Goal: Information Seeking & Learning: Learn about a topic

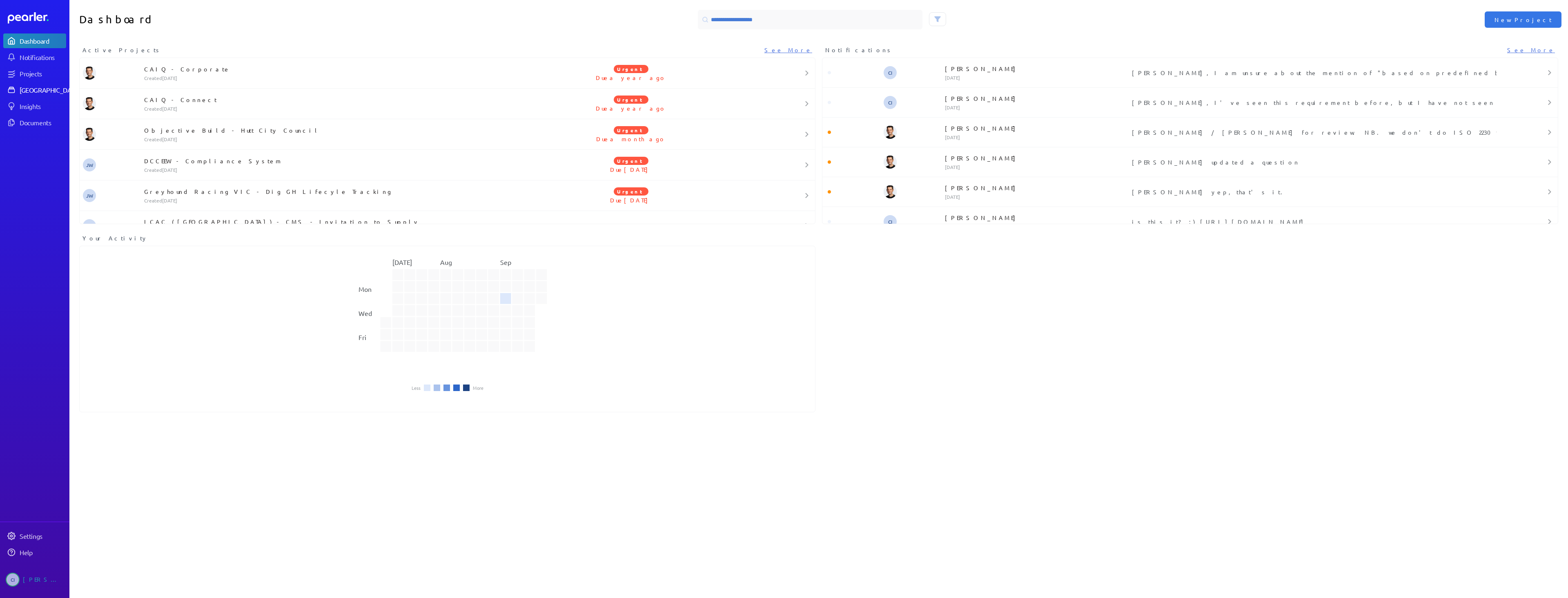
click at [44, 83] on link "[GEOGRAPHIC_DATA]" at bounding box center [35, 90] width 63 height 15
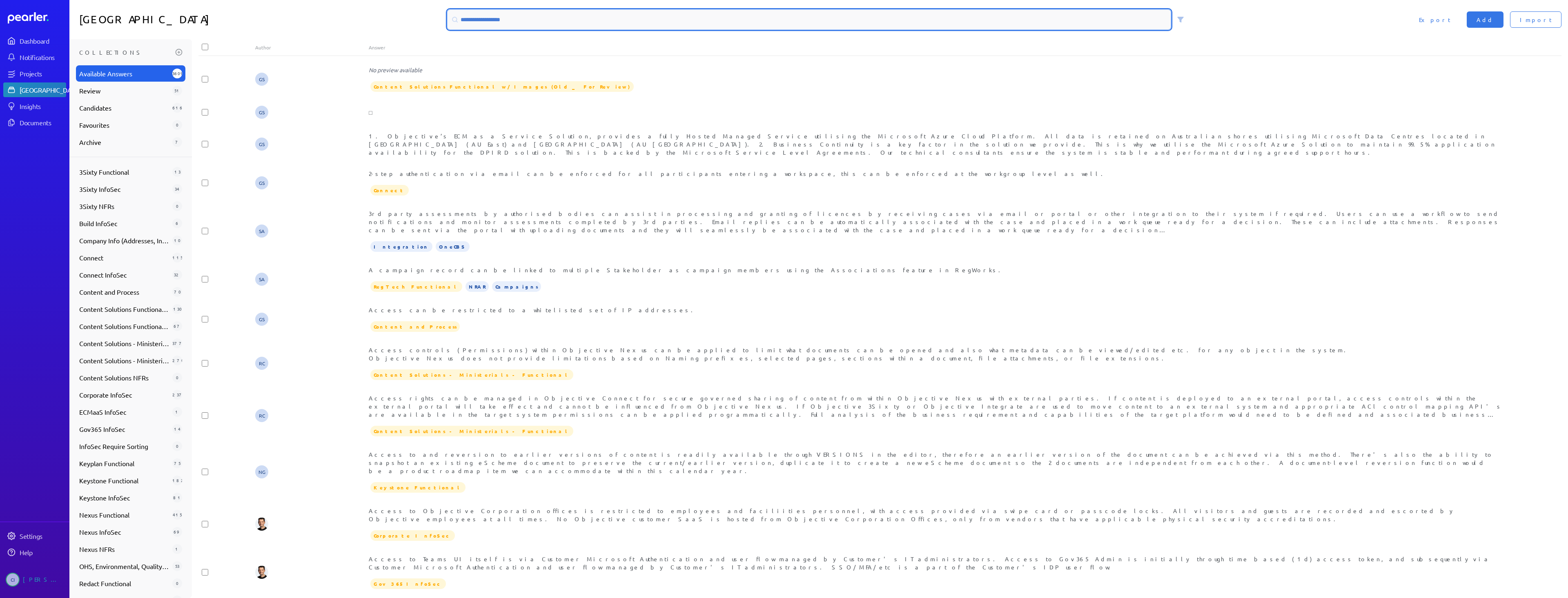
drag, startPoint x: 624, startPoint y: 24, endPoint x: 342, endPoint y: 118, distance: 297.3
click at [623, 24] on input at bounding box center [809, 19] width 723 height 19
click at [471, 22] on input at bounding box center [809, 19] width 723 height 19
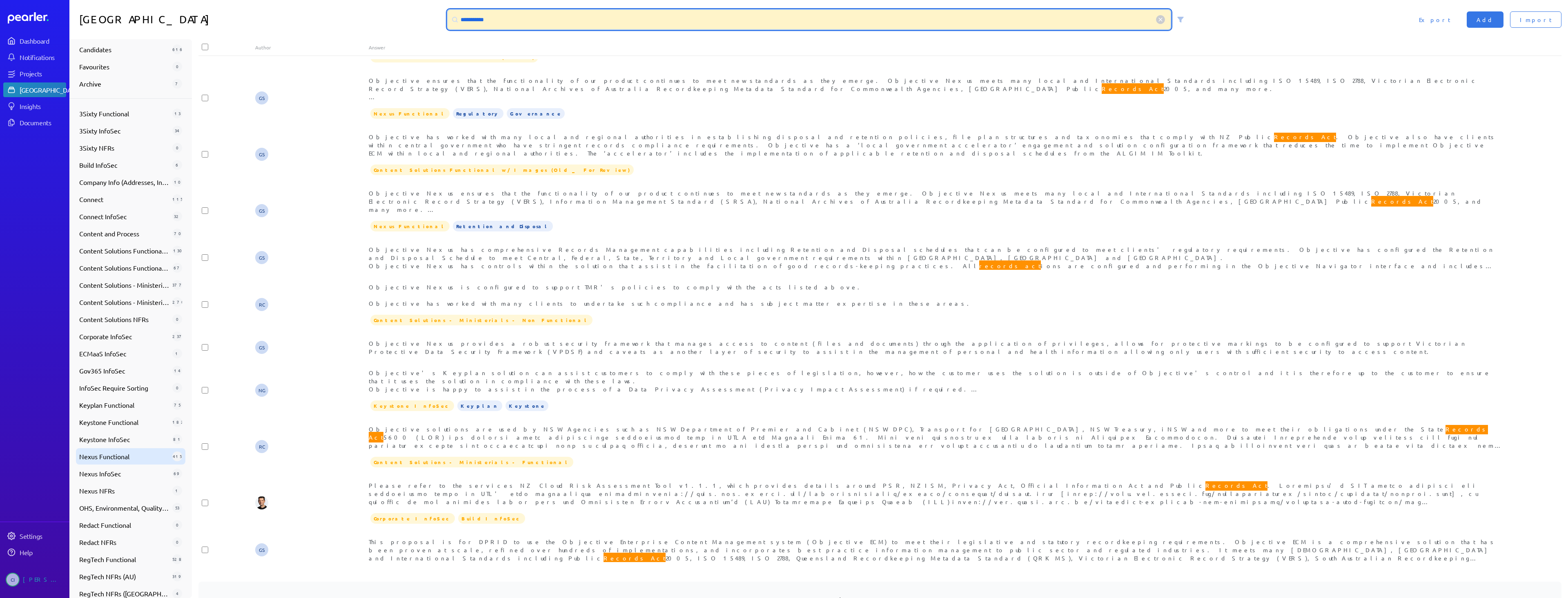
scroll to position [121, 0]
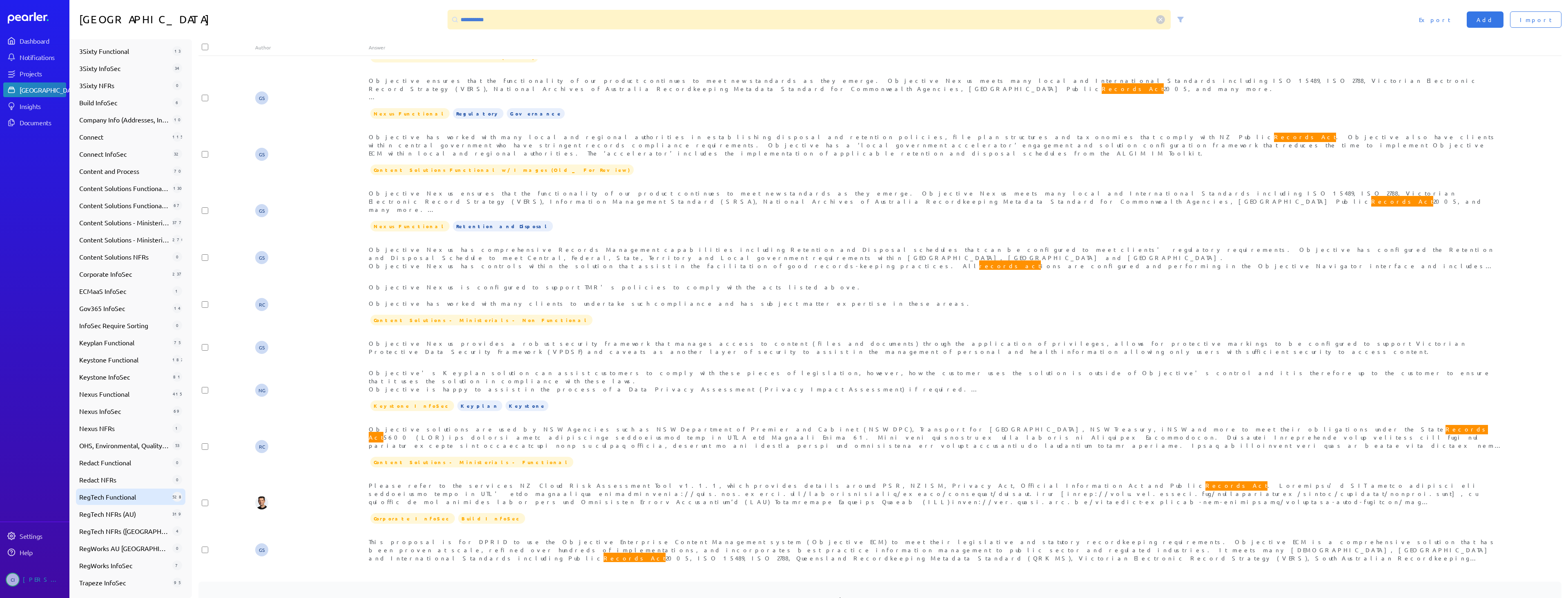
click at [127, 495] on span "RegTech Functional" at bounding box center [124, 497] width 90 height 10
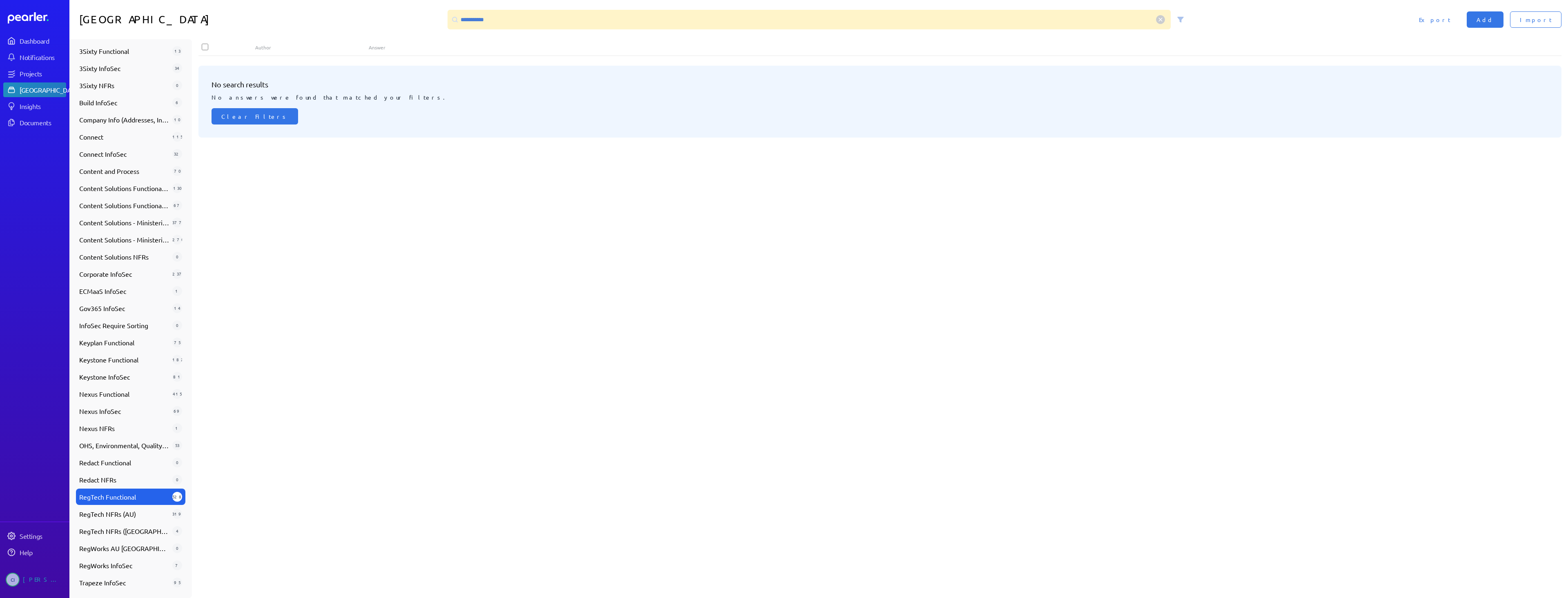
scroll to position [0, 0]
click at [131, 515] on span "RegTech NFRs (AU)" at bounding box center [124, 514] width 90 height 10
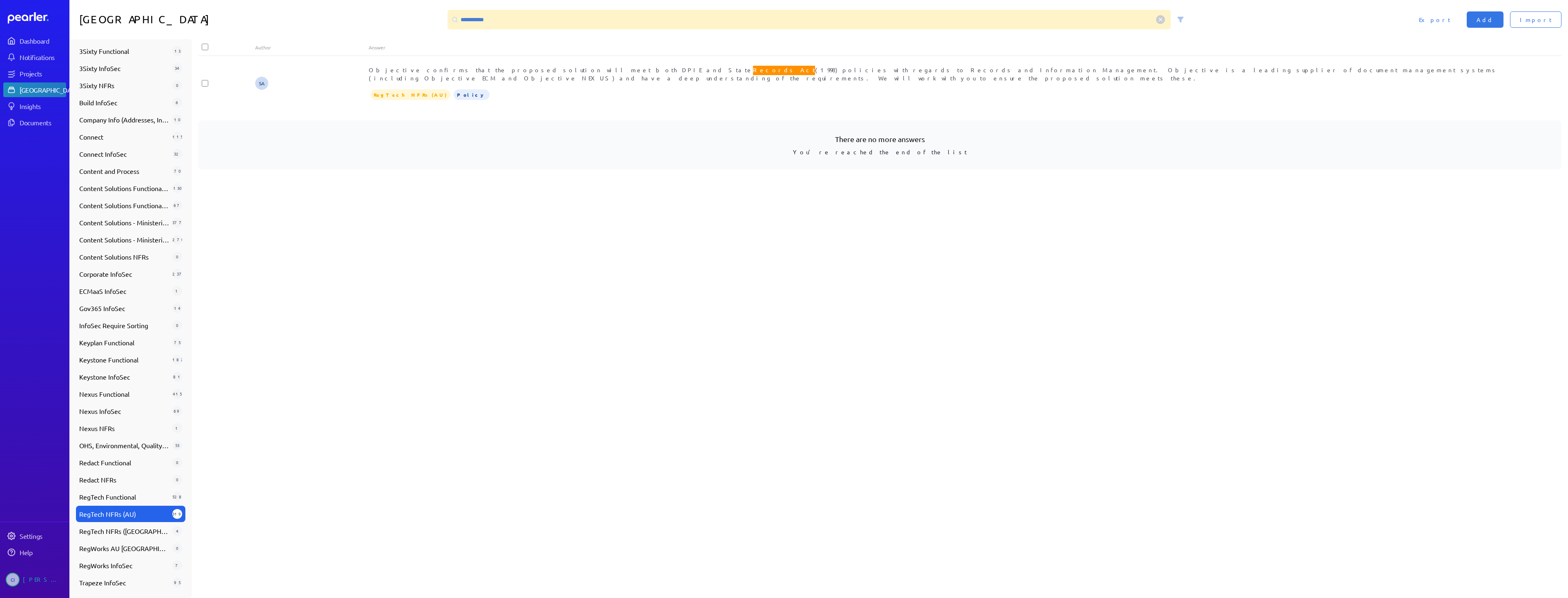
click at [155, 539] on div "Collections Available Answers 3601 Review 51 Candidates 616 Favourites 0 Archiv…" at bounding box center [131, 318] width 123 height 559
click at [144, 529] on span "RegTech NFRs ([GEOGRAPHIC_DATA])" at bounding box center [124, 531] width 90 height 10
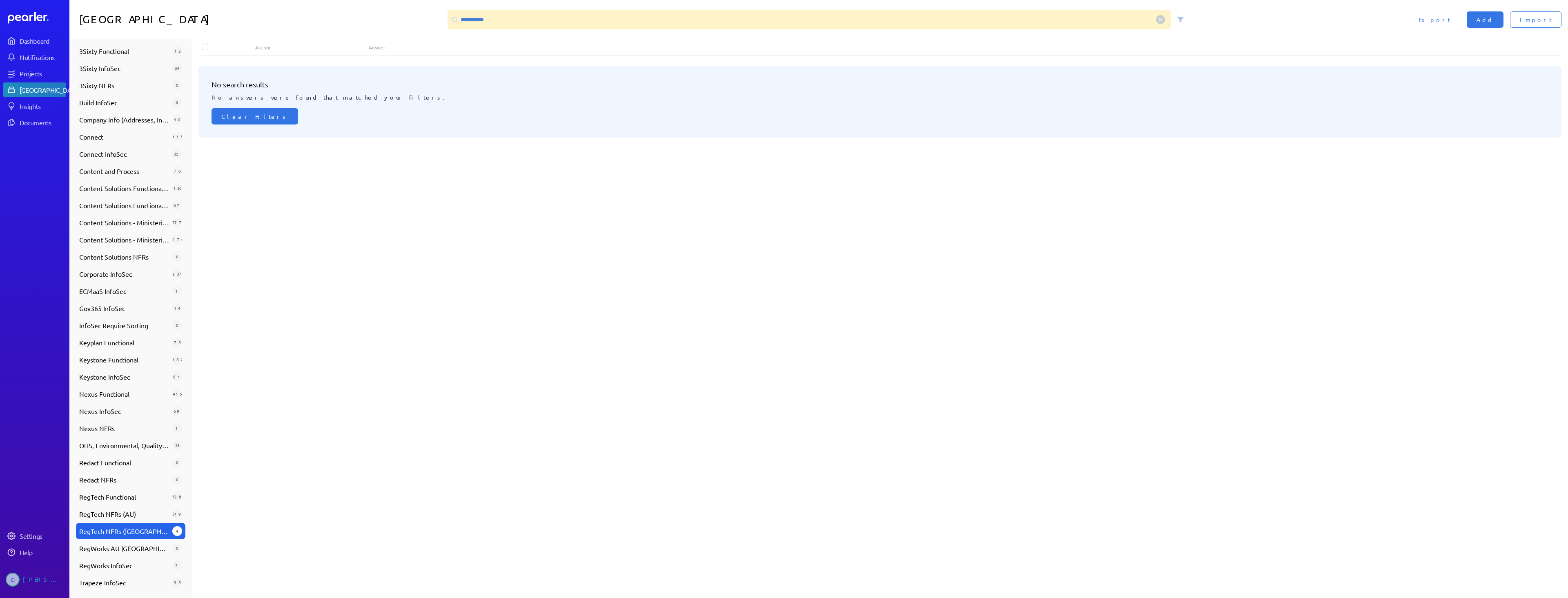
click at [144, 529] on span "RegTech NFRs ([GEOGRAPHIC_DATA])" at bounding box center [124, 531] width 90 height 10
click at [121, 549] on span "RegWorks AU [GEOGRAPHIC_DATA]" at bounding box center [124, 548] width 90 height 10
click at [123, 519] on div "RegTech NFRs (AU) 319" at bounding box center [130, 514] width 109 height 16
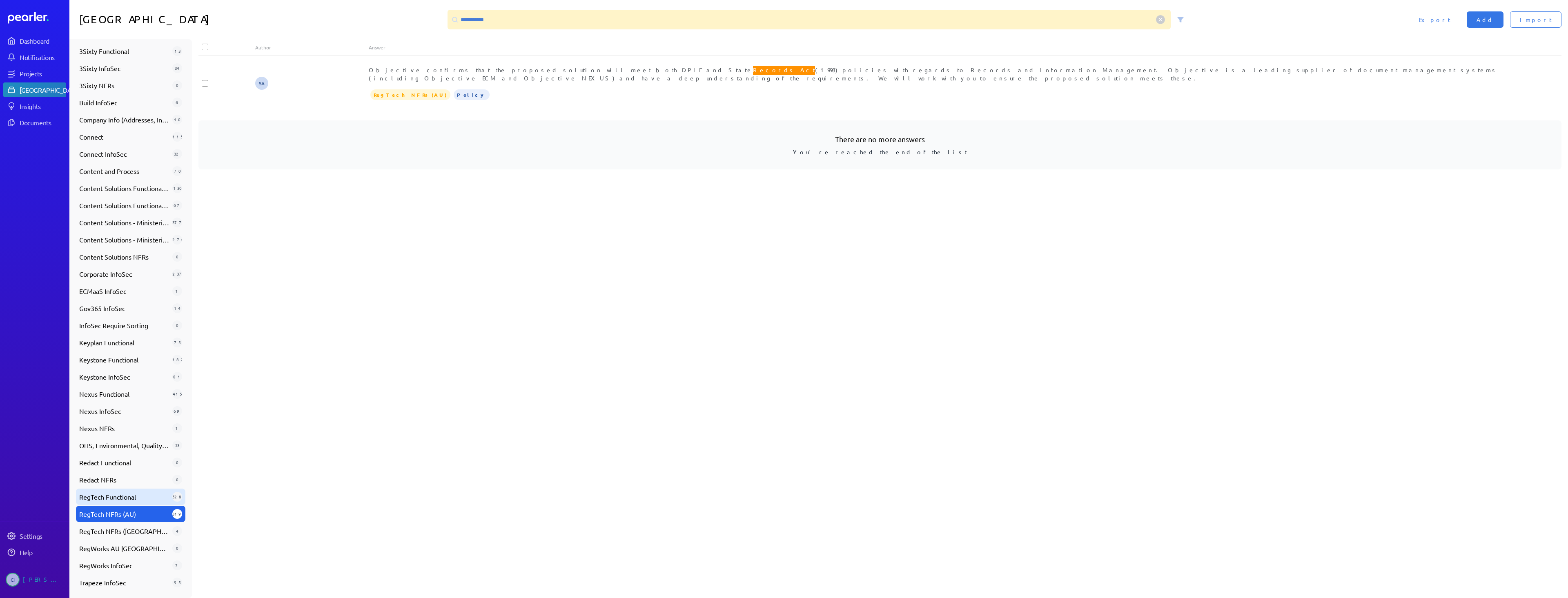
click at [130, 498] on span "RegTech Functional" at bounding box center [124, 497] width 90 height 10
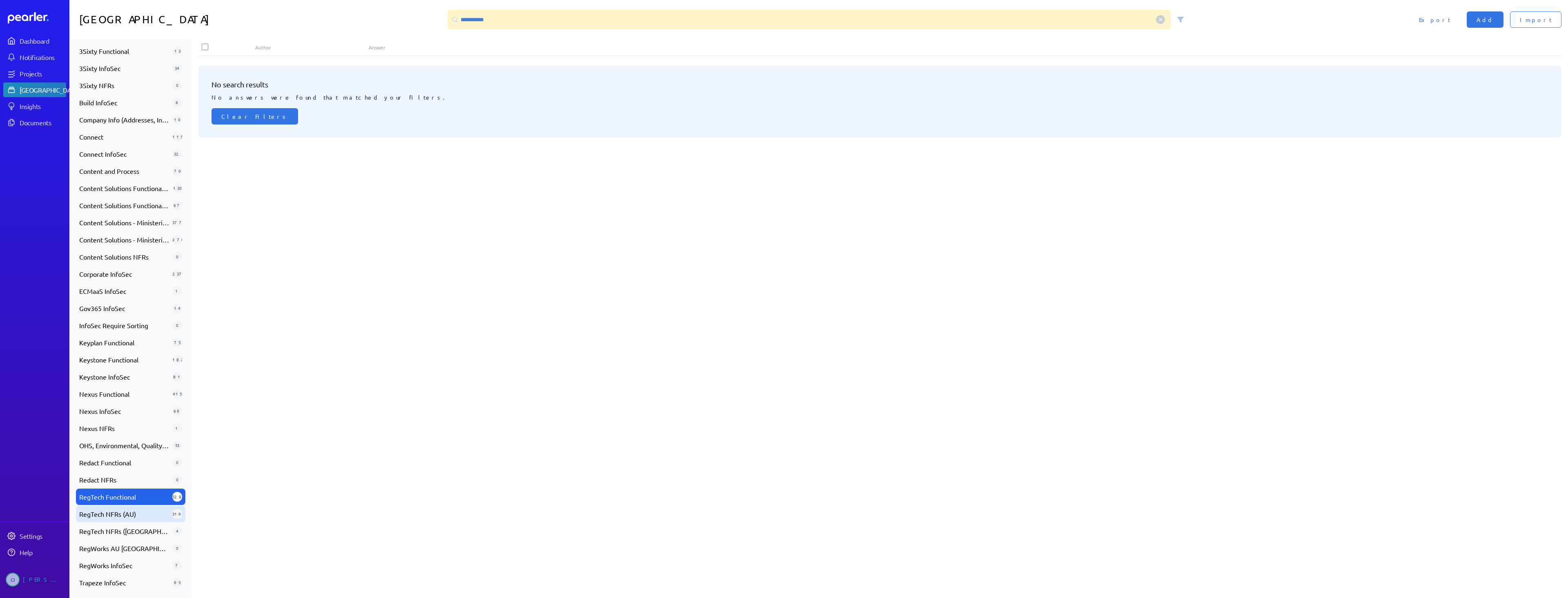
click at [123, 517] on span "RegTech NFRs (AU)" at bounding box center [124, 514] width 90 height 10
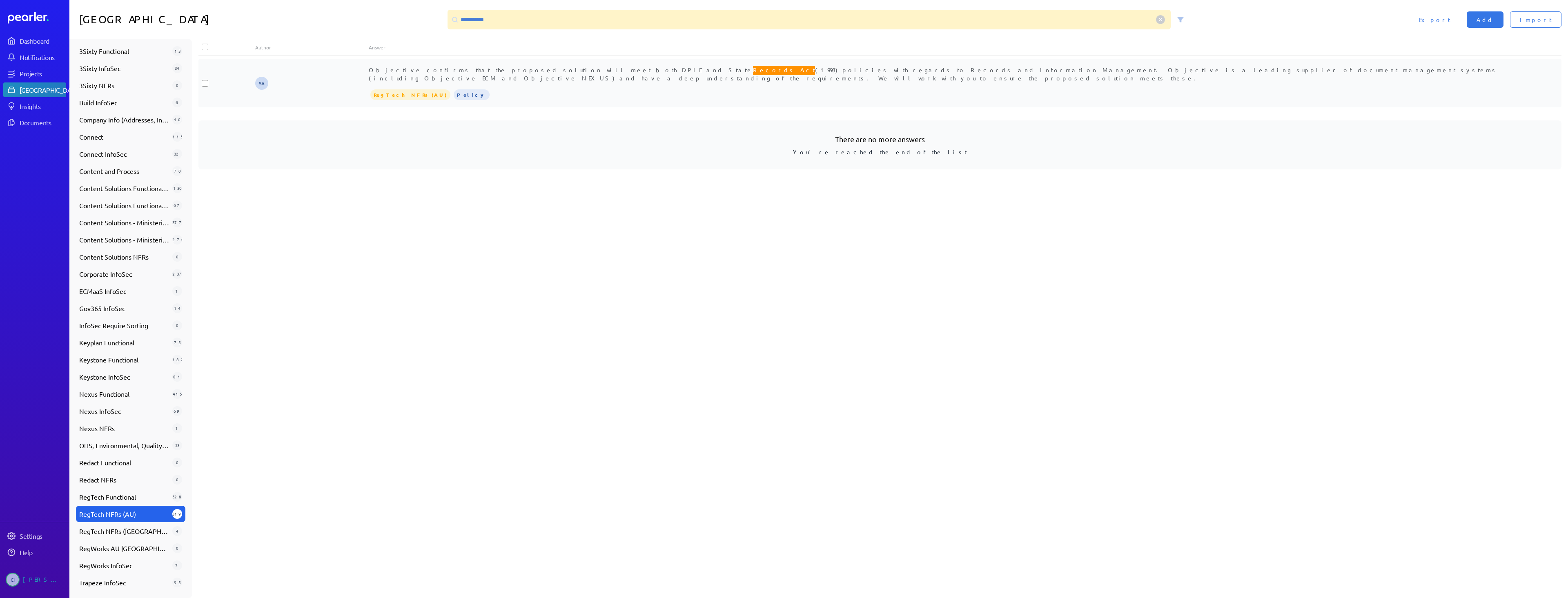
click at [649, 69] on span "Objective confirms that the proposed solution will meet both DPIE and State Rec…" at bounding box center [934, 73] width 1129 height 17
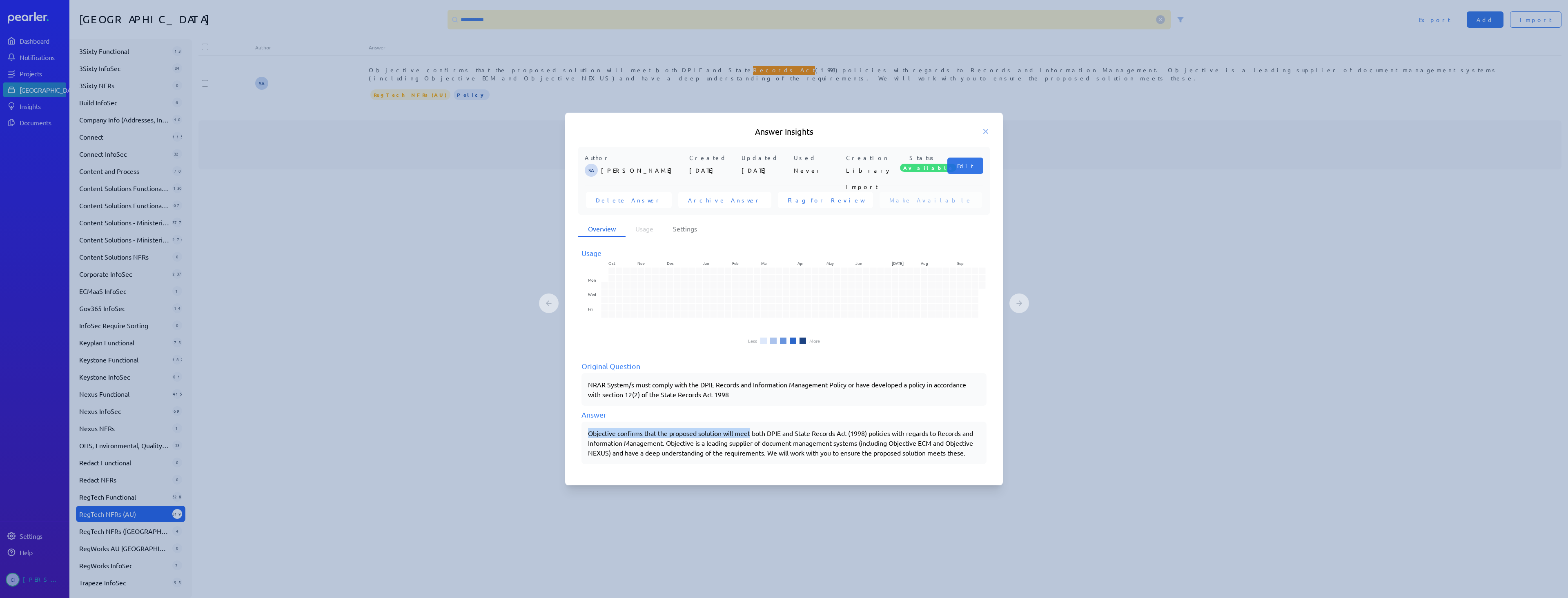
drag, startPoint x: 588, startPoint y: 427, endPoint x: 753, endPoint y: 429, distance: 165.0
click at [753, 429] on div "Objective confirms that the proposed solution will meet both DPIE and State Rec…" at bounding box center [784, 442] width 392 height 29
click at [985, 129] on icon at bounding box center [985, 131] width 8 height 8
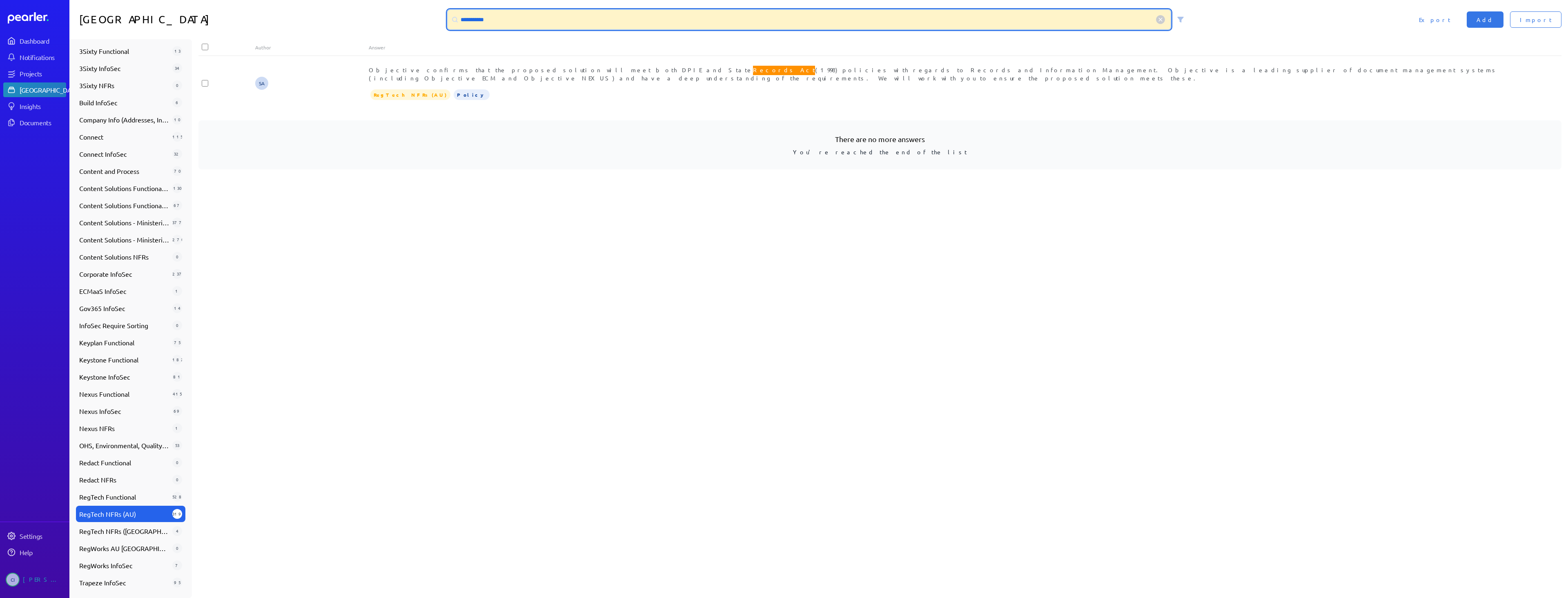
drag, startPoint x: 522, startPoint y: 21, endPoint x: 442, endPoint y: 29, distance: 80.4
click at [442, 29] on div "**********" at bounding box center [818, 19] width 1498 height 39
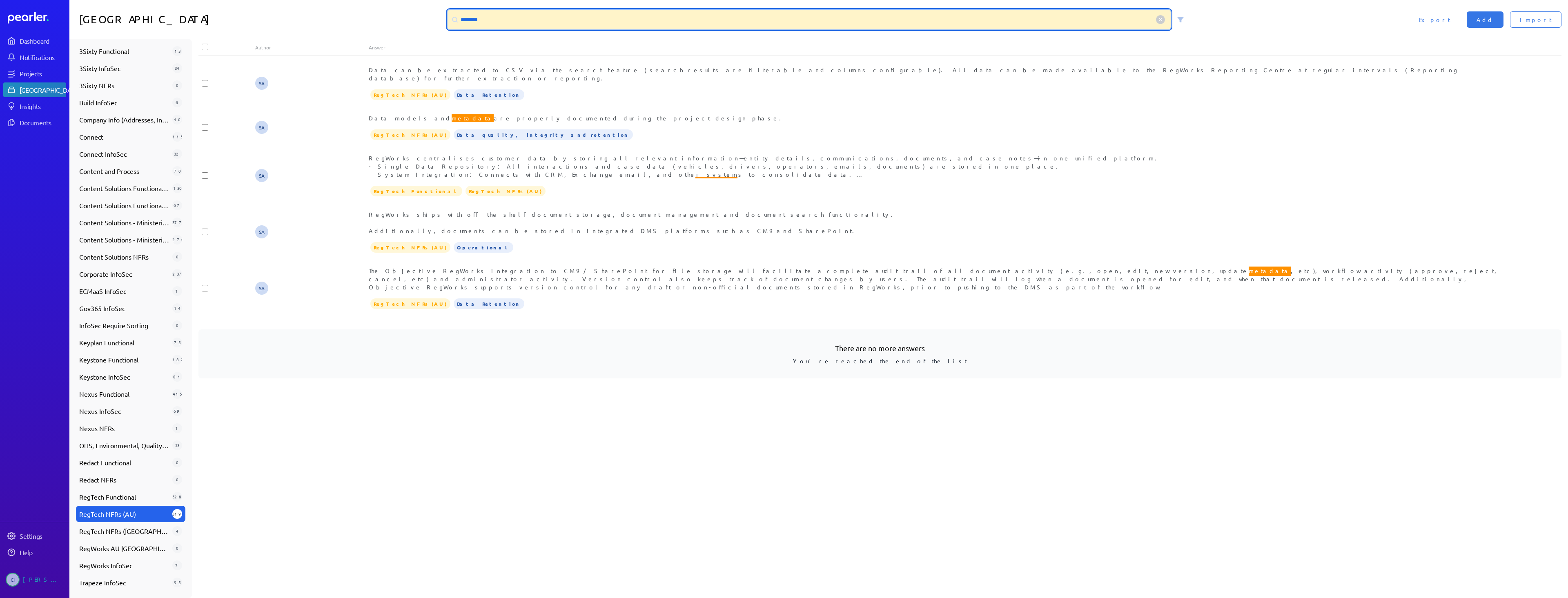
type input "********"
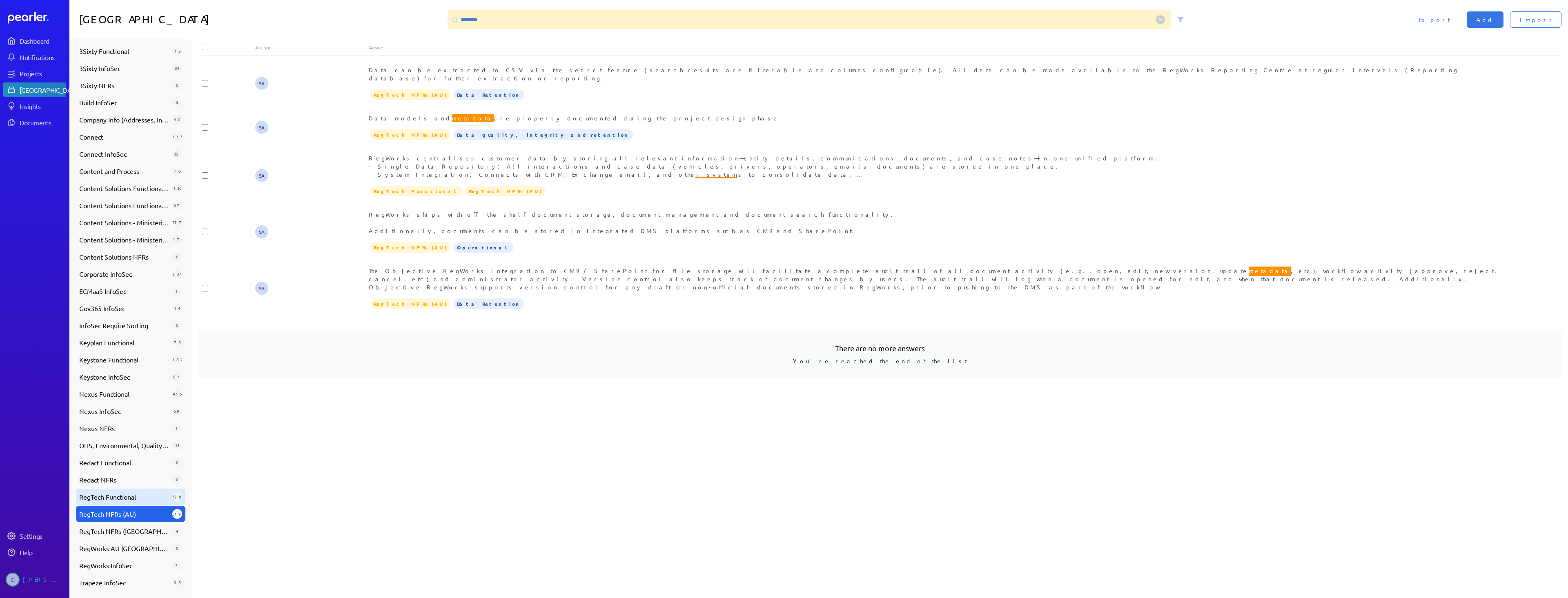
click at [133, 502] on div "RegTech Functional 528" at bounding box center [130, 497] width 109 height 16
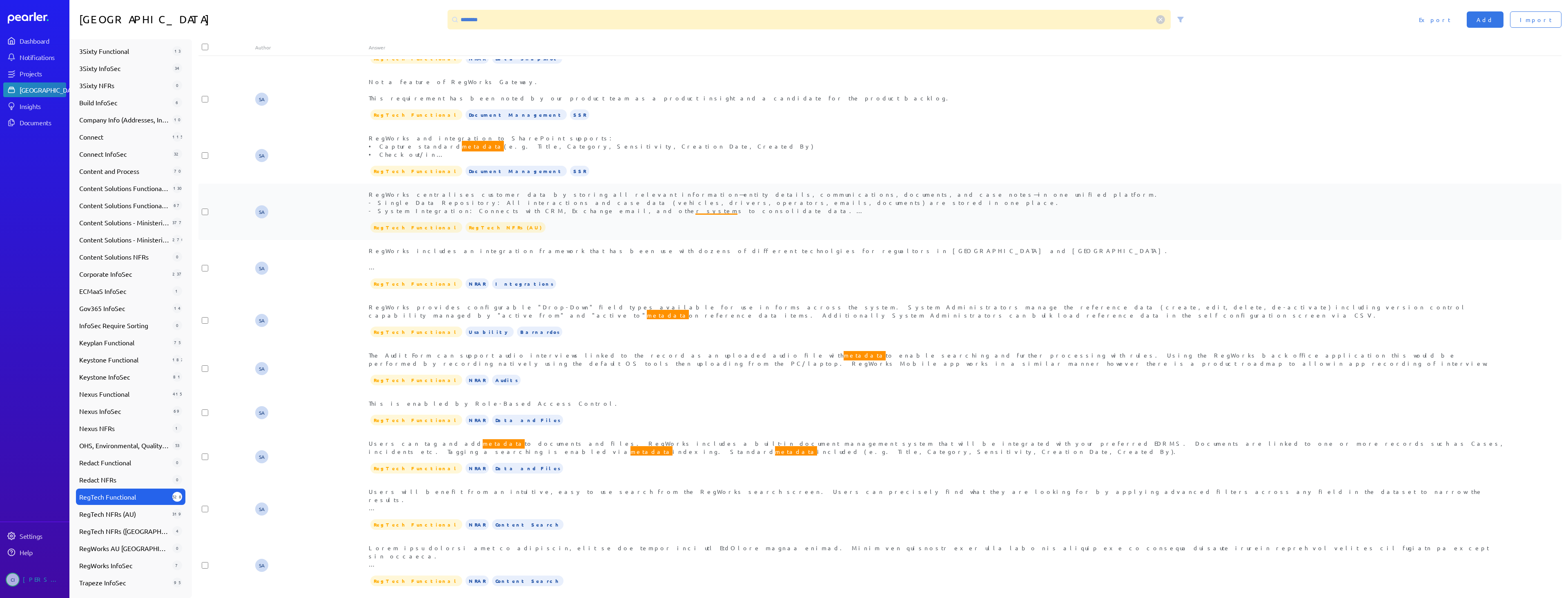
scroll to position [285, 0]
click at [522, 437] on span "Users can tag and add metadata to documents and files. RegWorks includes a buil…" at bounding box center [936, 447] width 1135 height 19
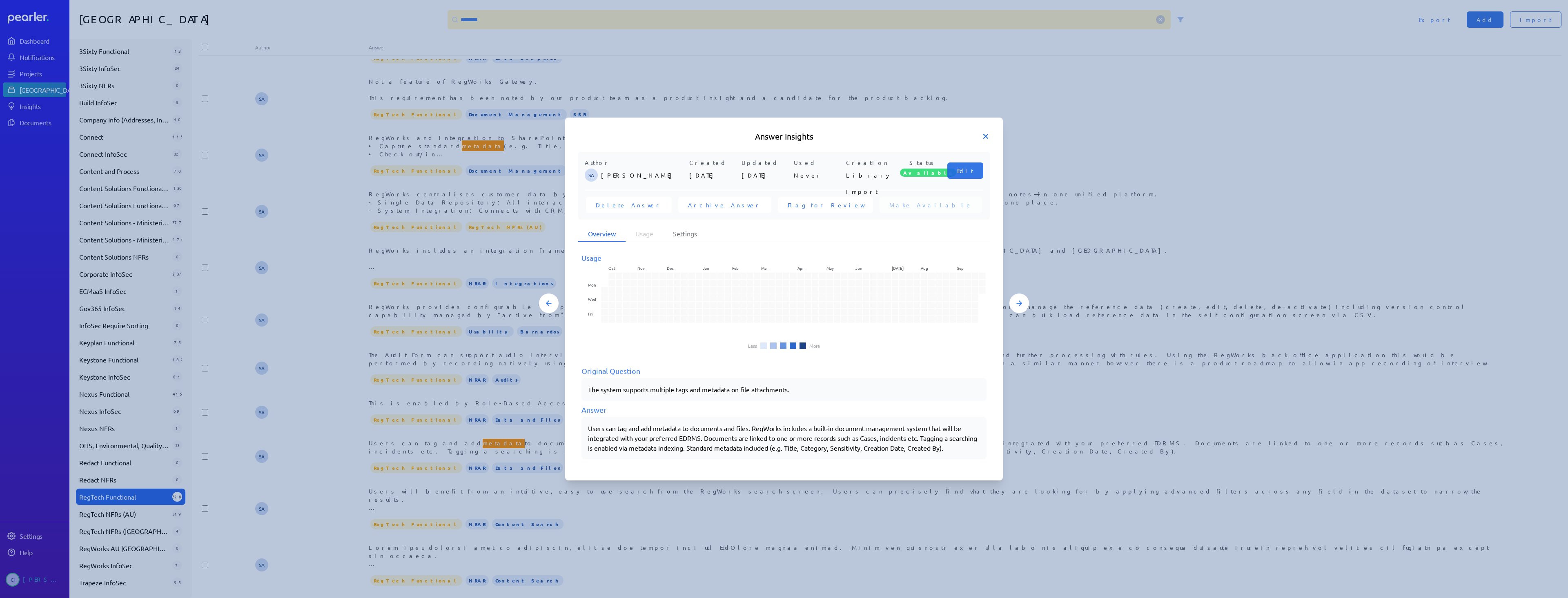
click at [989, 132] on icon at bounding box center [985, 136] width 8 height 8
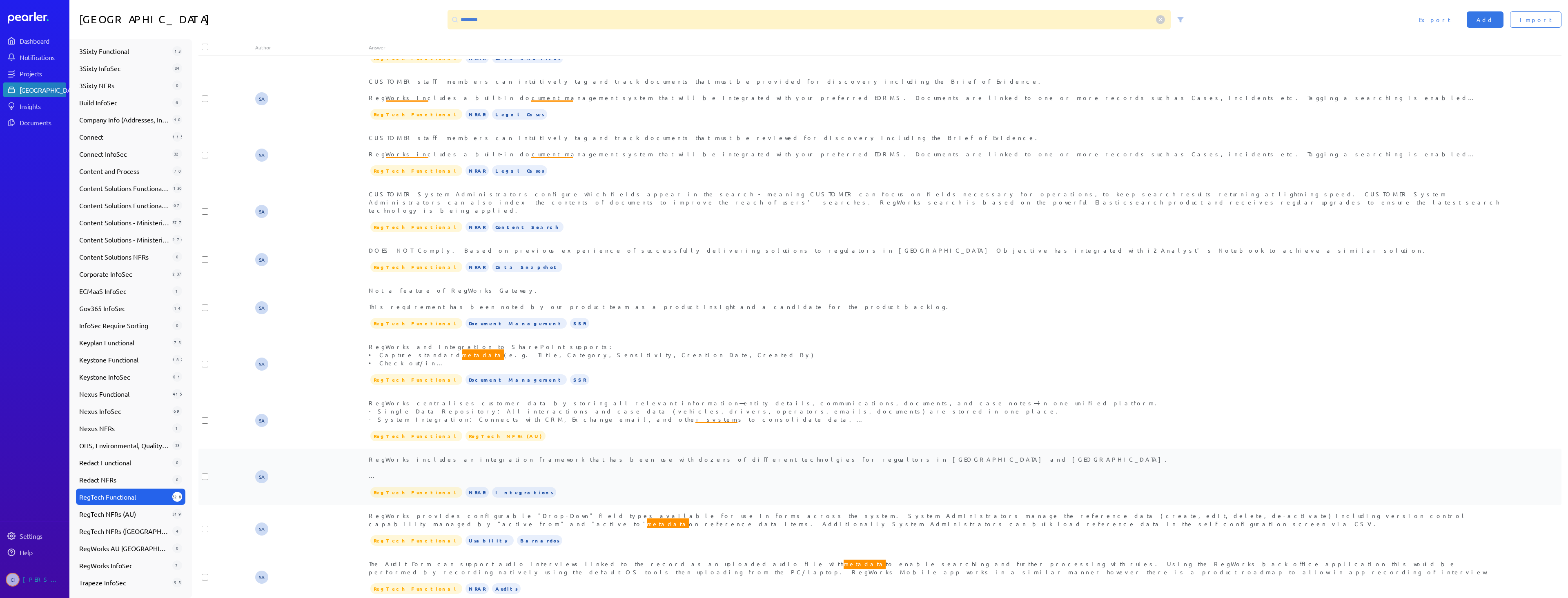
scroll to position [0, 0]
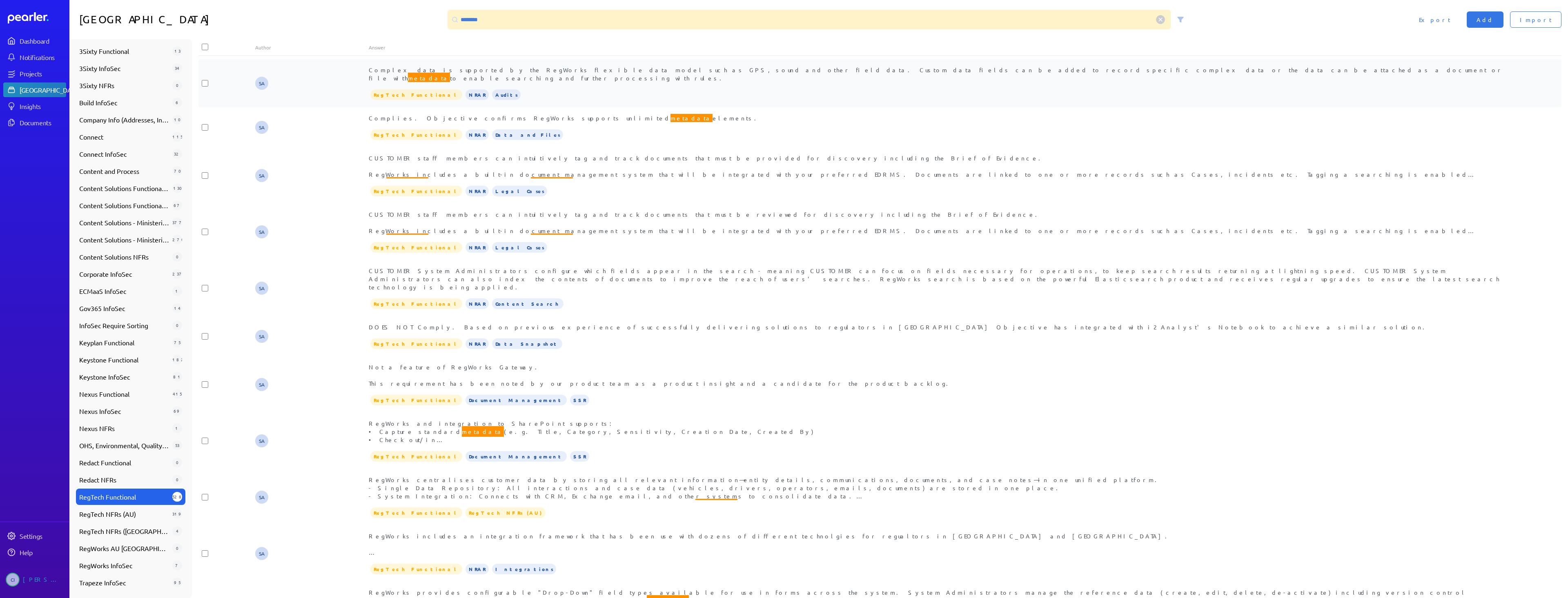
click at [507, 73] on span "Complex data is supported by the RegWorks flexible data model such as GPS, soun…" at bounding box center [936, 75] width 1135 height 17
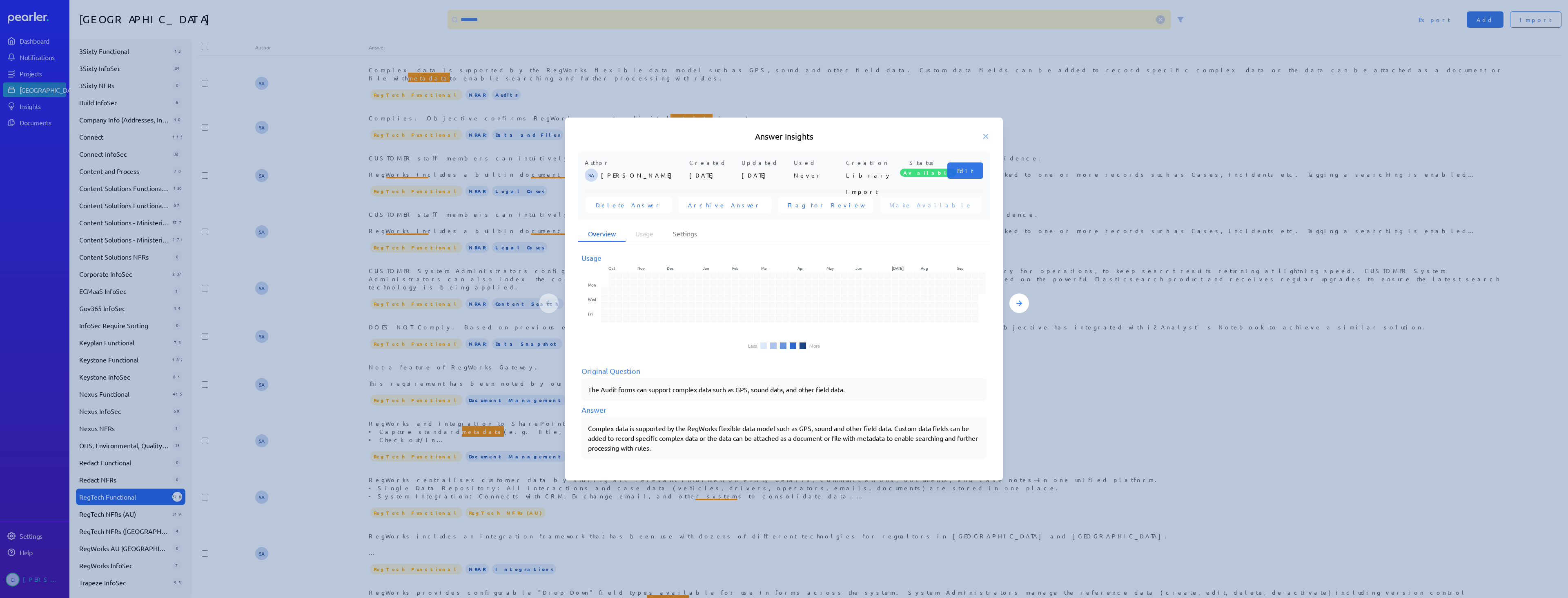
drag, startPoint x: 587, startPoint y: 429, endPoint x: 614, endPoint y: 430, distance: 27.0
click at [614, 430] on div "Complex data is supported by the RegWorks flexible data model such as GPS, soun…" at bounding box center [784, 437] width 405 height 42
drag, startPoint x: 583, startPoint y: 430, endPoint x: 677, endPoint y: 445, distance: 95.2
click at [677, 445] on div "Complex data is supported by the RegWorks flexible data model such as GPS, soun…" at bounding box center [784, 437] width 405 height 42
drag, startPoint x: 666, startPoint y: 448, endPoint x: 580, endPoint y: 429, distance: 88.1
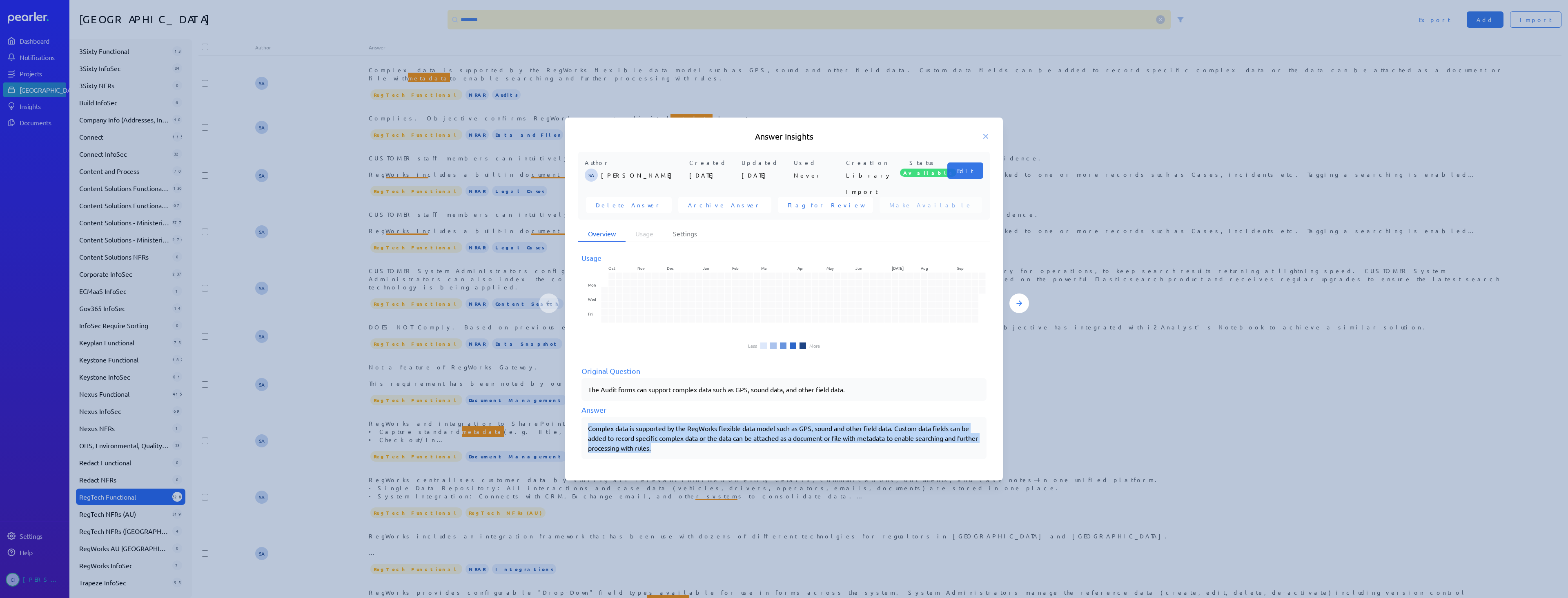
click at [580, 429] on div "Usage Oct Nov Dec Jan Feb Mar Apr May Jun Jul Aug Sep Mon Wed Fri Less More Ori…" at bounding box center [784, 355] width 412 height 225
copy div "Complex data is supported by the RegWorks flexible data model such as GPS, soun…"
click at [982, 138] on icon at bounding box center [985, 136] width 8 height 8
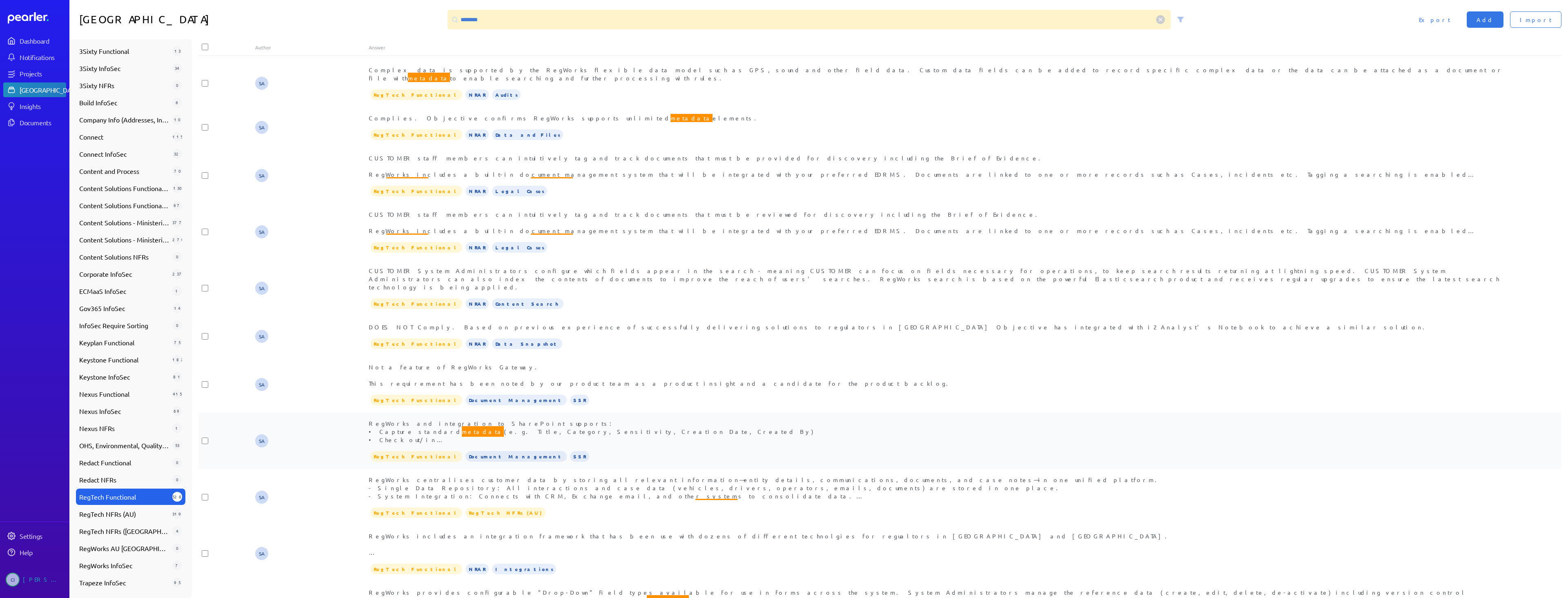
click at [1018, 412] on div "SA RegWorks and integration to SharePoint supports: • Capture standard metadata…" at bounding box center [879, 440] width 1362 height 56
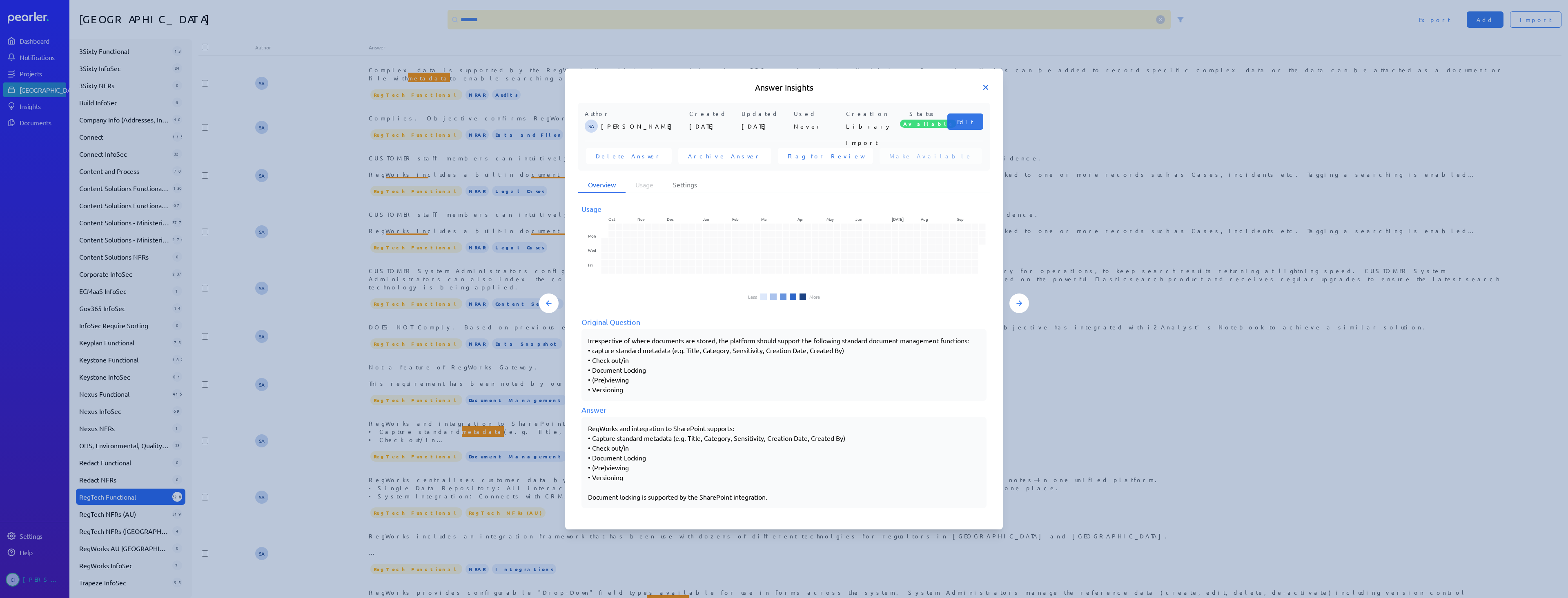
click at [986, 87] on icon at bounding box center [986, 88] width 4 height 4
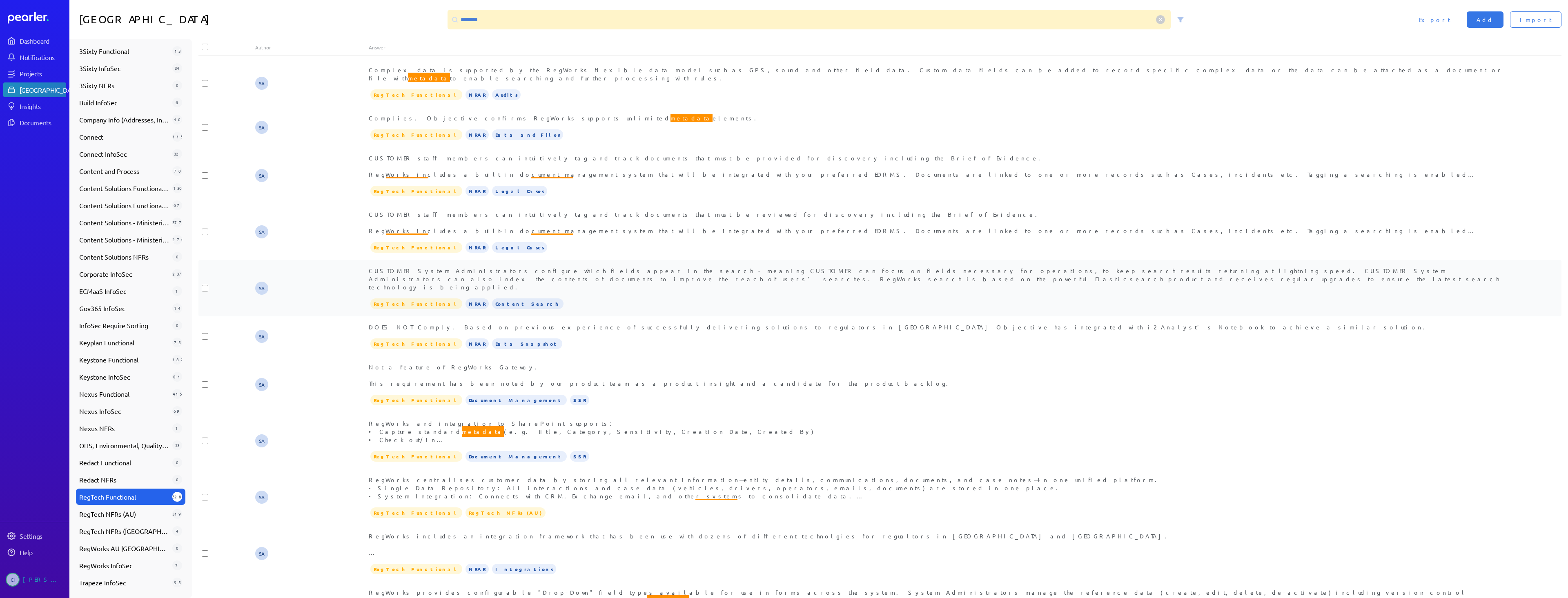
click at [472, 267] on span "CUSTOMER System Administrators configure which fields appear in the search - me…" at bounding box center [934, 278] width 1131 height 24
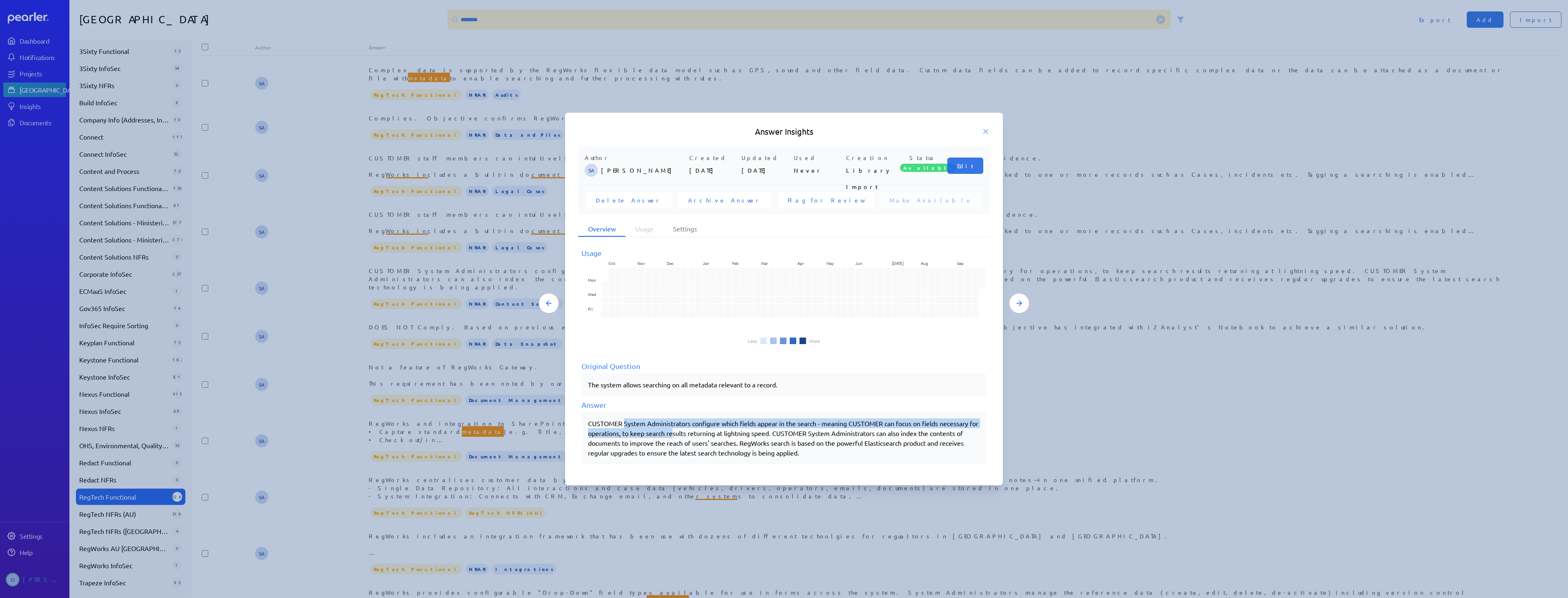
drag, startPoint x: 623, startPoint y: 422, endPoint x: 684, endPoint y: 431, distance: 61.7
click at [684, 431] on div "CUSTOMER System Administrators configure which fields appear in the search - me…" at bounding box center [784, 437] width 392 height 39
click at [982, 131] on icon at bounding box center [985, 131] width 8 height 8
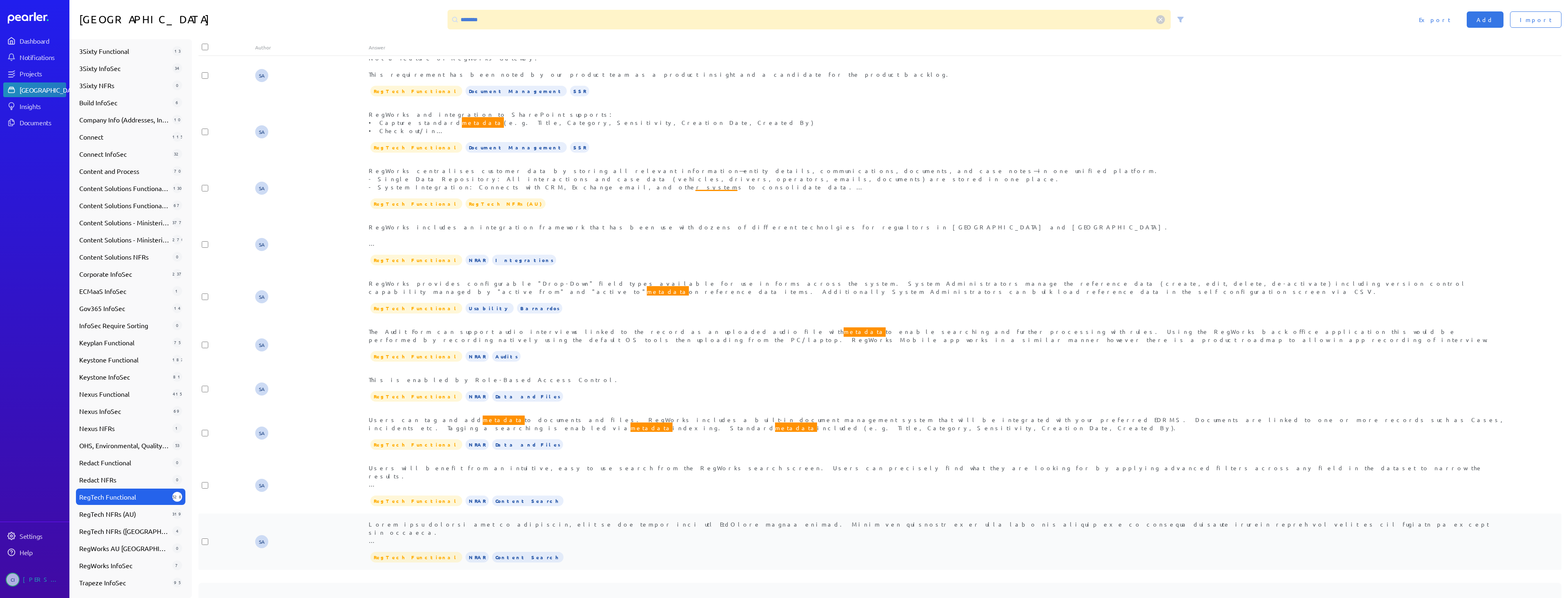
scroll to position [322, 0]
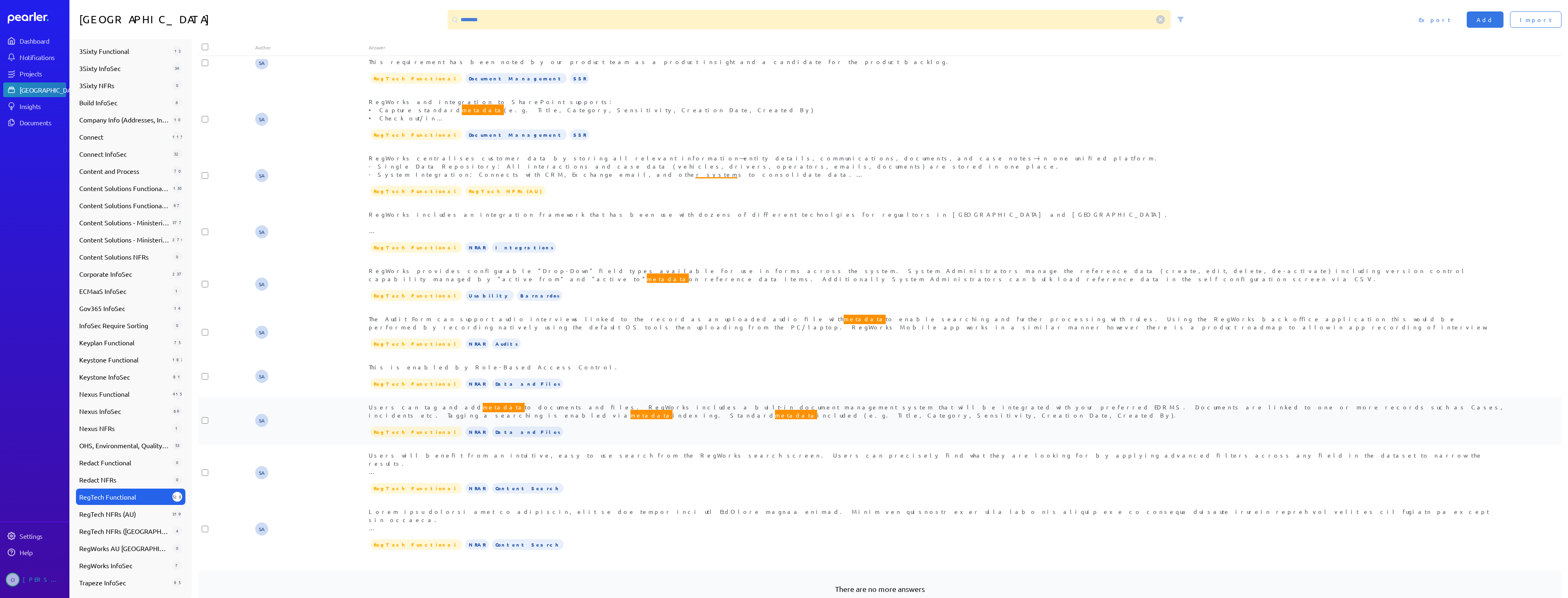
click at [415, 403] on div "Users can tag and add metadata to documents and files. RegWorks includes a buil…" at bounding box center [936, 420] width 1135 height 35
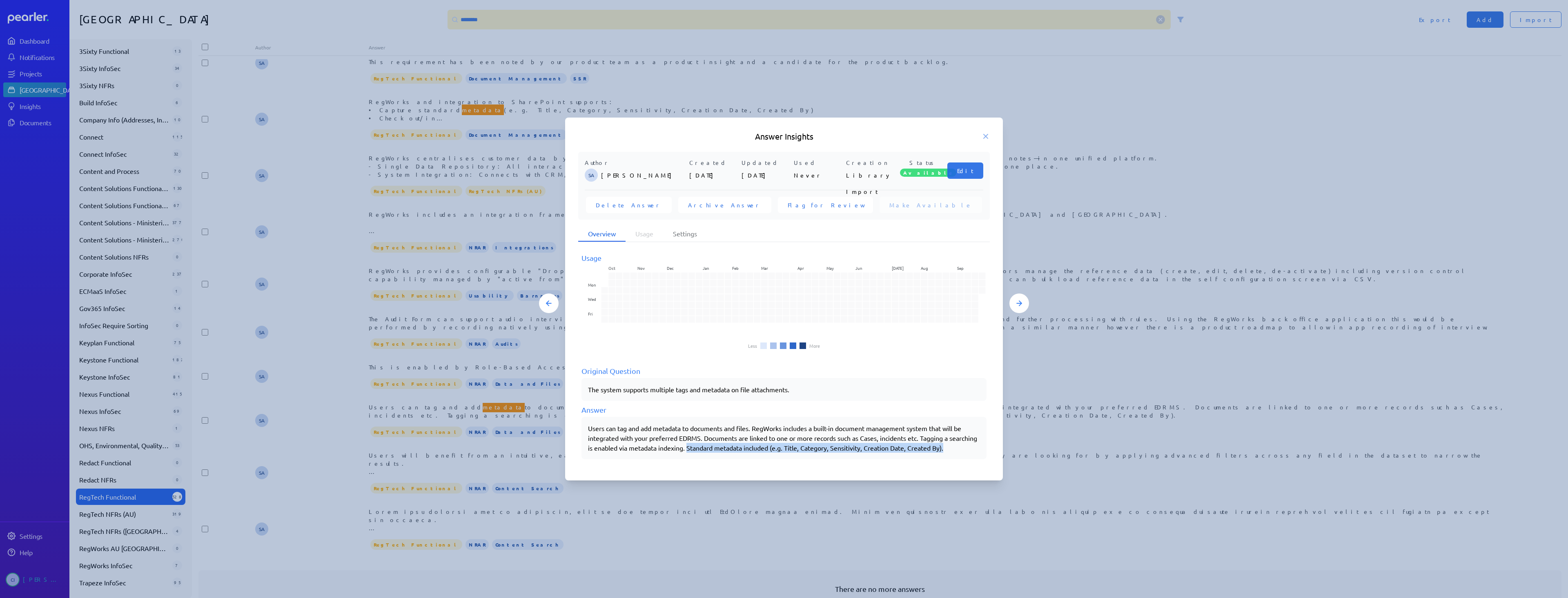
drag, startPoint x: 719, startPoint y: 447, endPoint x: 981, endPoint y: 457, distance: 262.2
click at [981, 457] on div "Users can tag and add metadata to documents and files. RegWorks includes a buil…" at bounding box center [784, 437] width 405 height 42
click at [988, 136] on icon at bounding box center [985, 136] width 8 height 8
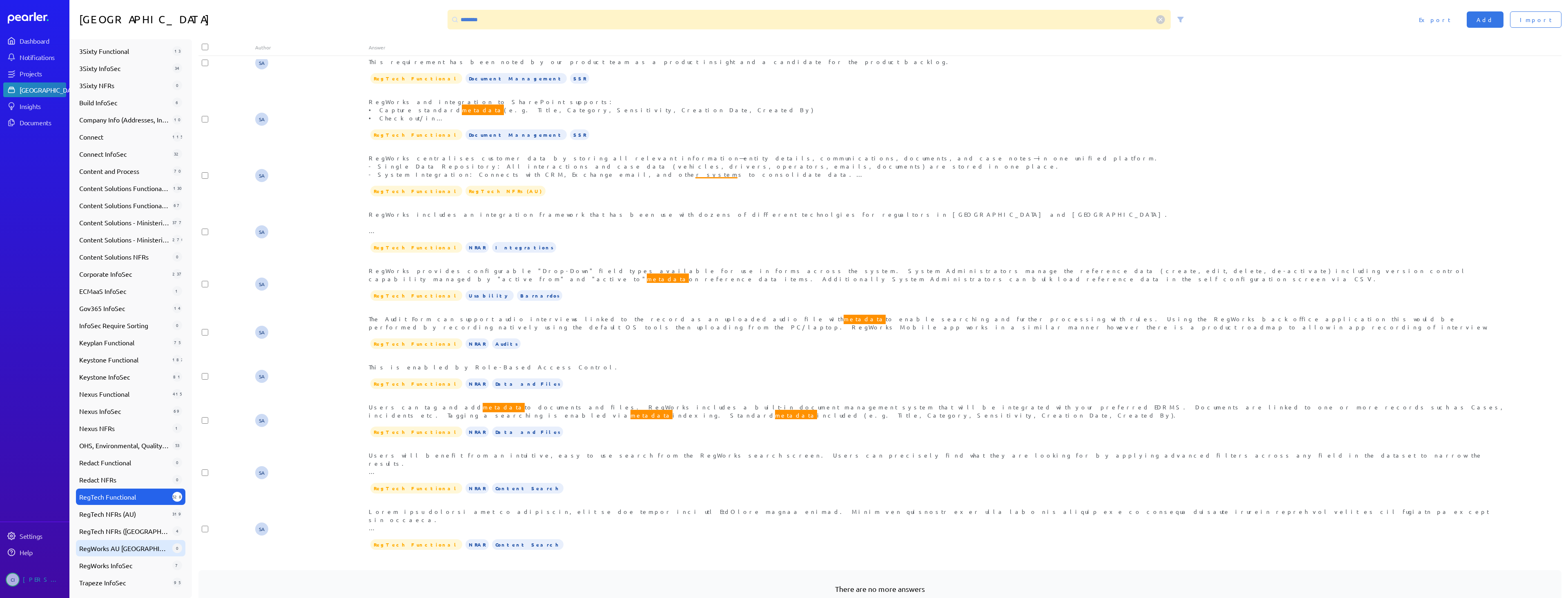
click at [141, 547] on span "RegWorks AU [GEOGRAPHIC_DATA]" at bounding box center [124, 548] width 90 height 10
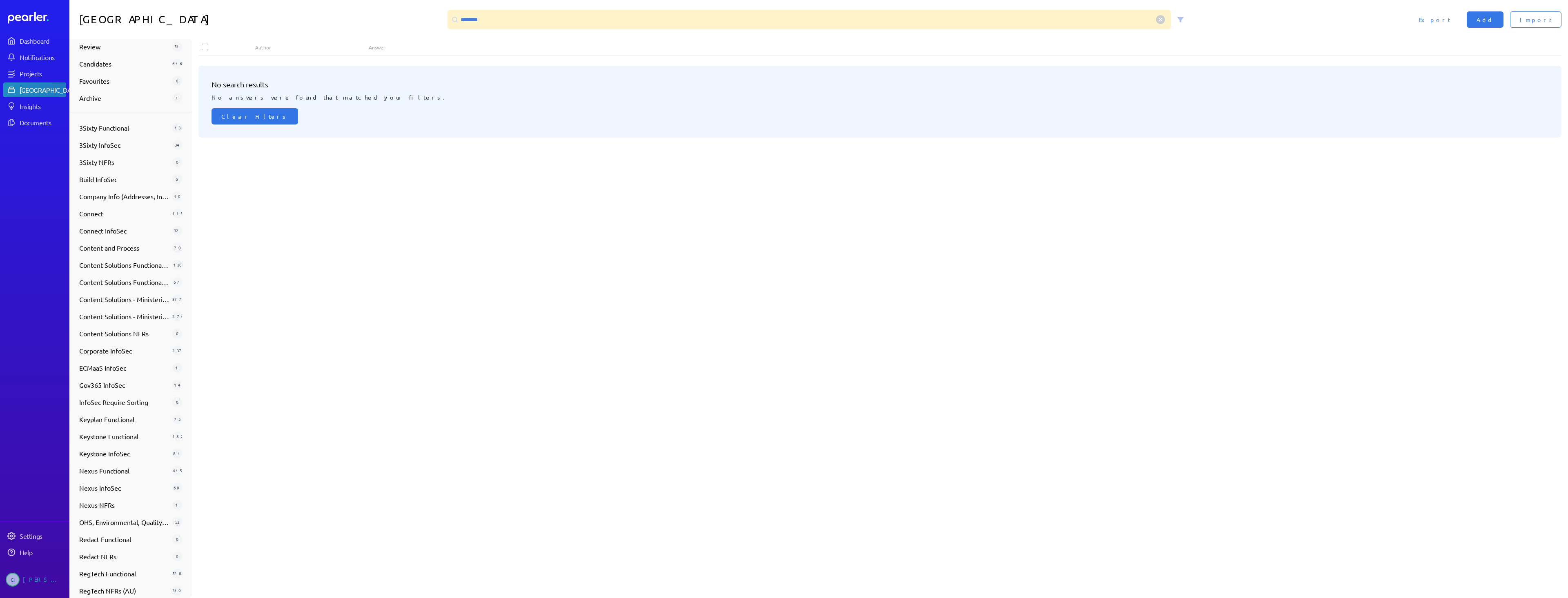
scroll to position [0, 0]
click at [86, 69] on span "Available Answers" at bounding box center [124, 74] width 90 height 10
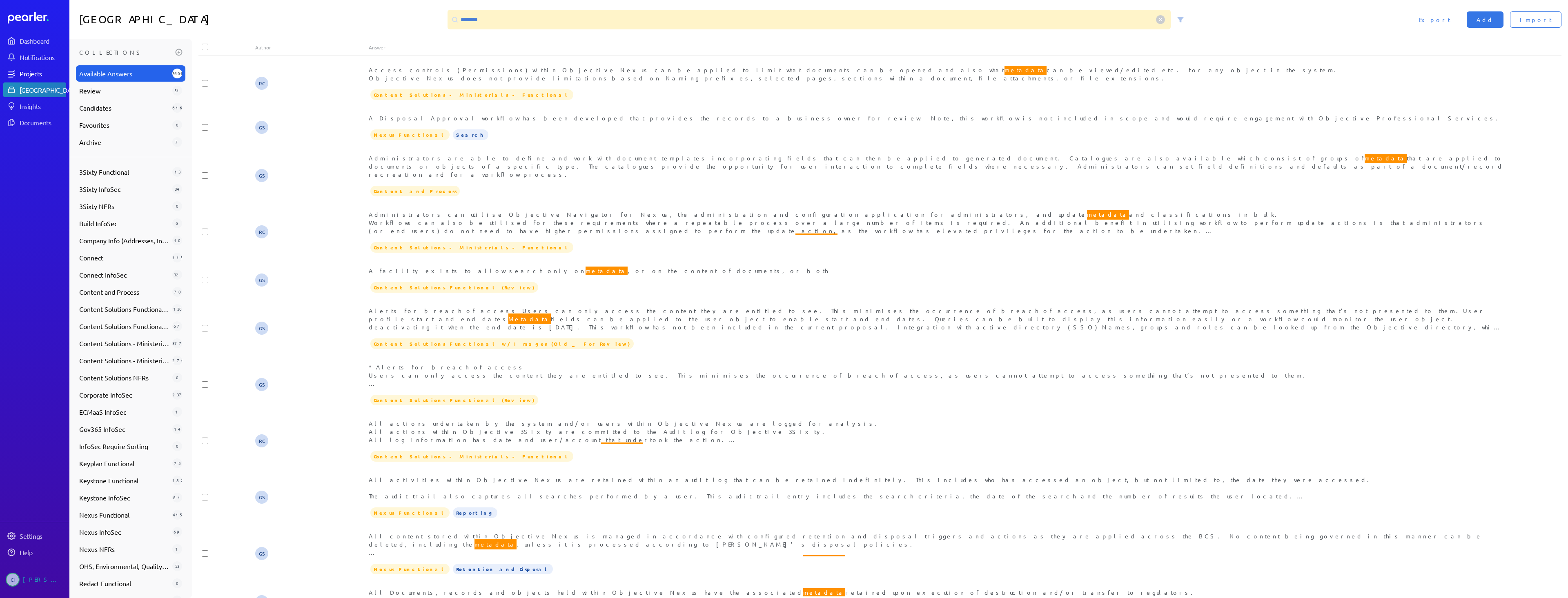
click at [24, 67] on link "Projects" at bounding box center [35, 74] width 63 height 15
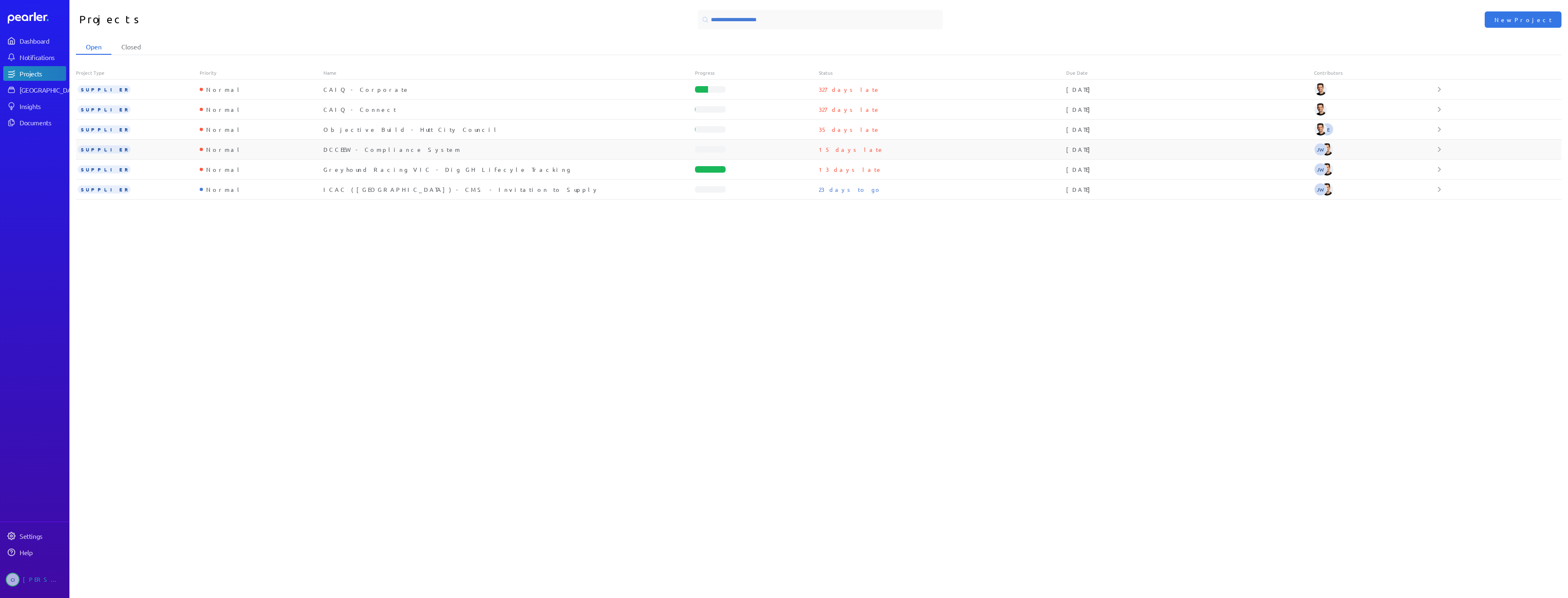
click at [397, 153] on div "SUPPLIER Normal DCCEEW - Compliance System 15 days late 8th September 2025 JW" at bounding box center [818, 150] width 1485 height 20
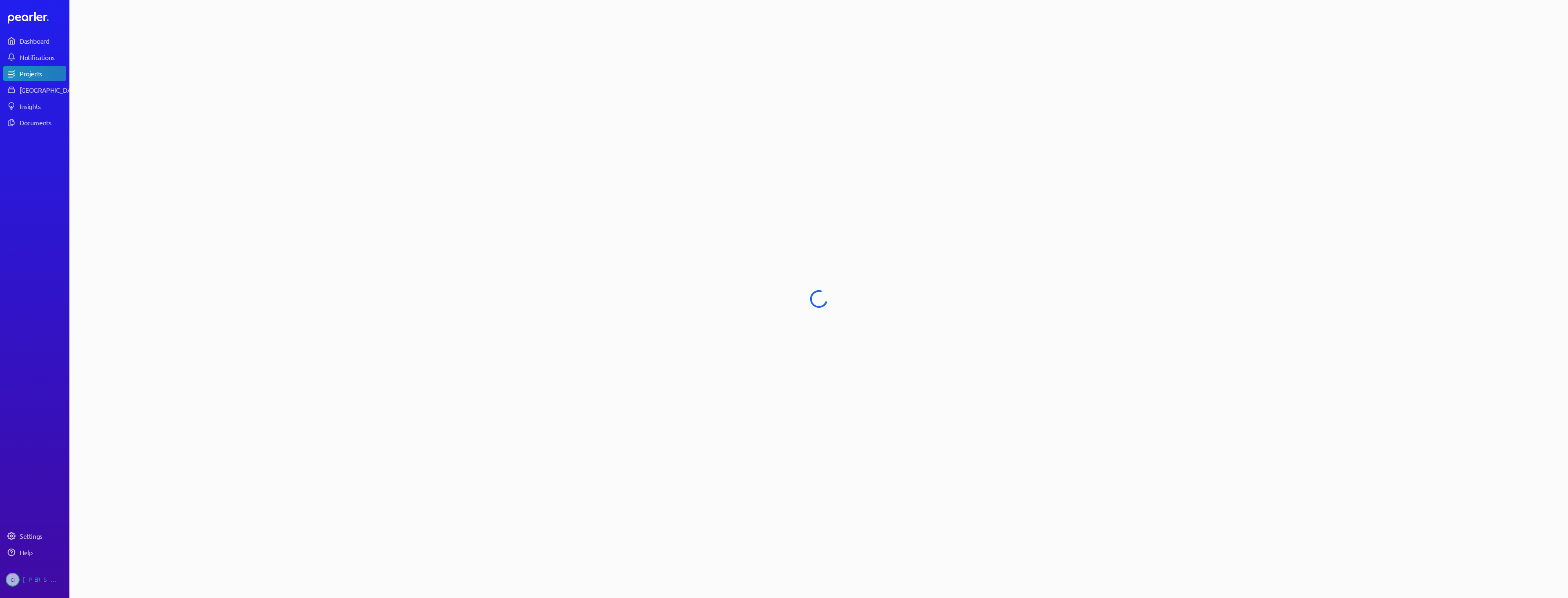
select select "**********"
select select "******"
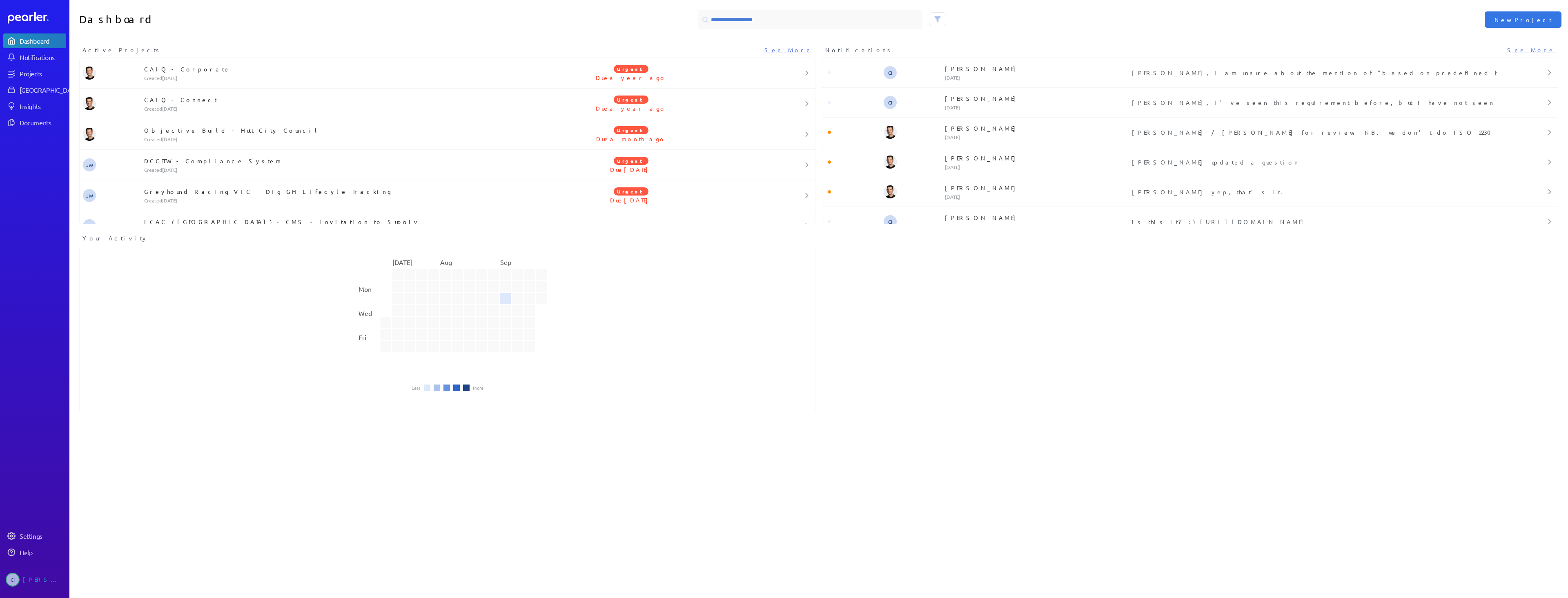
click at [43, 98] on div "Dashboard Notifications Projects Answer Library Insights Documents" at bounding box center [35, 81] width 63 height 96
click at [46, 91] on div "[GEOGRAPHIC_DATA]" at bounding box center [49, 89] width 61 height 8
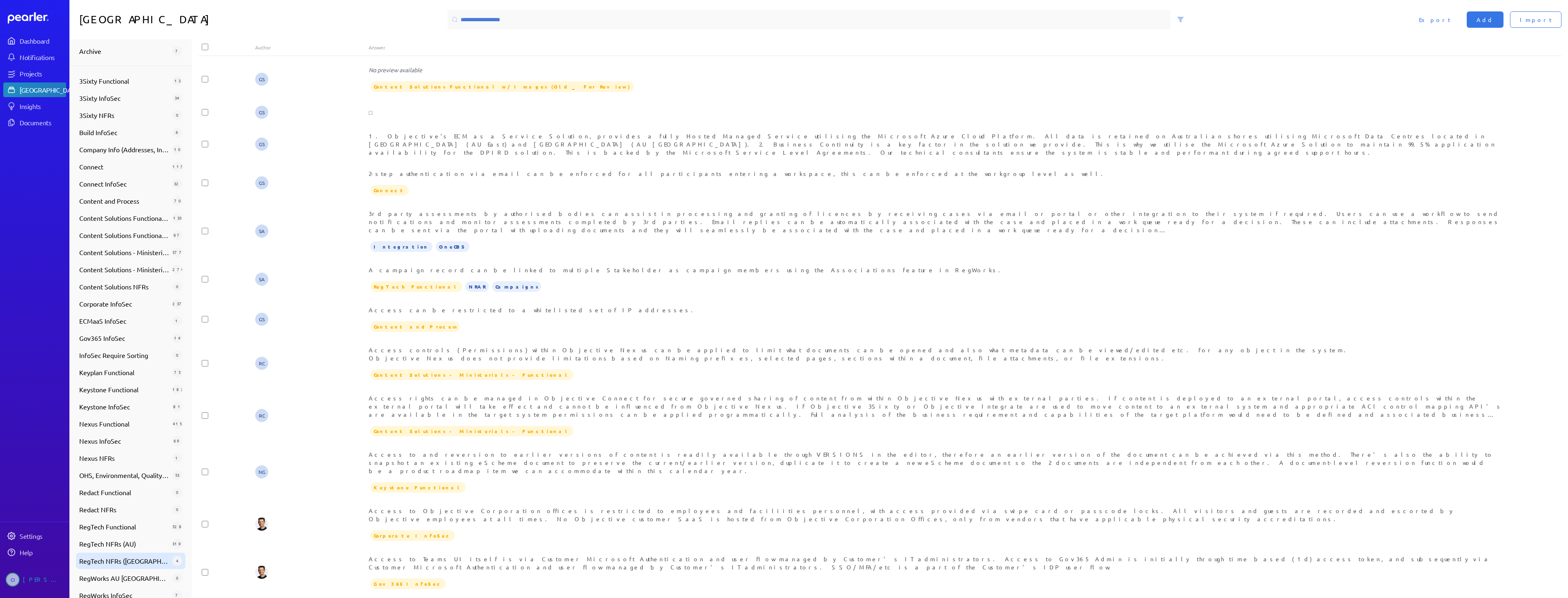
scroll to position [121, 0]
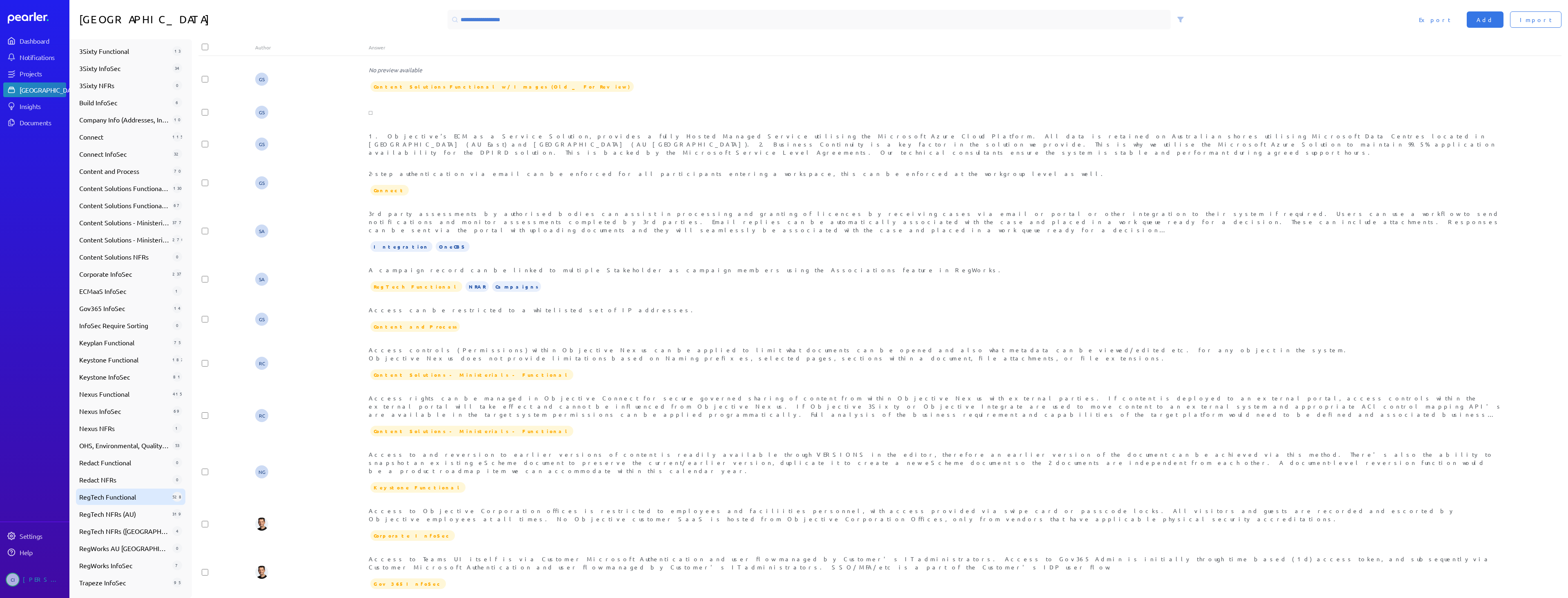
click at [132, 497] on span "RegTech Functional" at bounding box center [124, 497] width 90 height 10
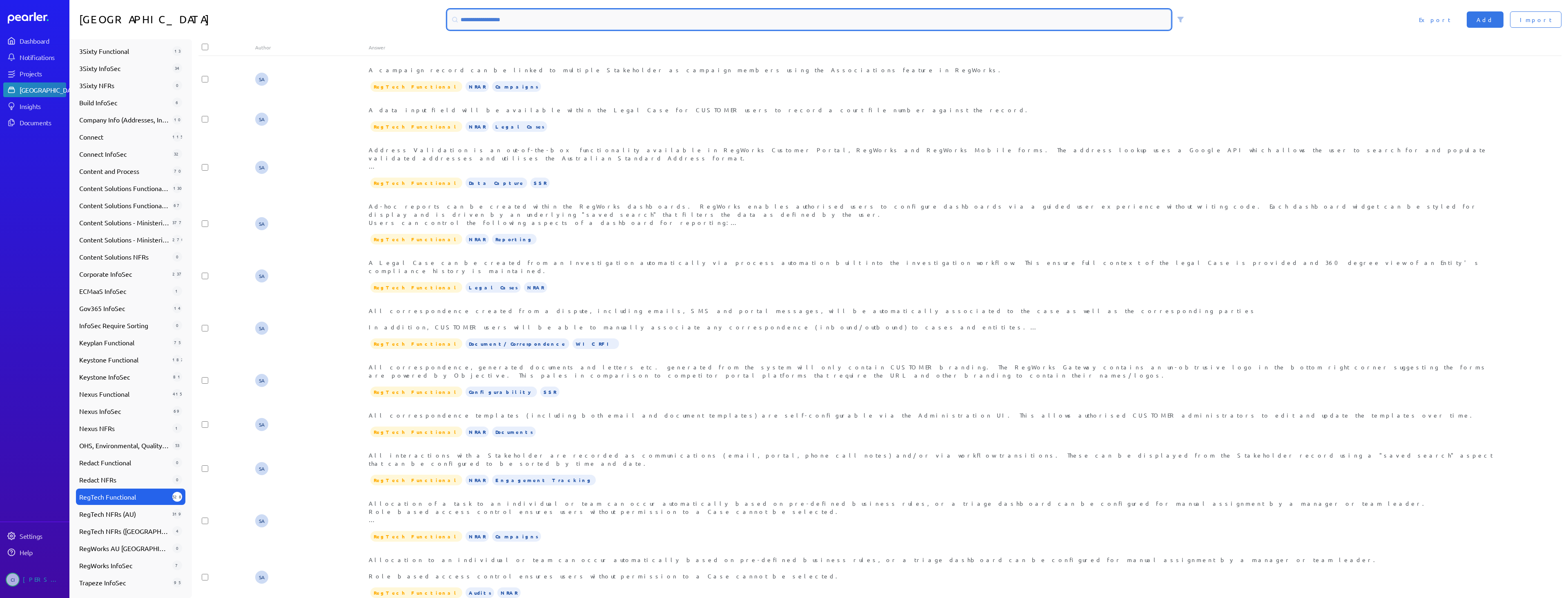
click at [475, 21] on input at bounding box center [809, 19] width 723 height 19
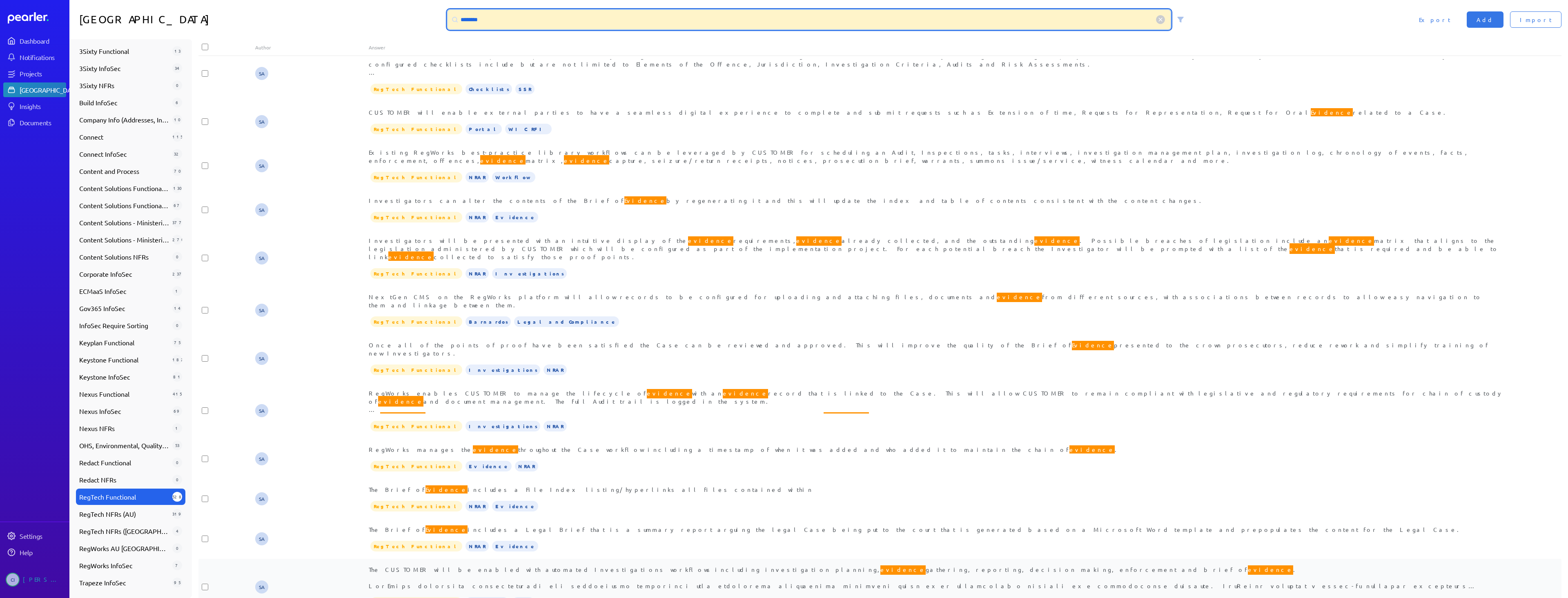
scroll to position [408, 0]
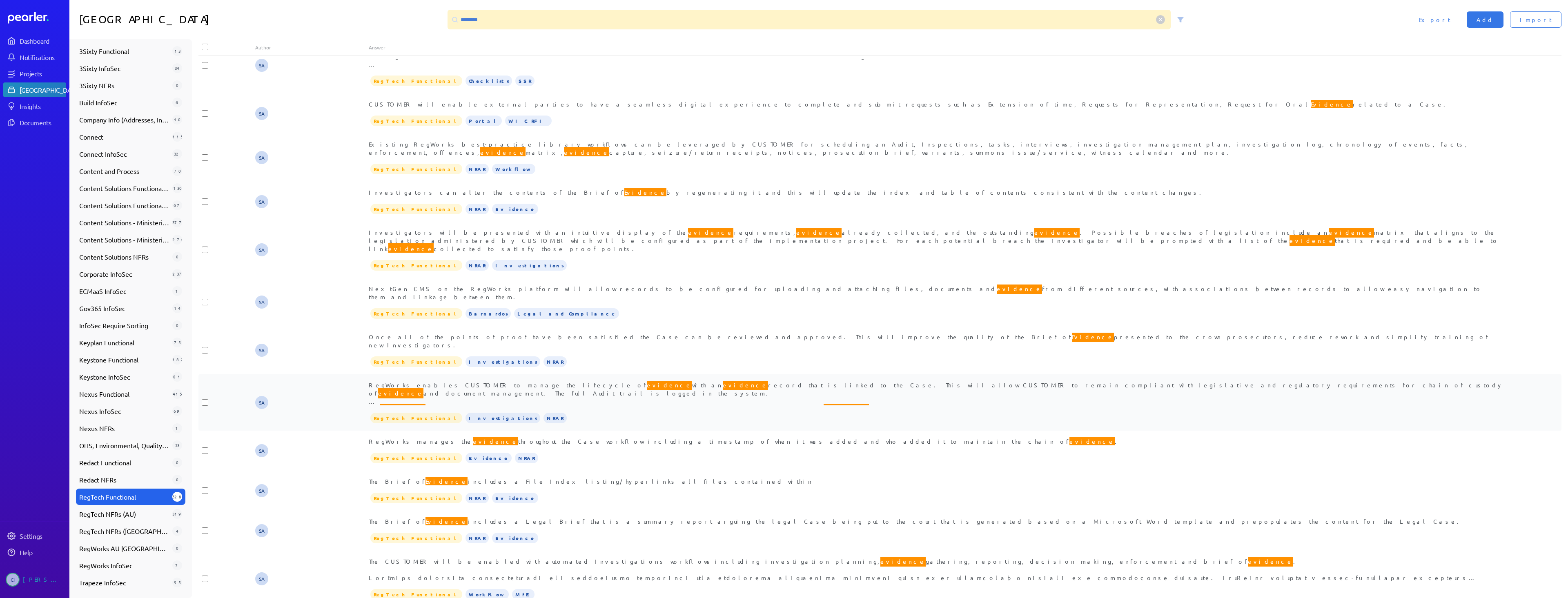
click at [707, 380] on span "RegWorks enables CUSTOMER to manage the lifecycle of evidence with an evidence …" at bounding box center [936, 413] width 1135 height 68
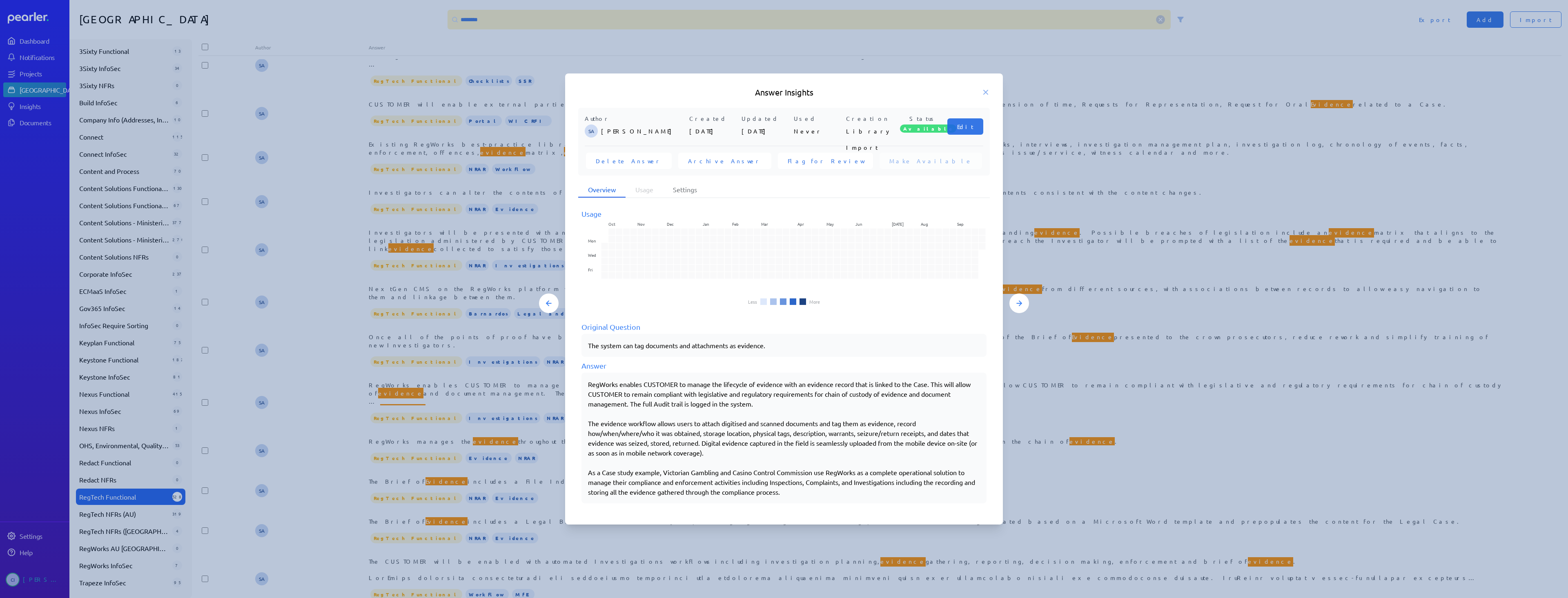
drag, startPoint x: 586, startPoint y: 385, endPoint x: 662, endPoint y: 386, distance: 76.0
click at [664, 386] on div "RegWorks enables CUSTOMER to manage the lifecycle of evidence with an evidence …" at bounding box center [784, 437] width 405 height 131
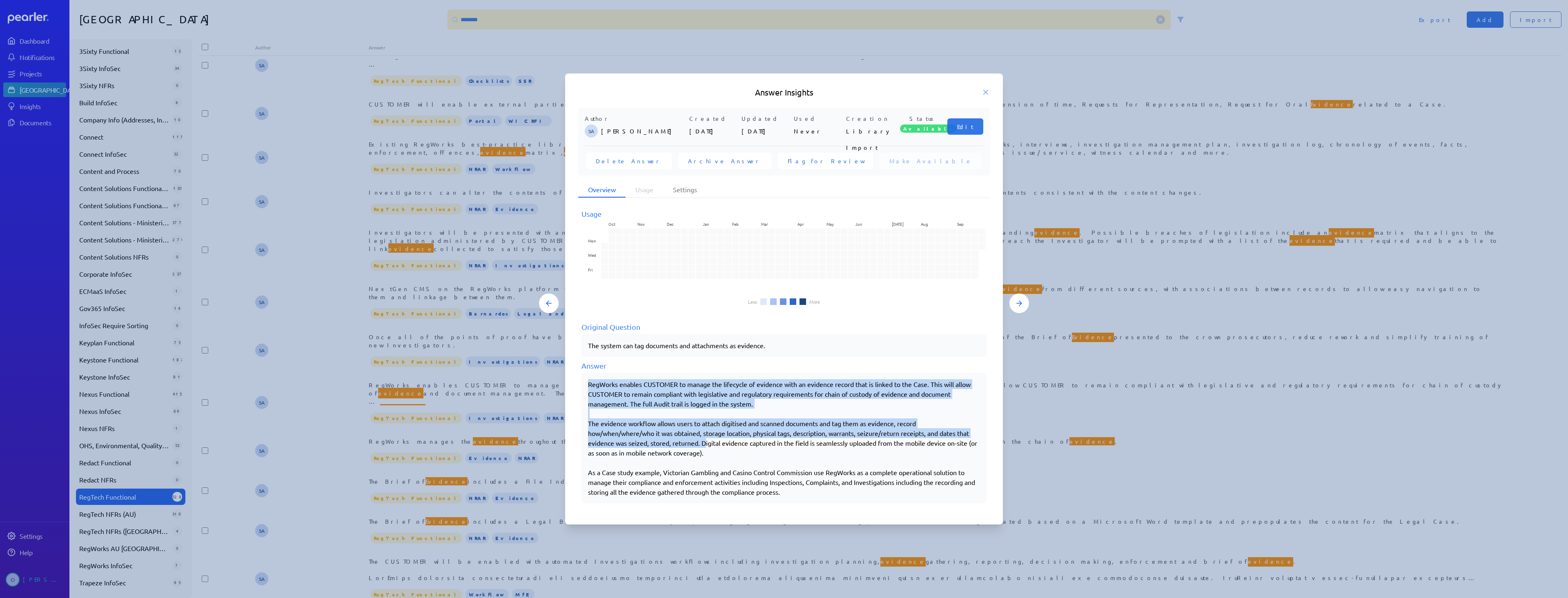
drag, startPoint x: 590, startPoint y: 385, endPoint x: 702, endPoint y: 446, distance: 127.5
click at [702, 446] on div "RegWorks enables CUSTOMER to manage the lifecycle of evidence with an evidence …" at bounding box center [784, 437] width 392 height 118
copy div "RegWorks enables CUSTOMER to manage the lifecycle of evidence with an evidence …"
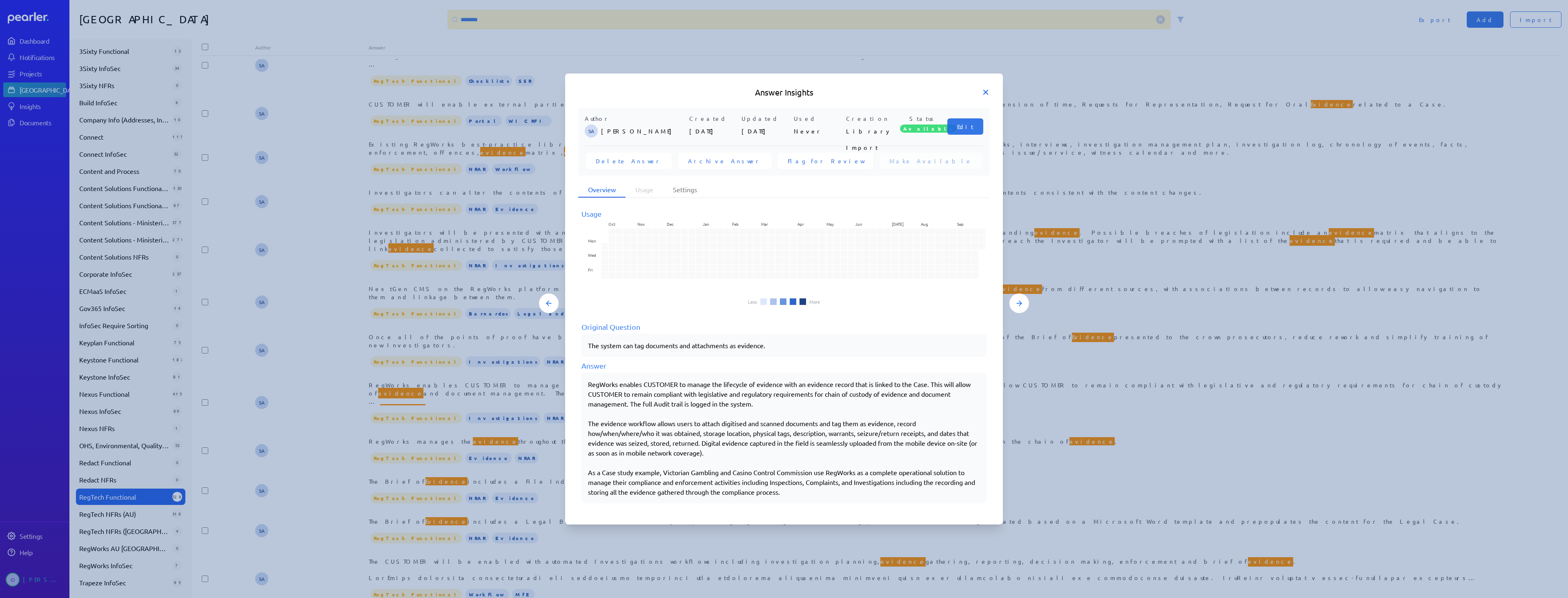
click at [988, 95] on icon at bounding box center [985, 92] width 8 height 8
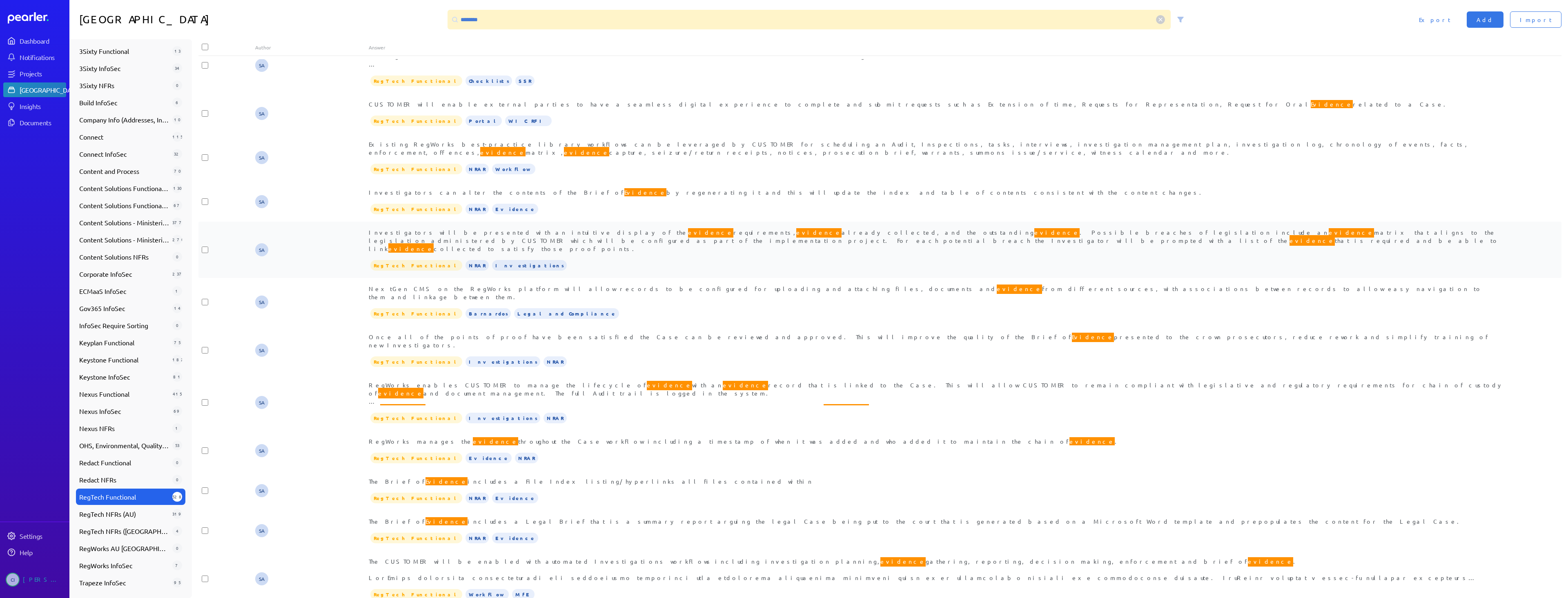
click at [688, 227] on span "evidence" at bounding box center [710, 232] width 45 height 11
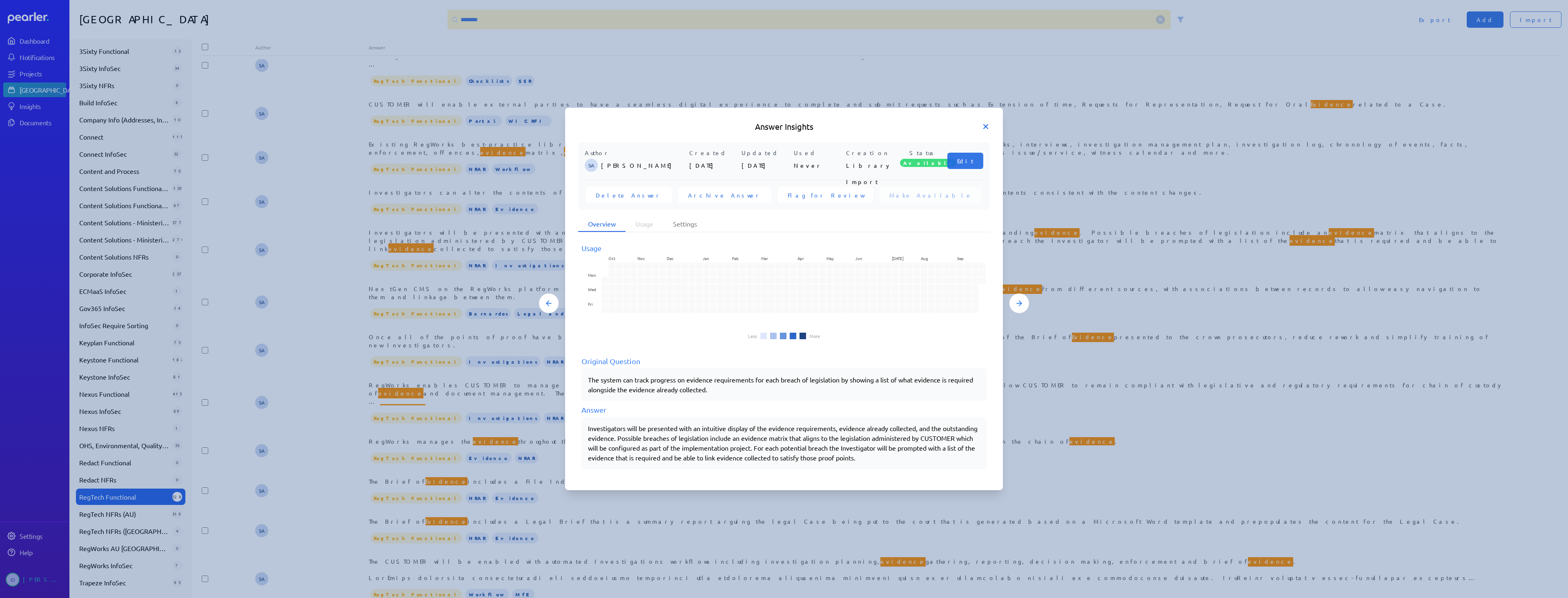
click at [987, 124] on icon at bounding box center [985, 126] width 8 height 8
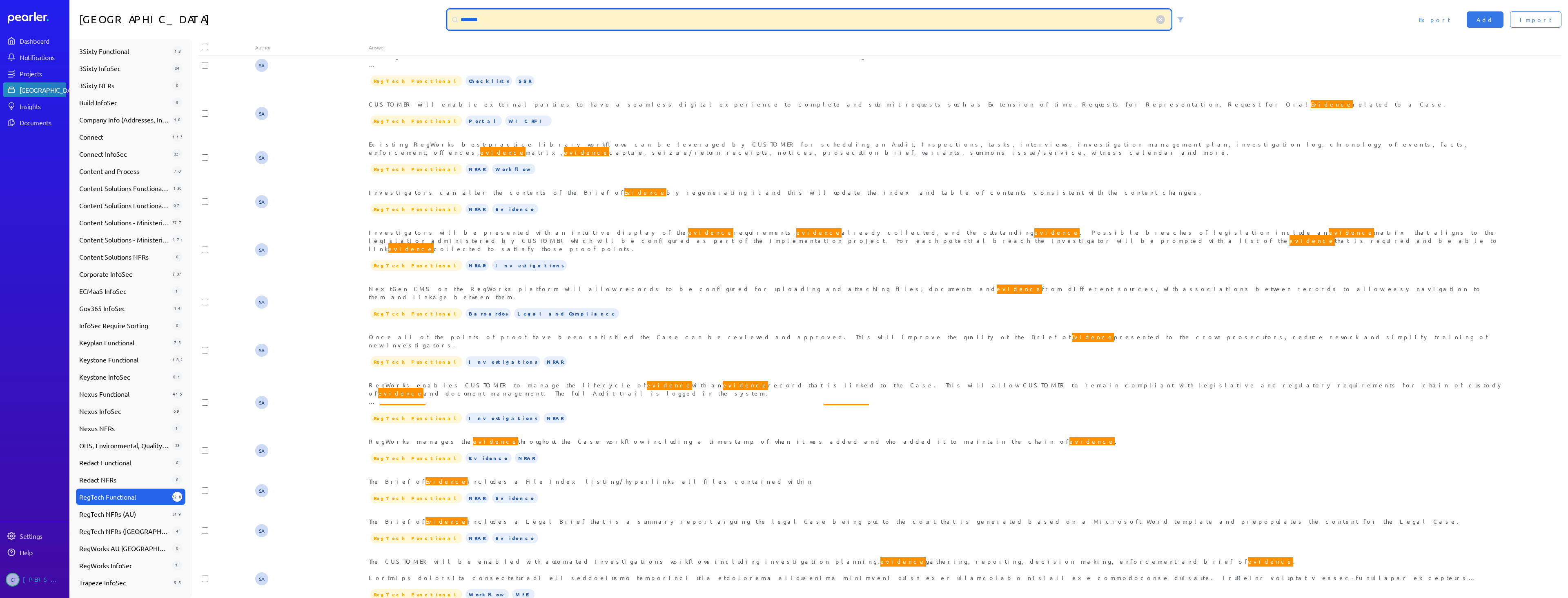
click at [467, 21] on input "********" at bounding box center [809, 19] width 723 height 19
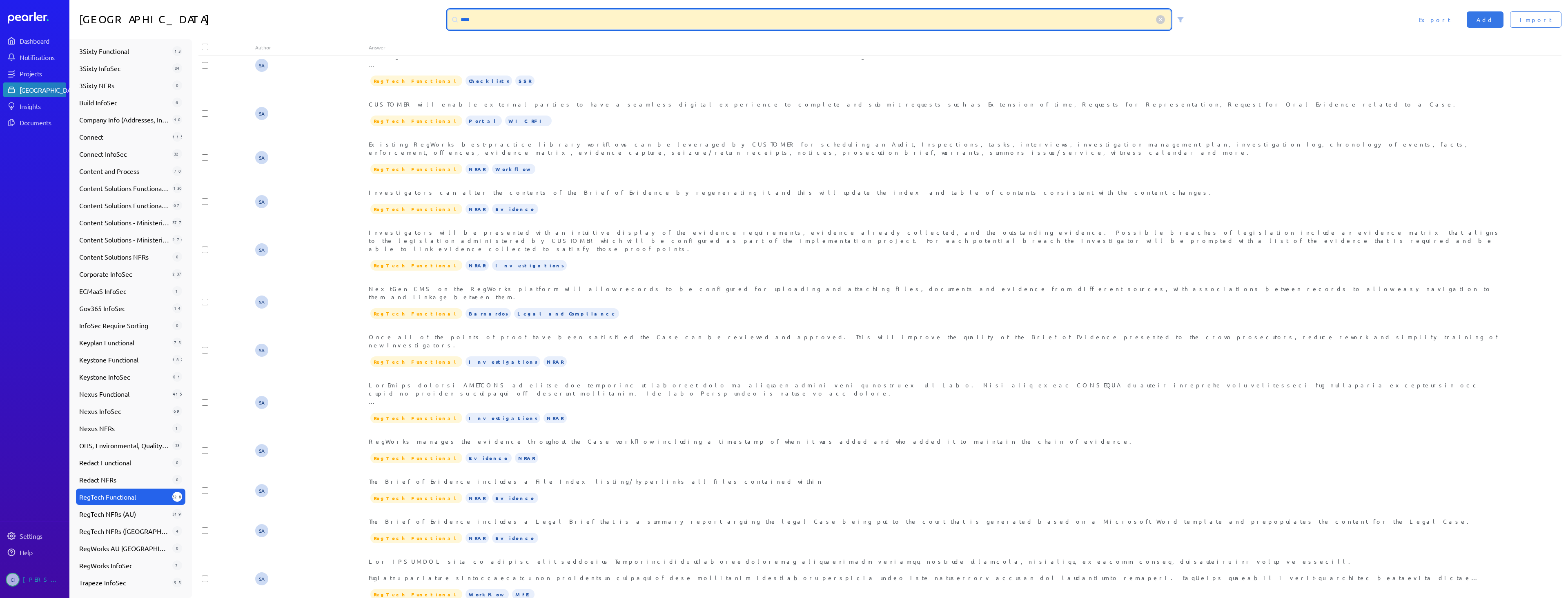
scroll to position [0, 0]
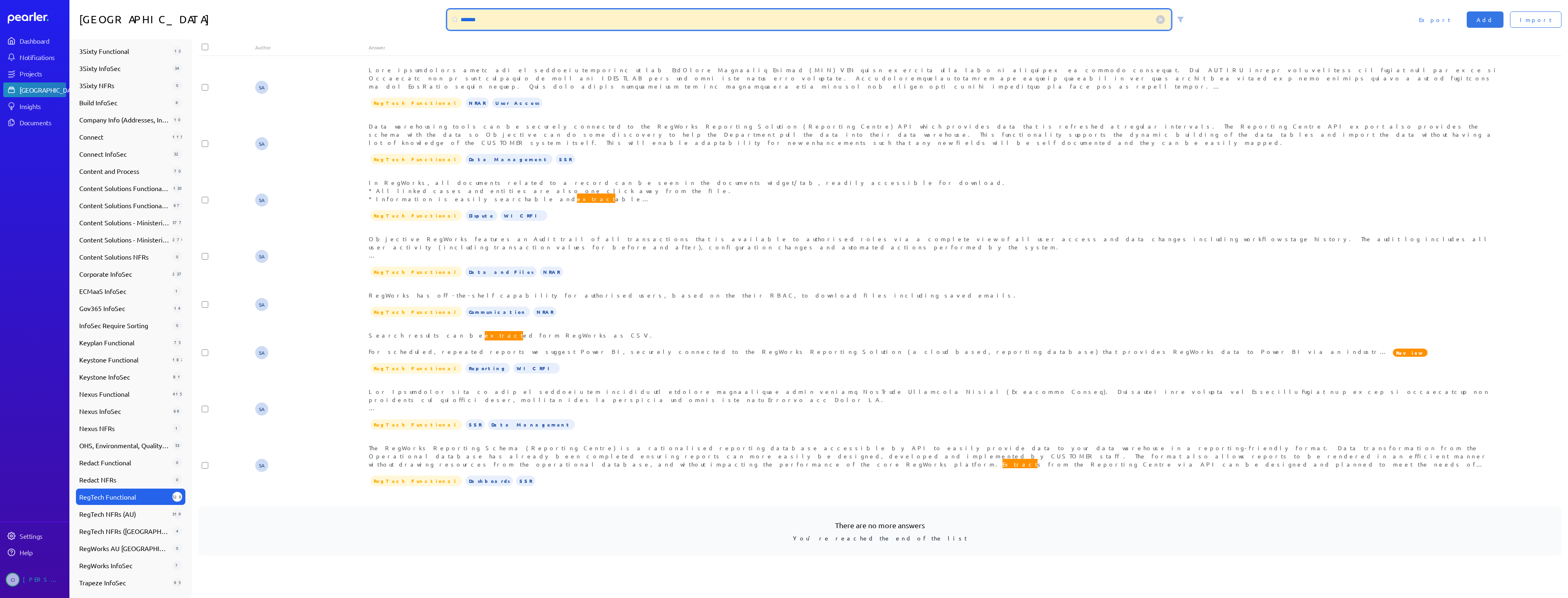
type input "*******"
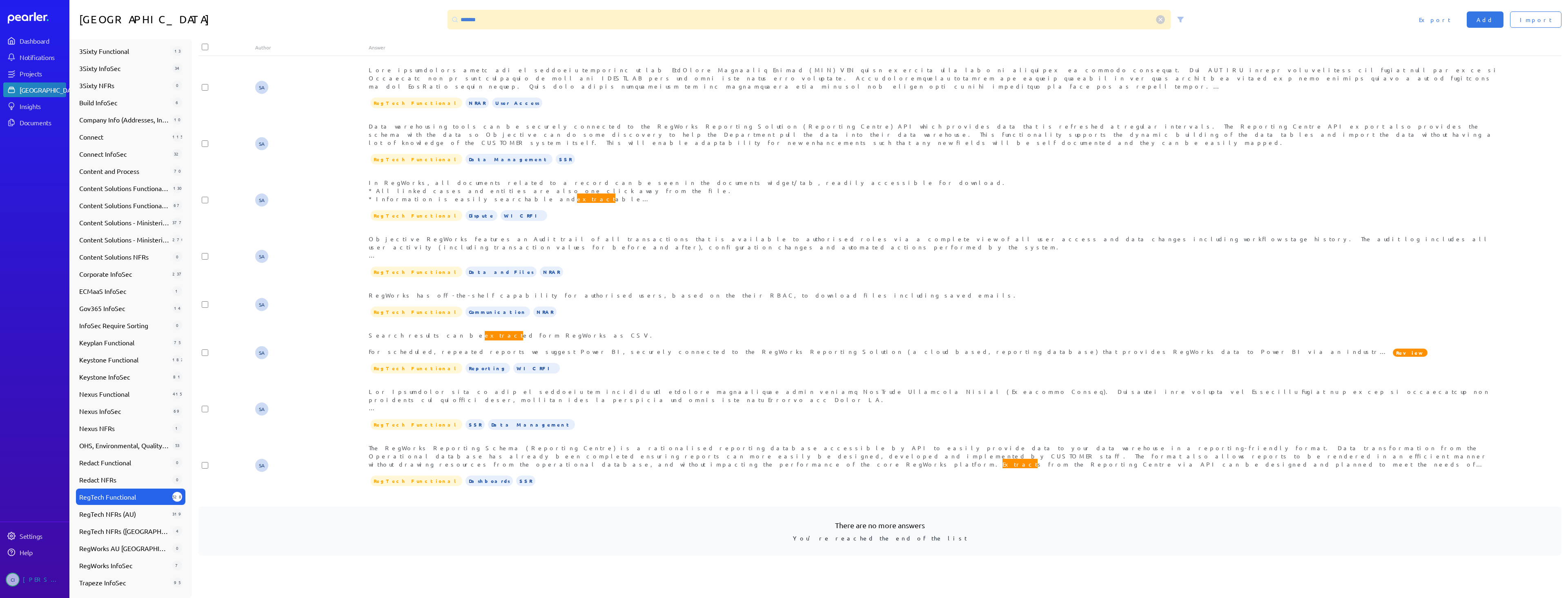
click at [504, 27] on div "Answer Library ******* Import Add Export" at bounding box center [818, 19] width 1498 height 39
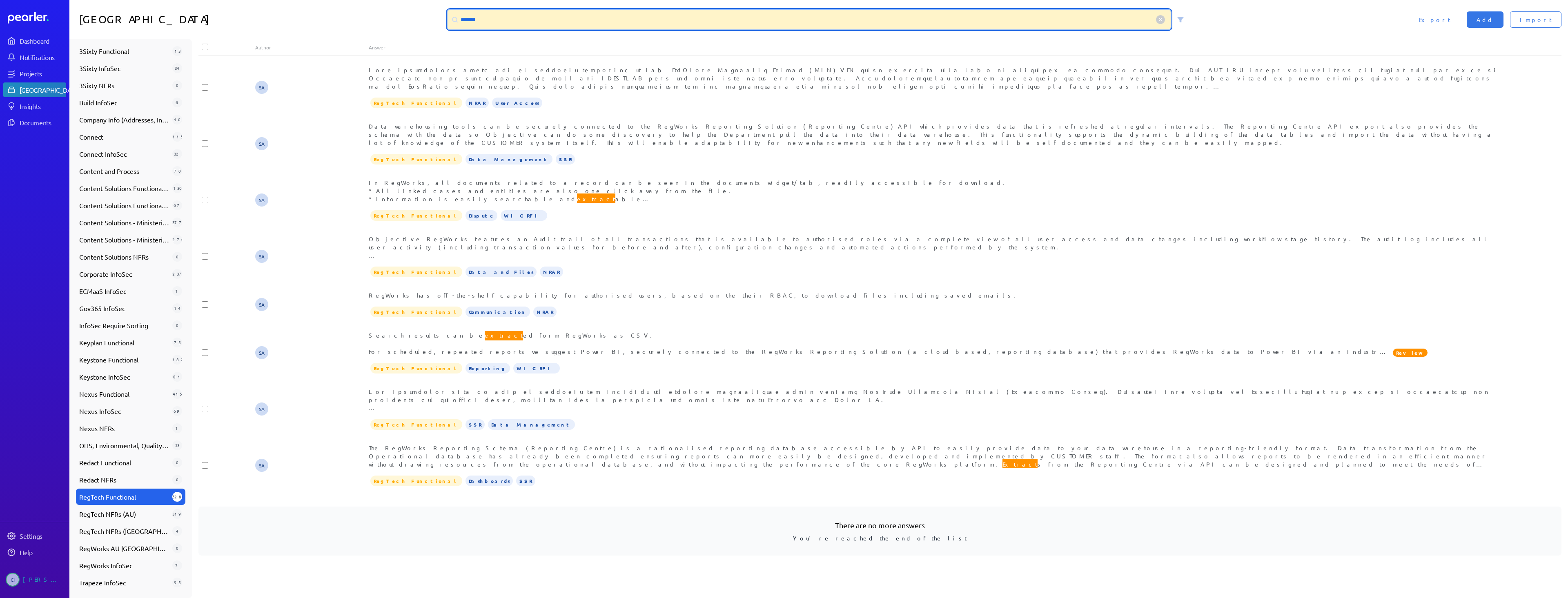
drag, startPoint x: 501, startPoint y: 22, endPoint x: 445, endPoint y: 14, distance: 56.6
click at [447, 15] on div "*******" at bounding box center [809, 19] width 723 height 19
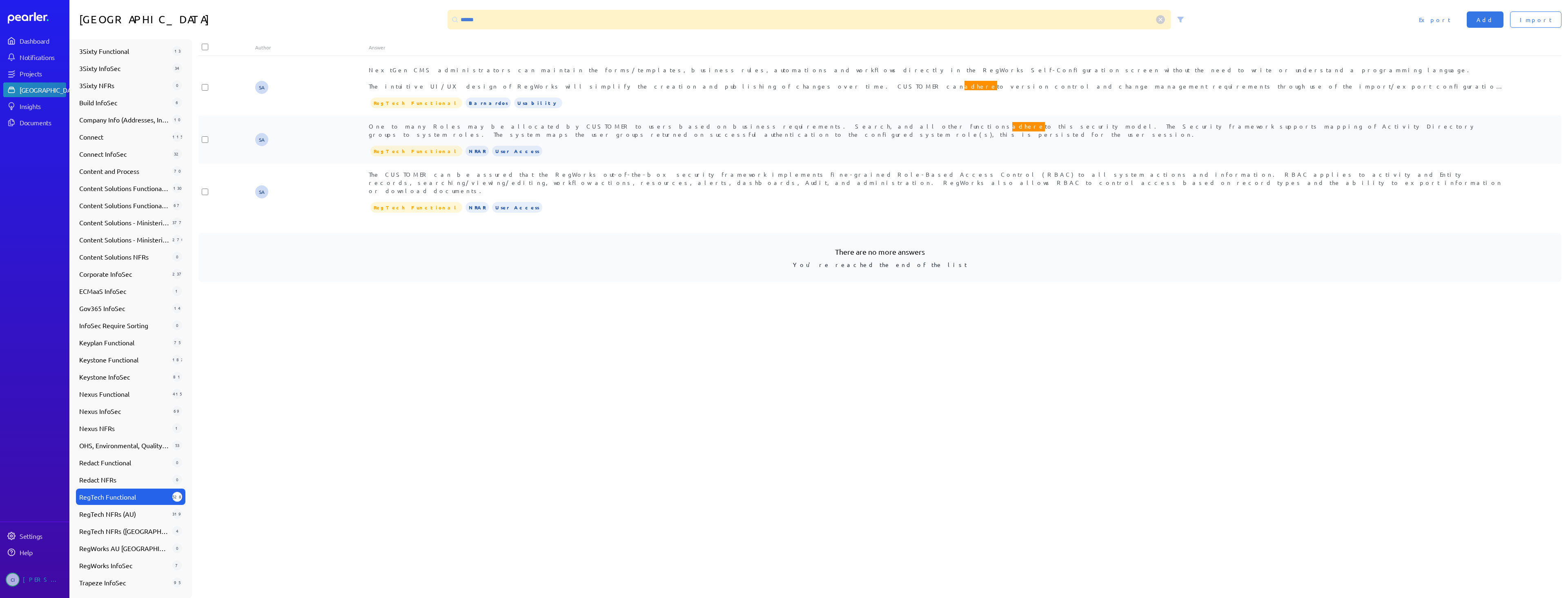
click at [669, 122] on div "One to many Roles may be allocated by CUSTOMER to users based on business requi…" at bounding box center [936, 130] width 1135 height 16
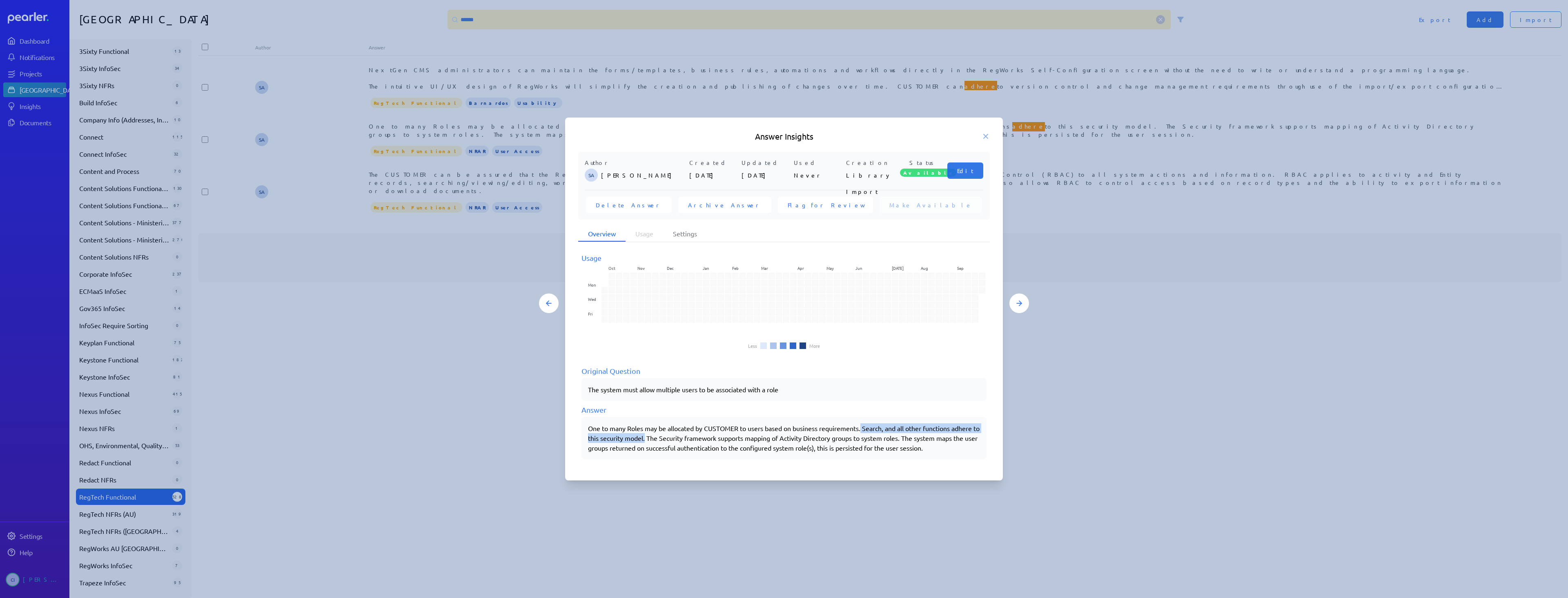
drag, startPoint x: 863, startPoint y: 429, endPoint x: 653, endPoint y: 441, distance: 210.3
click at [653, 441] on div "One to many Roles may be allocated by CUSTOMER to users based on business requi…" at bounding box center [784, 437] width 392 height 29
copy div "Search, and all other functions adhere to this security model."
click at [990, 129] on div "Answer Insights Author SA [PERSON_NAME] Created [DATE] Updated [DATE] Used Neve…" at bounding box center [784, 299] width 437 height 363
click at [983, 133] on icon at bounding box center [985, 136] width 8 height 8
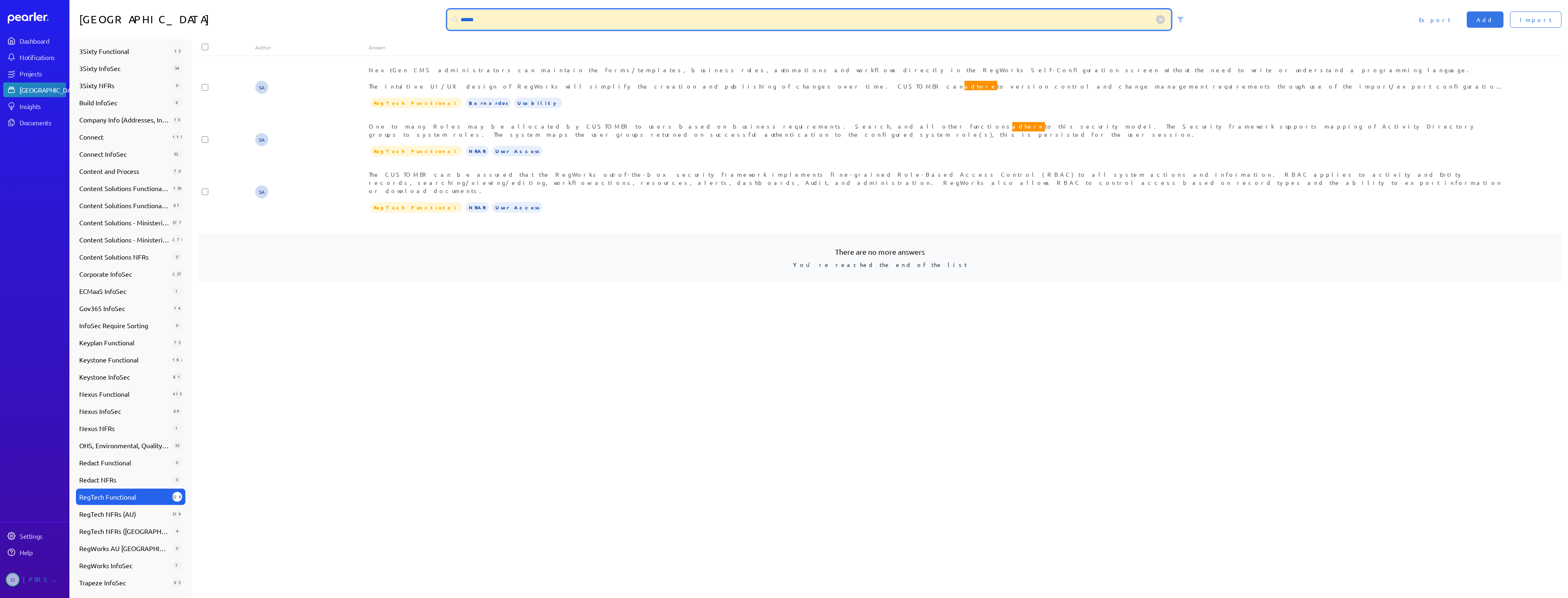
drag, startPoint x: 707, startPoint y: 579, endPoint x: 497, endPoint y: 24, distance: 593.4
click at [497, 24] on input "******" at bounding box center [809, 19] width 723 height 19
drag, startPoint x: 488, startPoint y: 19, endPoint x: 424, endPoint y: 13, distance: 64.3
click at [425, 13] on div "Answer Library ****** Import Add Export" at bounding box center [818, 19] width 1498 height 39
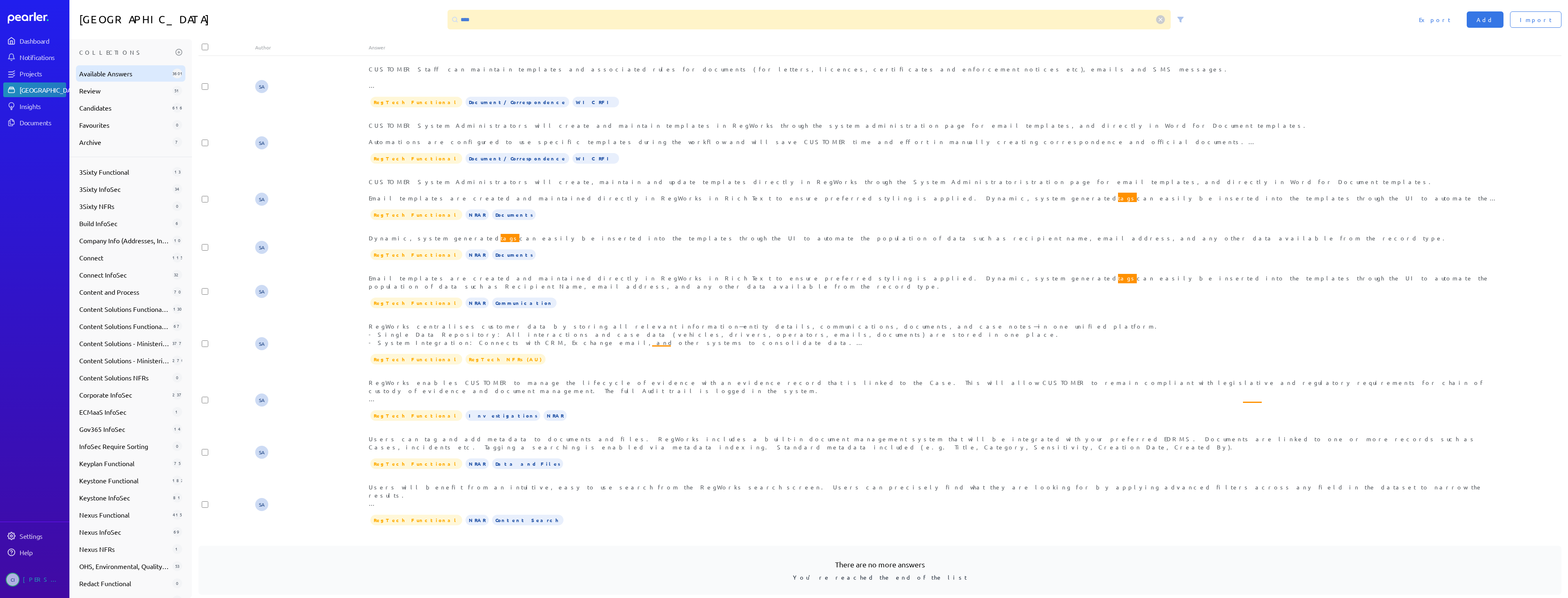
click at [93, 78] on div "Available Answers 3601" at bounding box center [130, 74] width 109 height 16
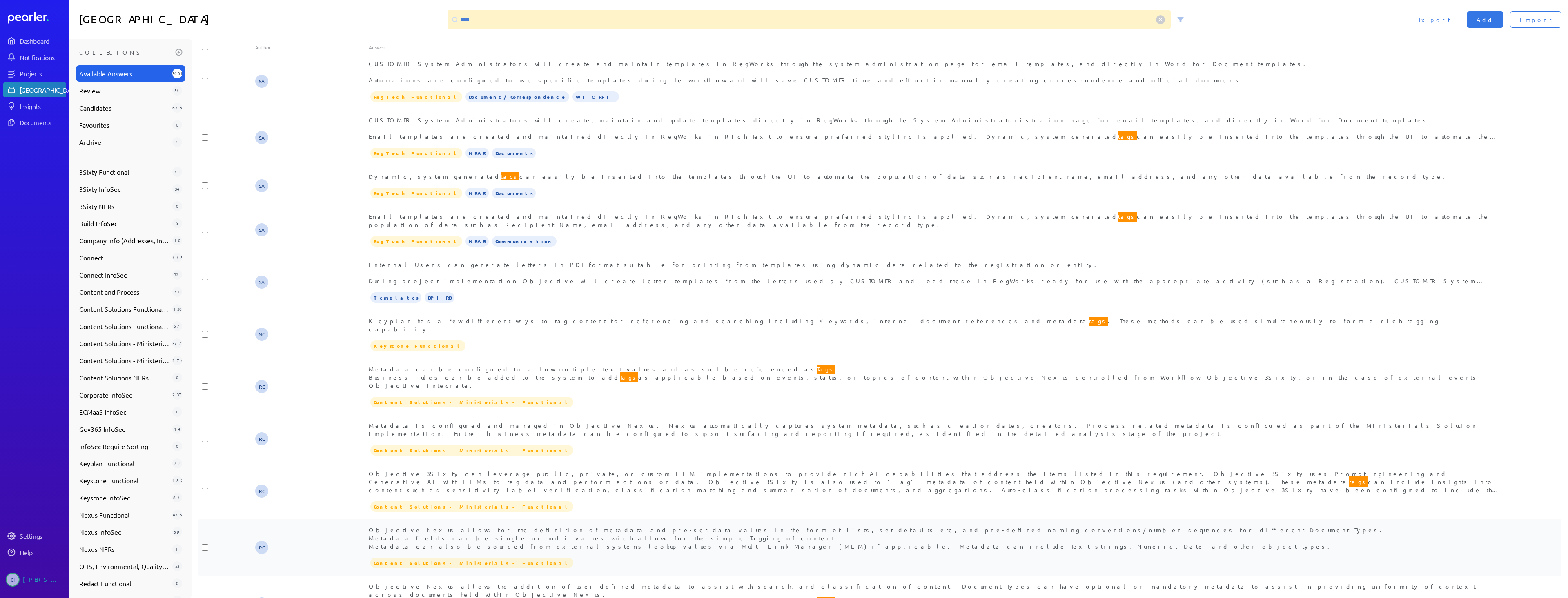
scroll to position [285, 0]
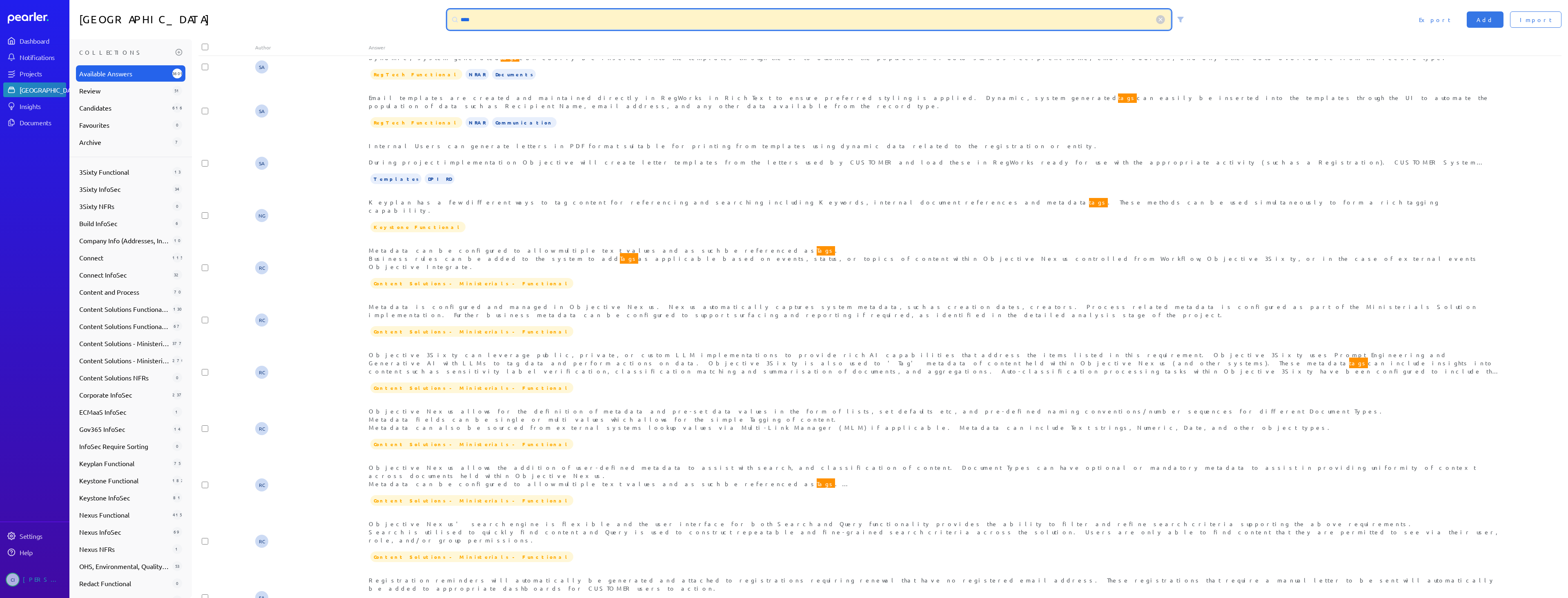
drag, startPoint x: 526, startPoint y: 19, endPoint x: 445, endPoint y: 14, distance: 81.2
click at [446, 14] on div "****" at bounding box center [819, 19] width 749 height 19
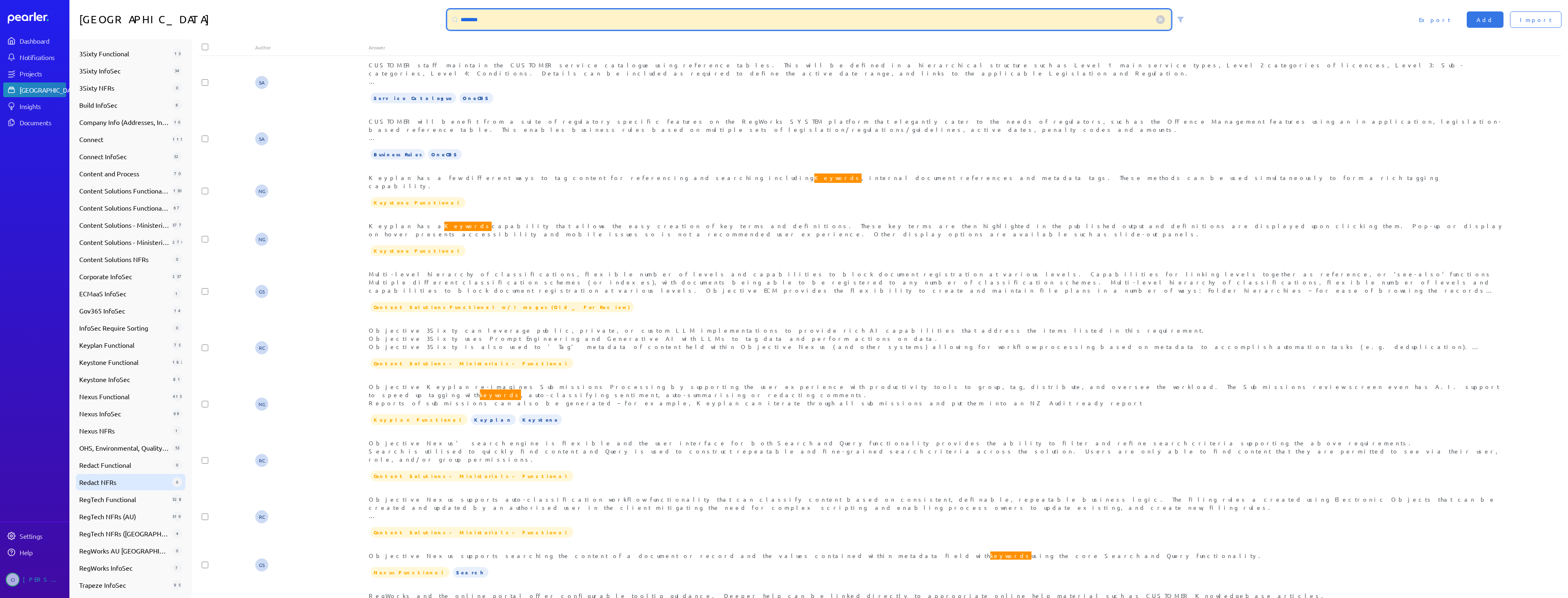
scroll to position [121, 0]
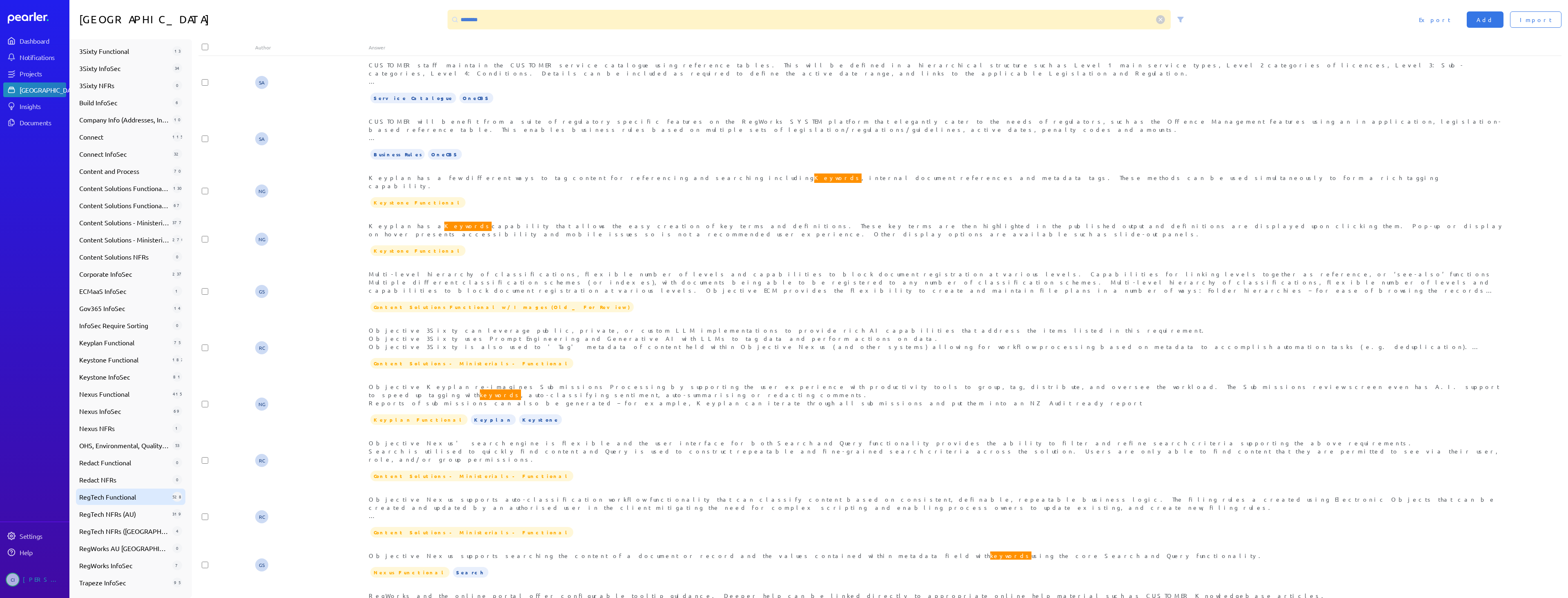
click at [123, 500] on span "RegTech Functional" at bounding box center [124, 497] width 90 height 10
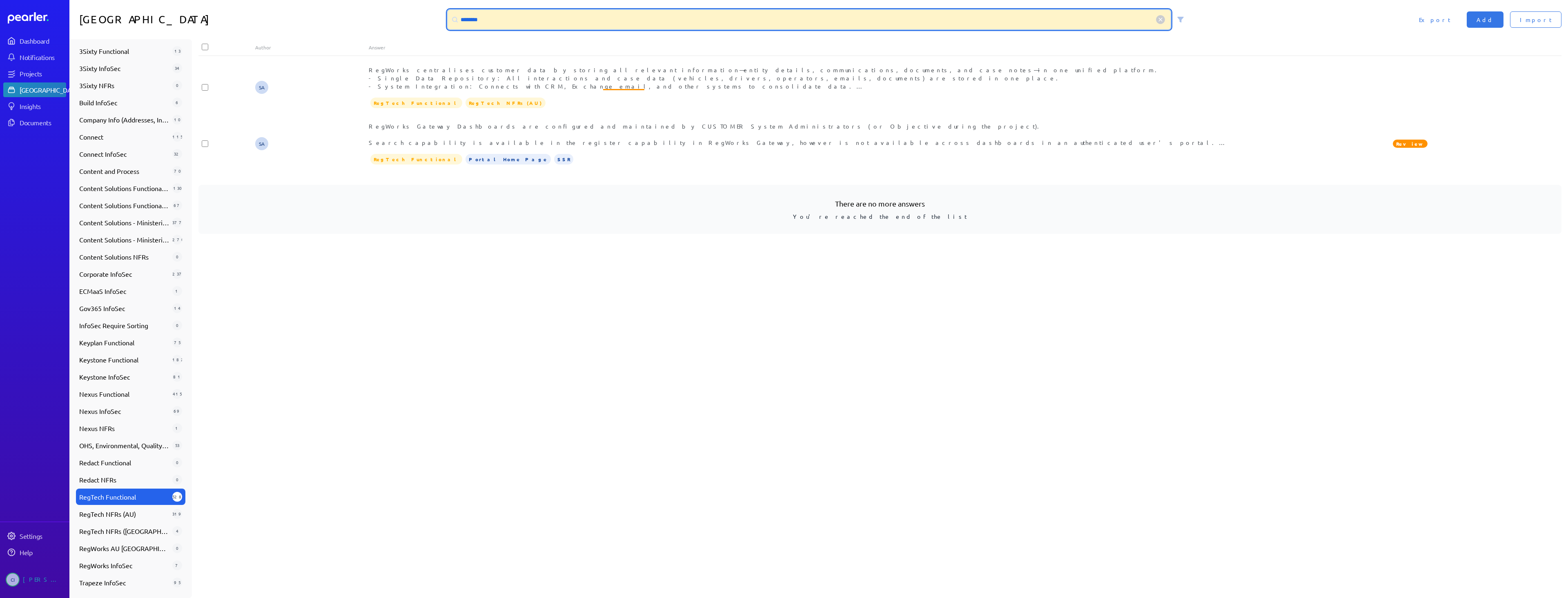
click at [472, 23] on input "********" at bounding box center [809, 19] width 723 height 19
type input "*******"
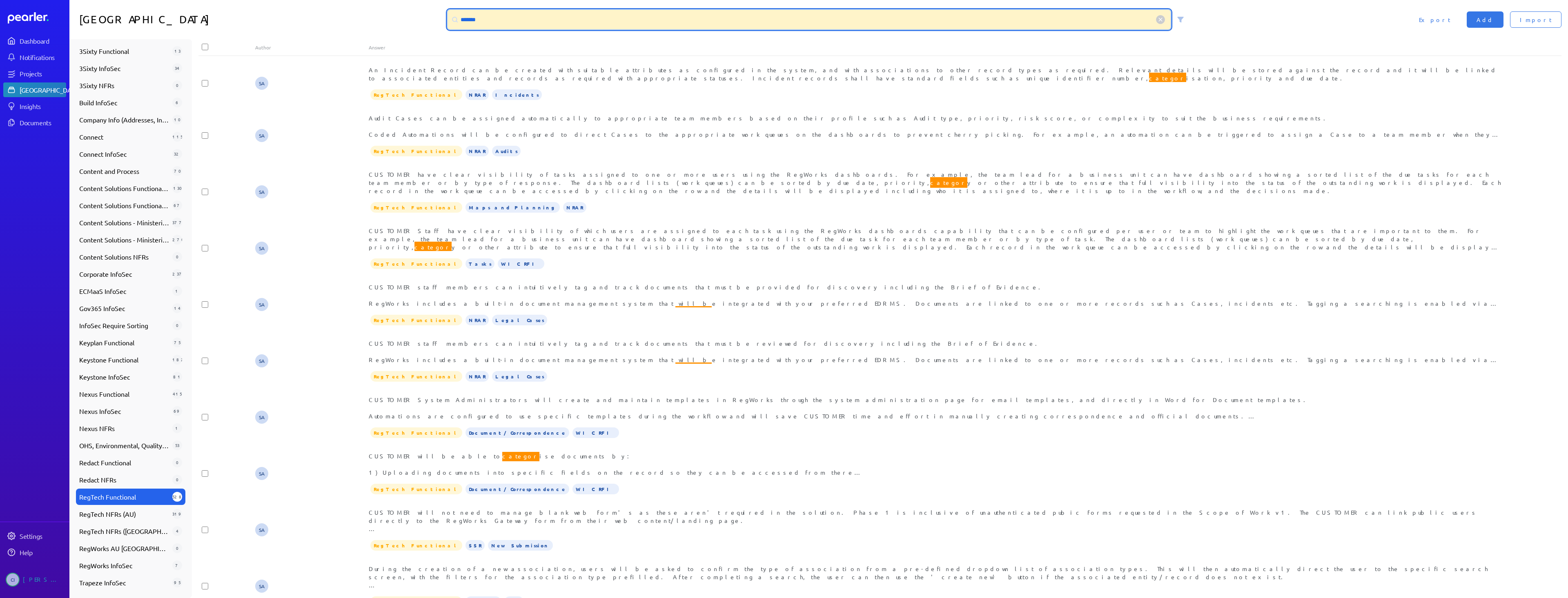
click at [468, 15] on input "*******" at bounding box center [809, 19] width 723 height 19
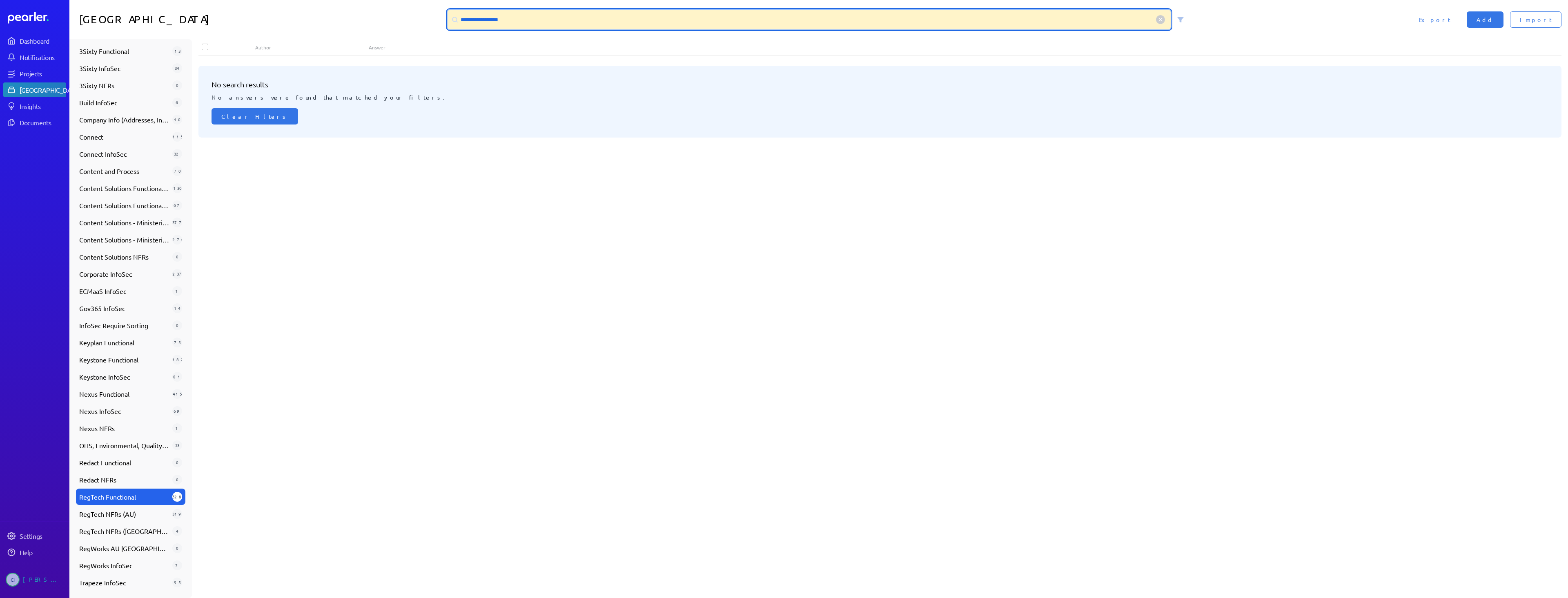
click at [492, 21] on input "**********" at bounding box center [809, 19] width 723 height 19
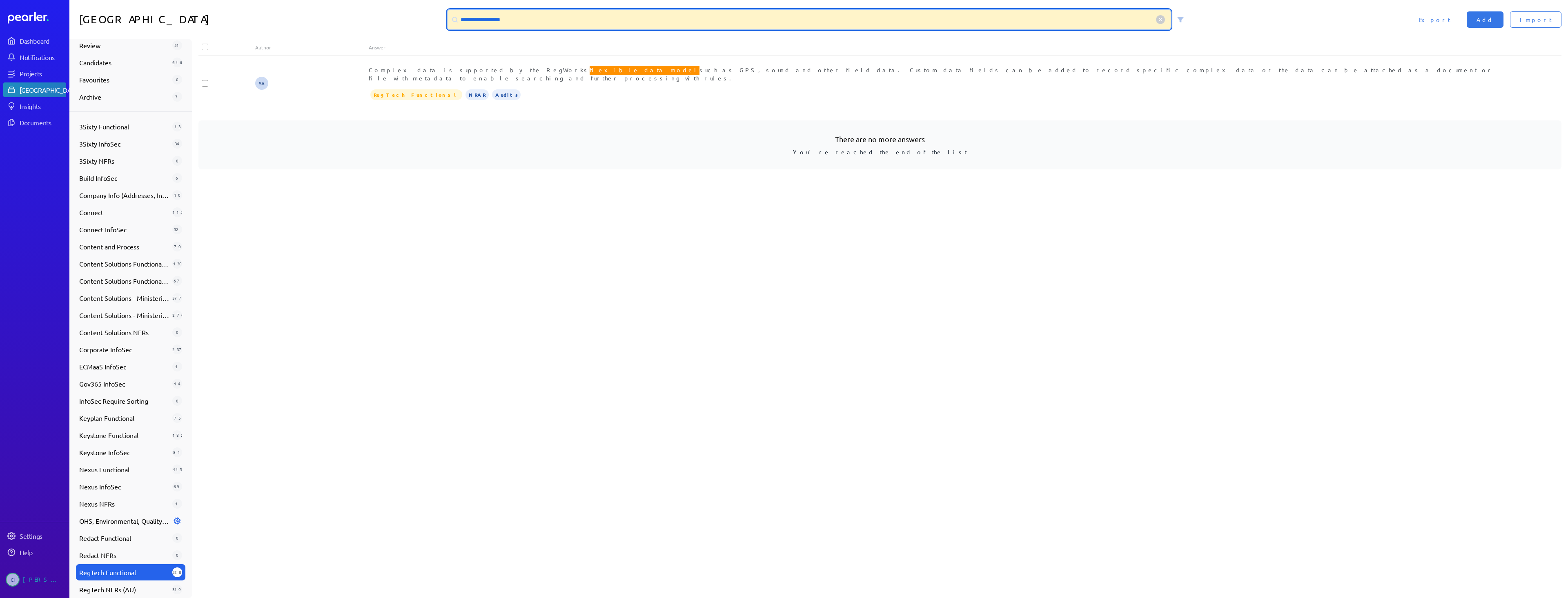
scroll to position [0, 0]
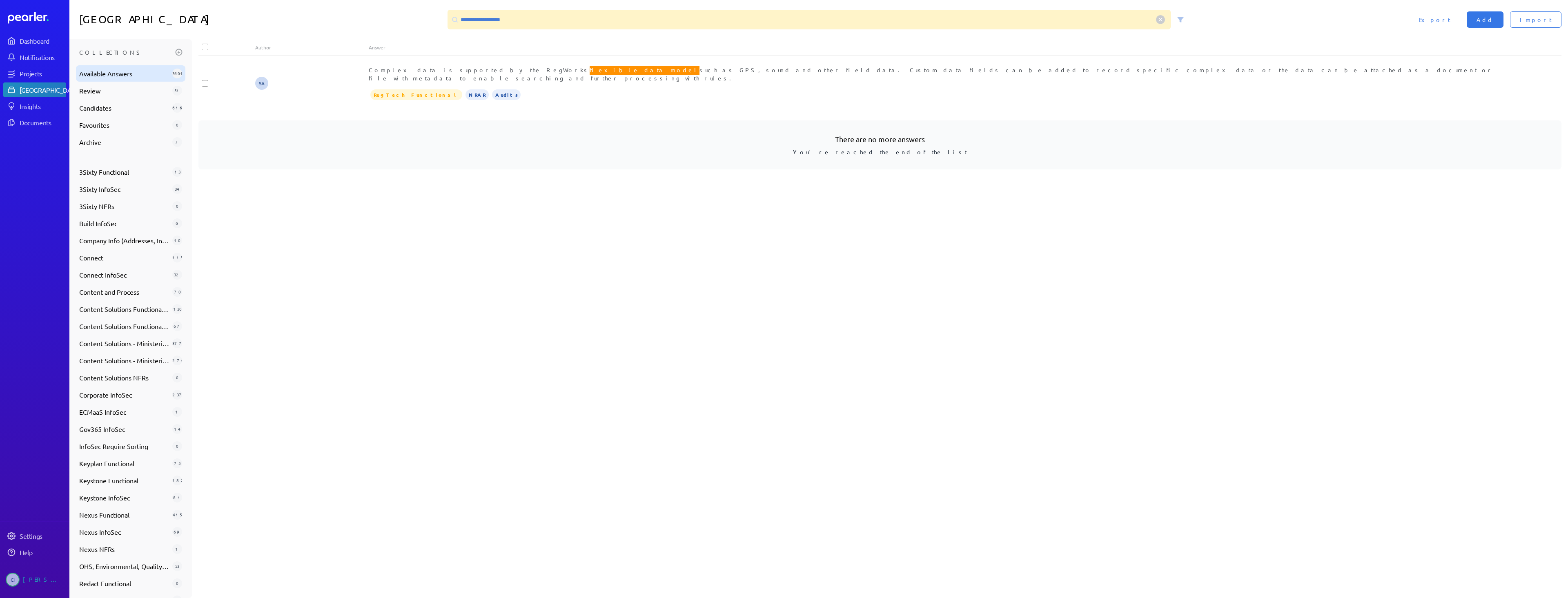
click at [118, 69] on span "Available Answers" at bounding box center [124, 74] width 90 height 10
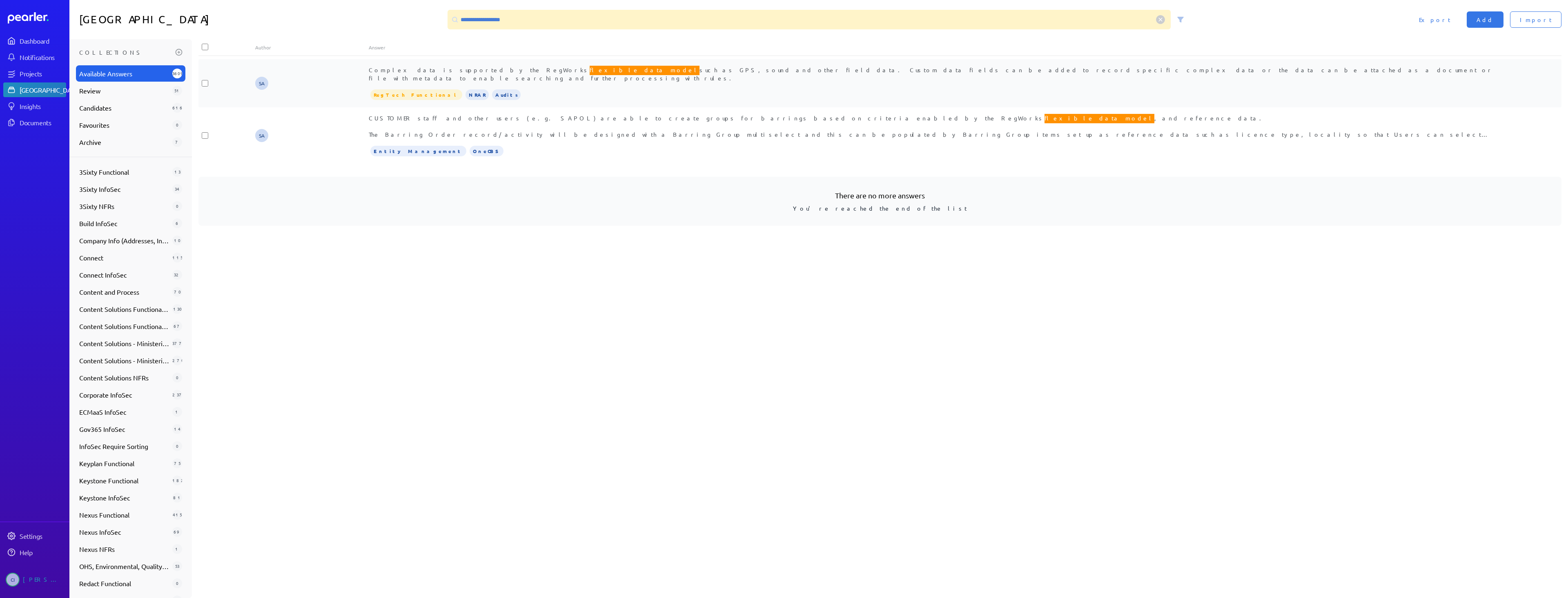
click at [652, 76] on div "Complex data is supported by the RegWorks flexible data model such as GPS, soun…" at bounding box center [936, 83] width 1135 height 35
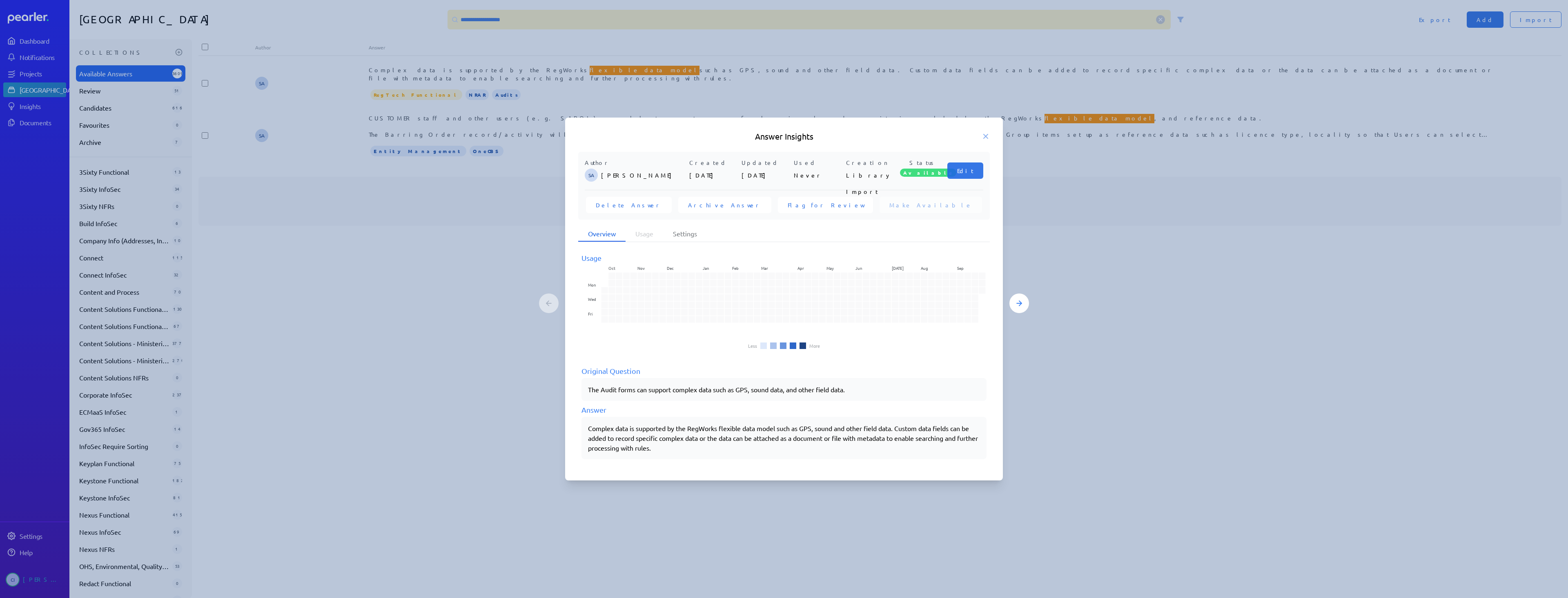
drag, startPoint x: 585, startPoint y: 427, endPoint x: 704, endPoint y: 447, distance: 120.7
click at [704, 447] on div "Complex data is supported by the RegWorks flexible data model such as GPS, soun…" at bounding box center [784, 437] width 405 height 42
drag, startPoint x: 675, startPoint y: 452, endPoint x: 574, endPoint y: 429, distance: 103.6
click at [574, 429] on div "Author SA [PERSON_NAME] Created [DATE] Updated [DATE] Used Never Creation Libra…" at bounding box center [784, 310] width 437 height 317
copy div "Complex data is supported by the RegWorks flexible data model such as GPS, soun…"
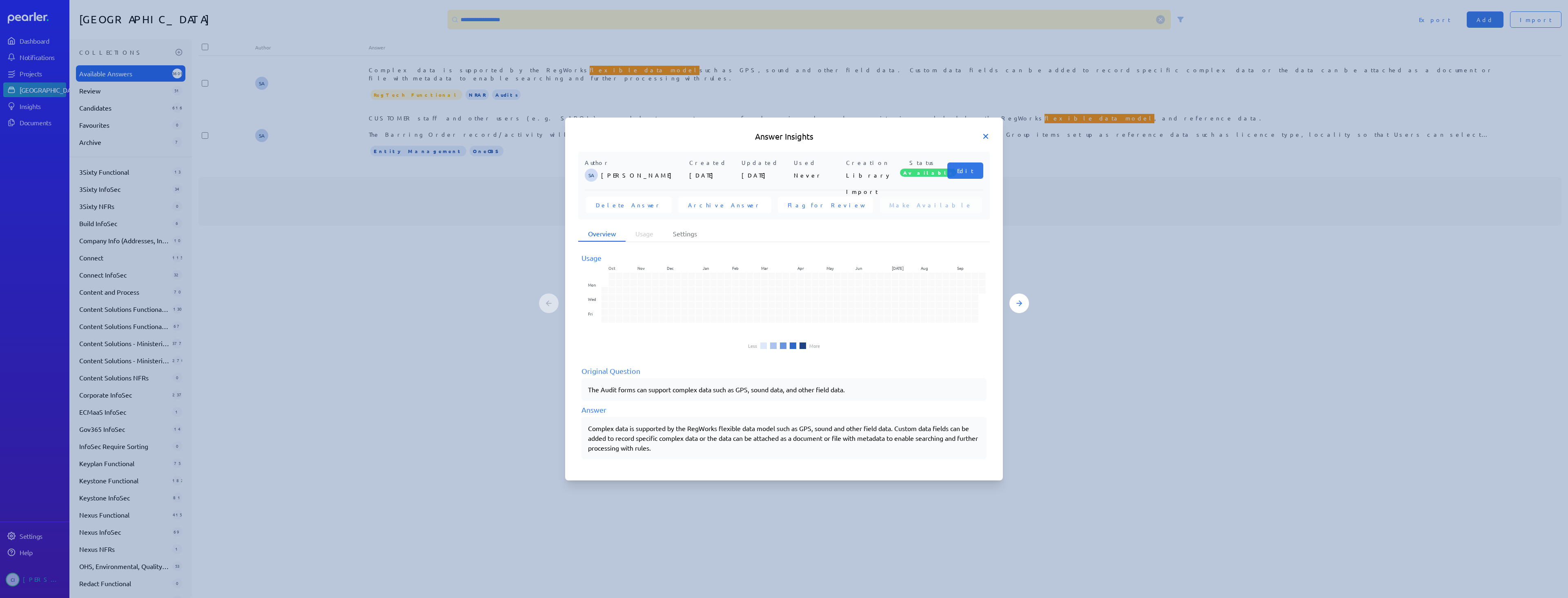
click at [987, 134] on icon at bounding box center [985, 136] width 8 height 8
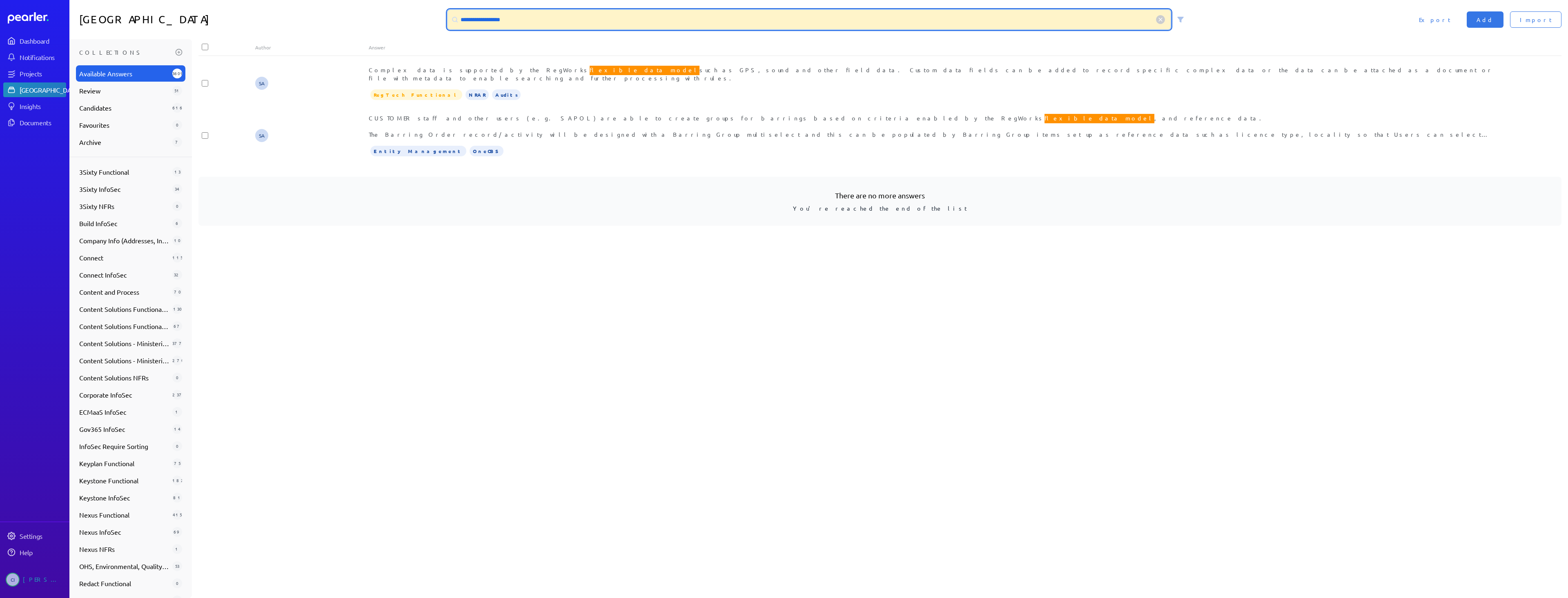
click at [571, 15] on input "**********" at bounding box center [809, 19] width 723 height 19
drag, startPoint x: 567, startPoint y: 21, endPoint x: 445, endPoint y: 16, distance: 122.1
click at [467, 19] on input "**********" at bounding box center [809, 19] width 723 height 19
type input "*"
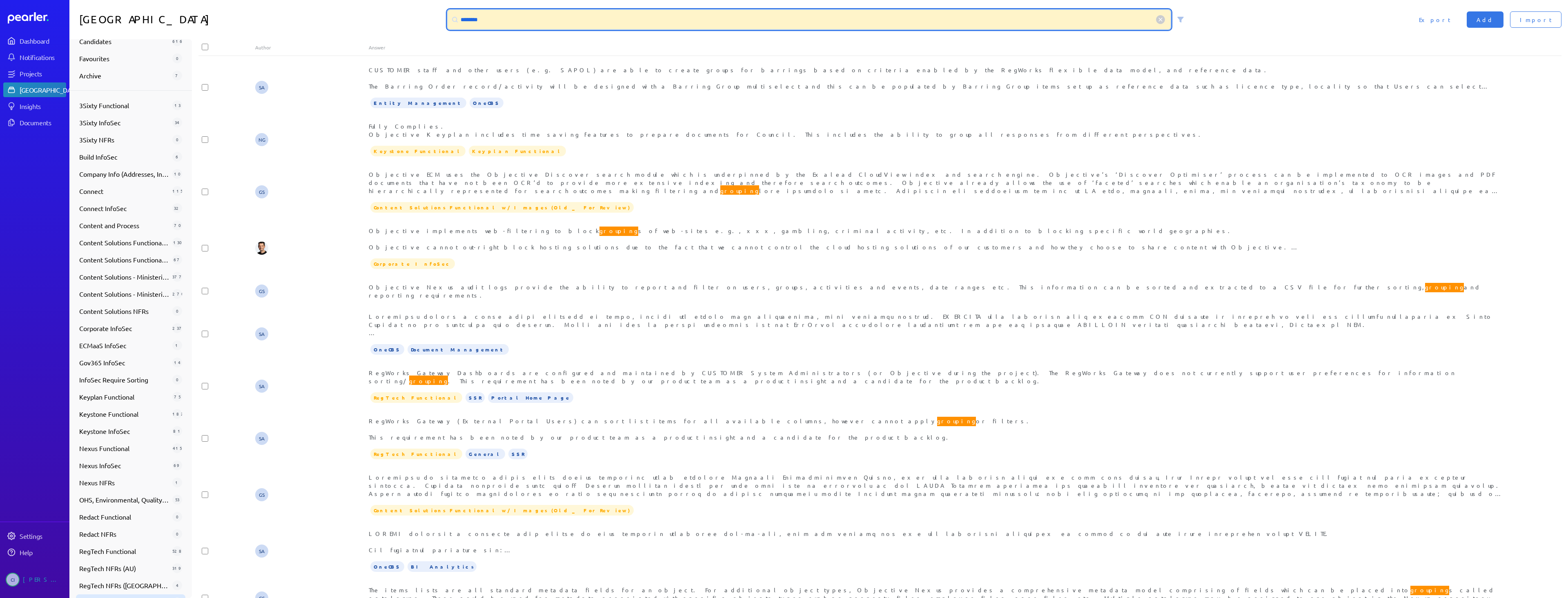
scroll to position [121, 0]
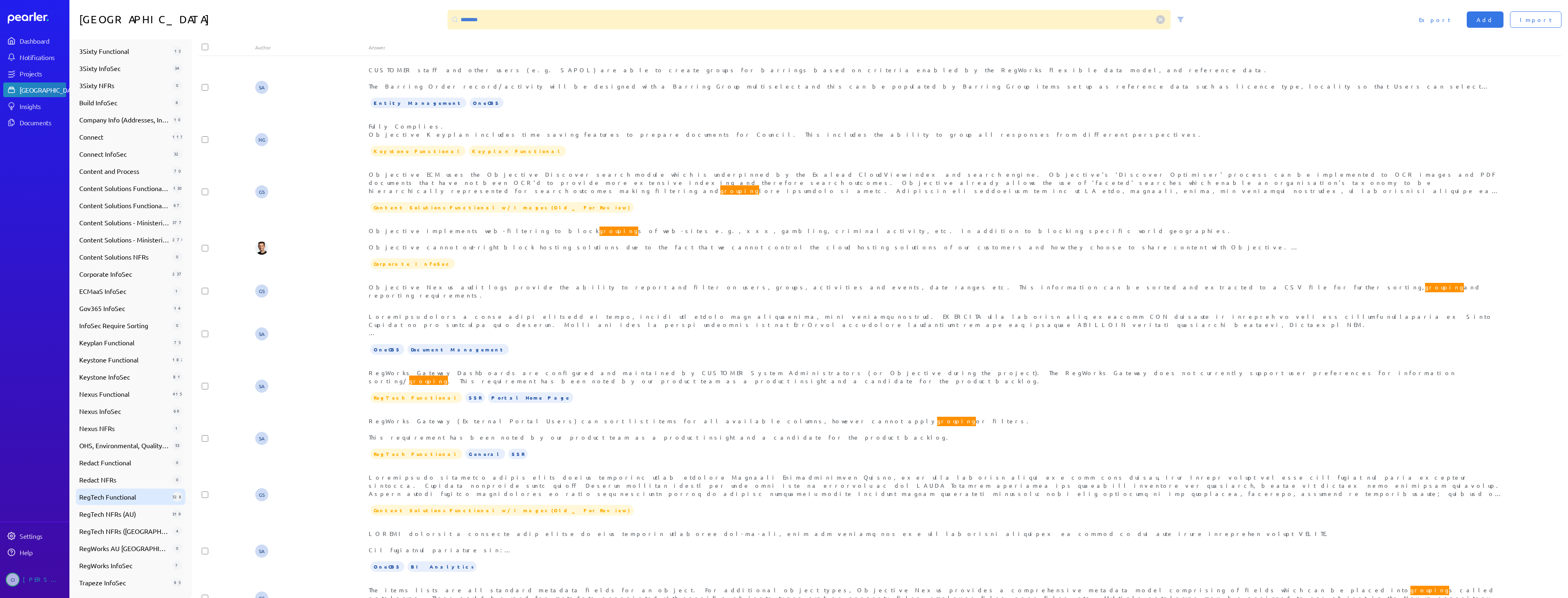
click at [132, 493] on span "RegTech Functional" at bounding box center [124, 497] width 90 height 10
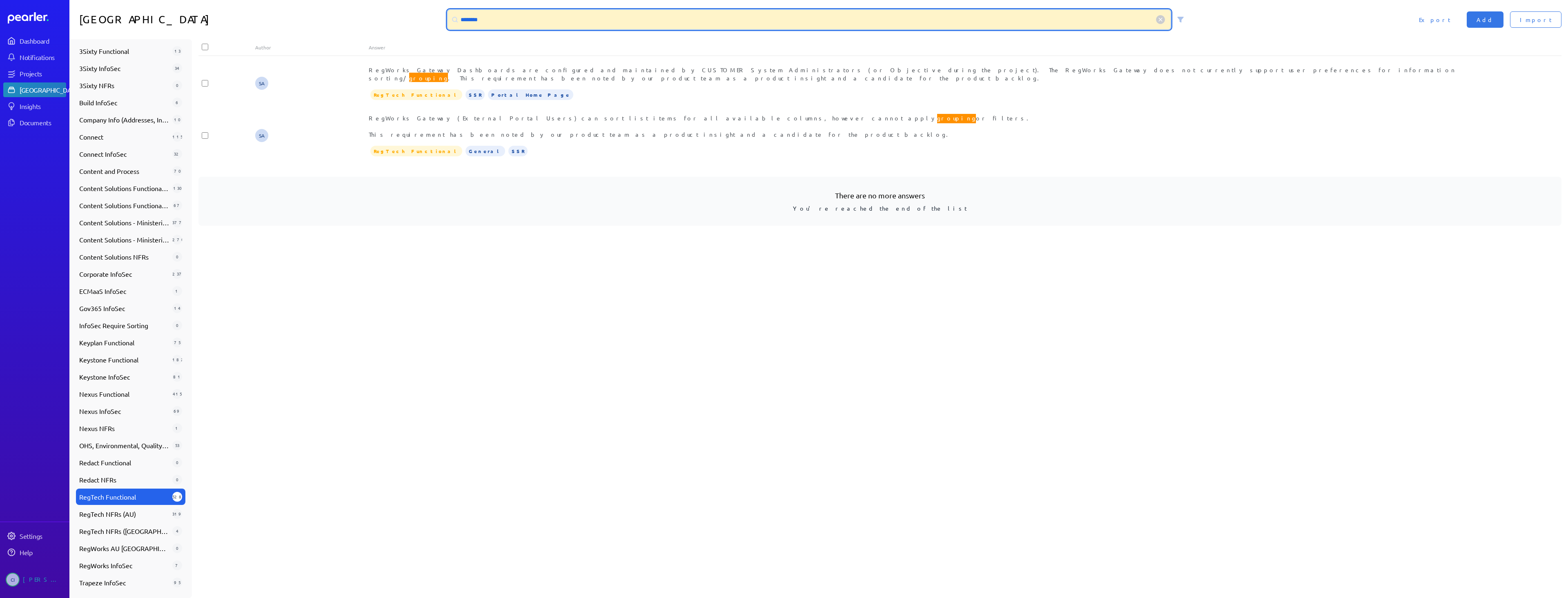
drag, startPoint x: 504, startPoint y: 19, endPoint x: 447, endPoint y: 13, distance: 57.3
click at [450, 17] on div "********" at bounding box center [809, 19] width 723 height 19
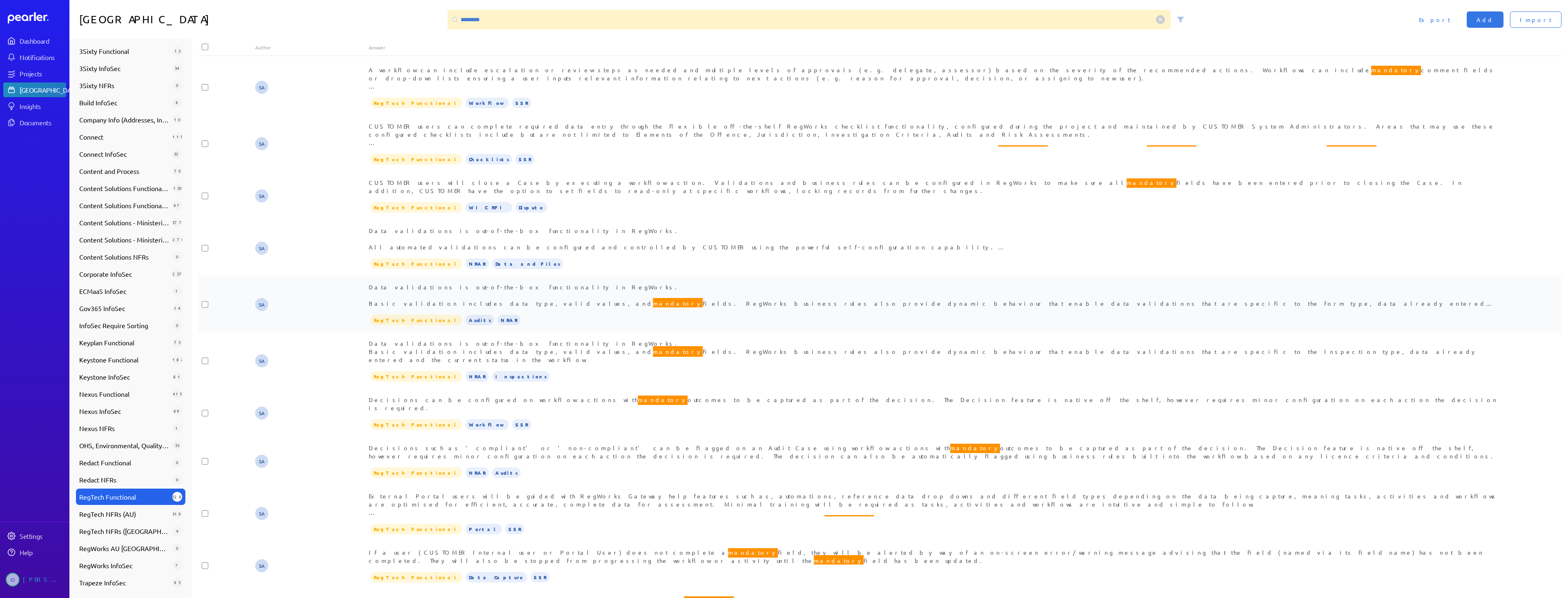
click at [497, 283] on div "Data validations is out-of-the-box functionality in RegWorks. Basic validation …" at bounding box center [936, 295] width 1135 height 24
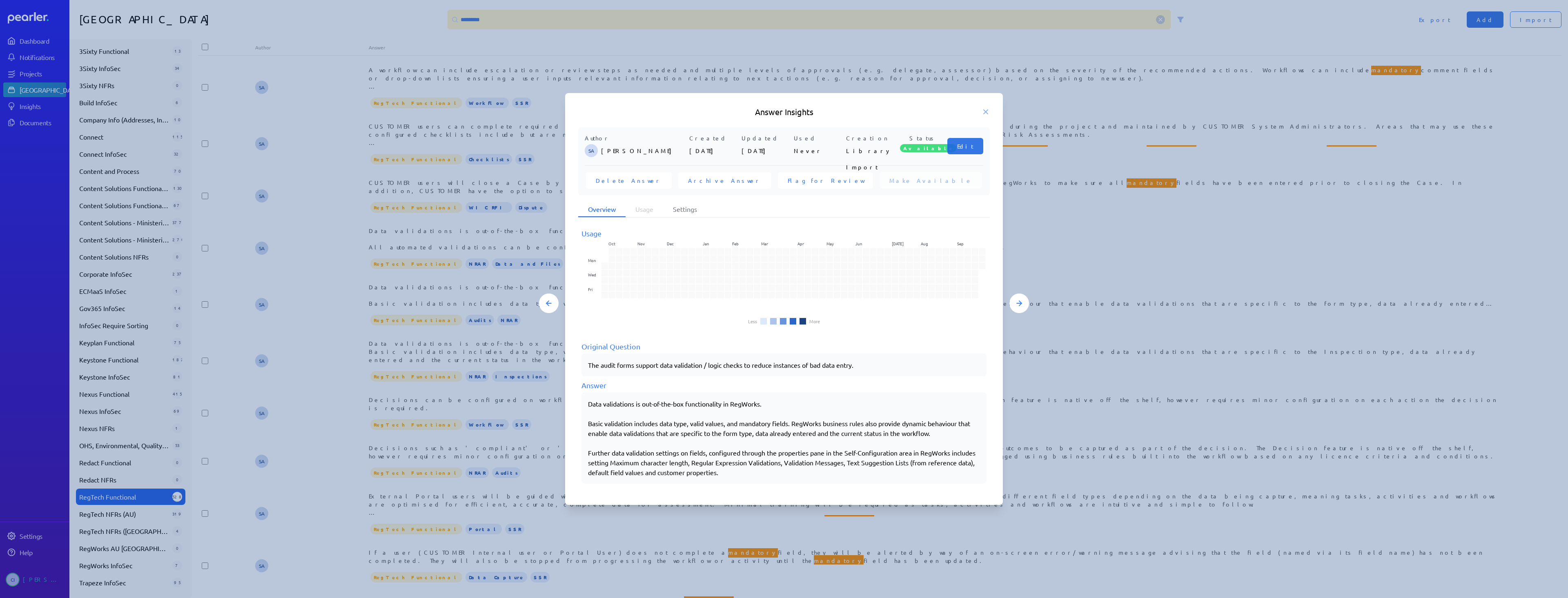
drag, startPoint x: 586, startPoint y: 407, endPoint x: 752, endPoint y: 410, distance: 166.0
click at [752, 410] on div "Data validations is out-of-the-box functionality in RegWorks. Basic validation …" at bounding box center [784, 438] width 405 height 91
drag, startPoint x: 587, startPoint y: 402, endPoint x: 653, endPoint y: 389, distance: 67.3
click at [653, 389] on div "Usage Oct Nov Dec Jan Feb Mar Apr May Jun [DATE] Aug Sep Mon Wed Fri Less More …" at bounding box center [784, 355] width 405 height 256
drag, startPoint x: 587, startPoint y: 403, endPoint x: 729, endPoint y: 405, distance: 142.0
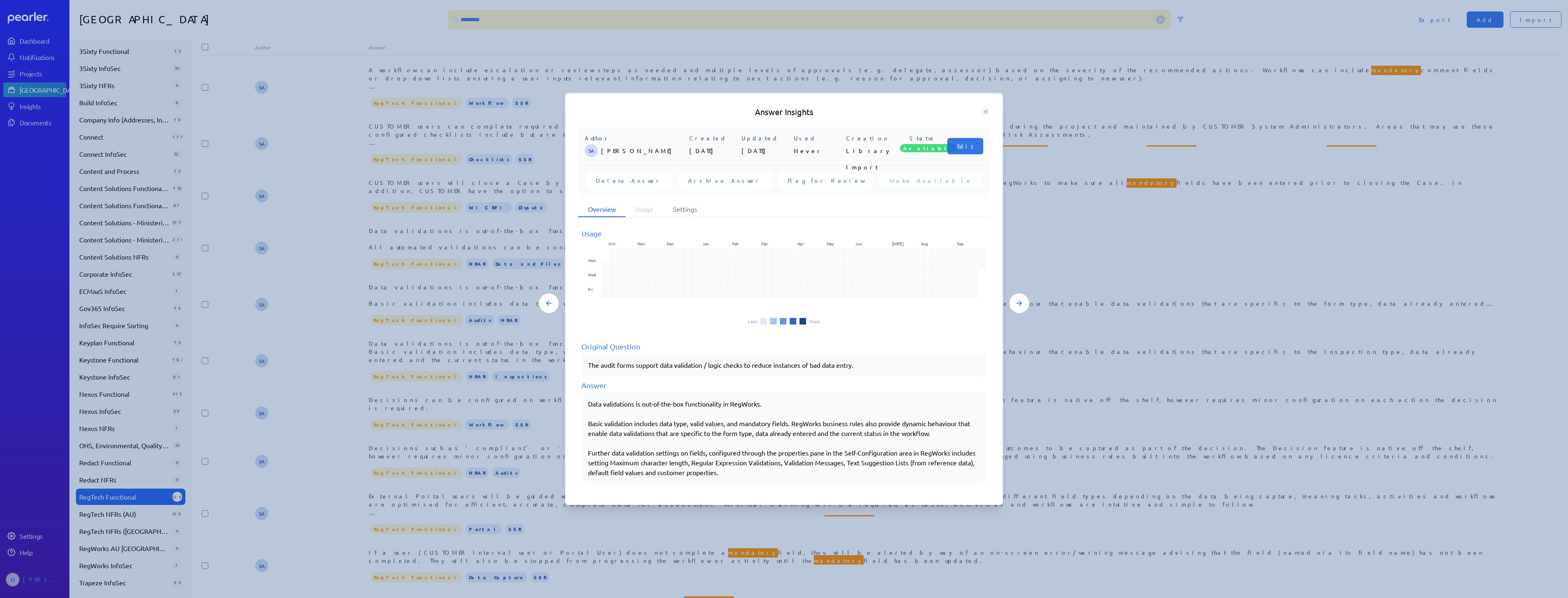
click at [729, 405] on div "Data validations is out-of-the-box functionality in RegWorks. Basic validation …" at bounding box center [784, 438] width 405 height 91
click at [592, 405] on div "Data validations is out-of-the-box functionality in RegWorks. Basic validation …" at bounding box center [784, 438] width 392 height 78
drag, startPoint x: 587, startPoint y: 404, endPoint x: 749, endPoint y: 409, distance: 162.1
click at [710, 408] on div "Data validations is out-of-the-box functionality in RegWorks. Basic validation …" at bounding box center [784, 438] width 405 height 91
drag, startPoint x: 869, startPoint y: 426, endPoint x: 842, endPoint y: 421, distance: 27.5
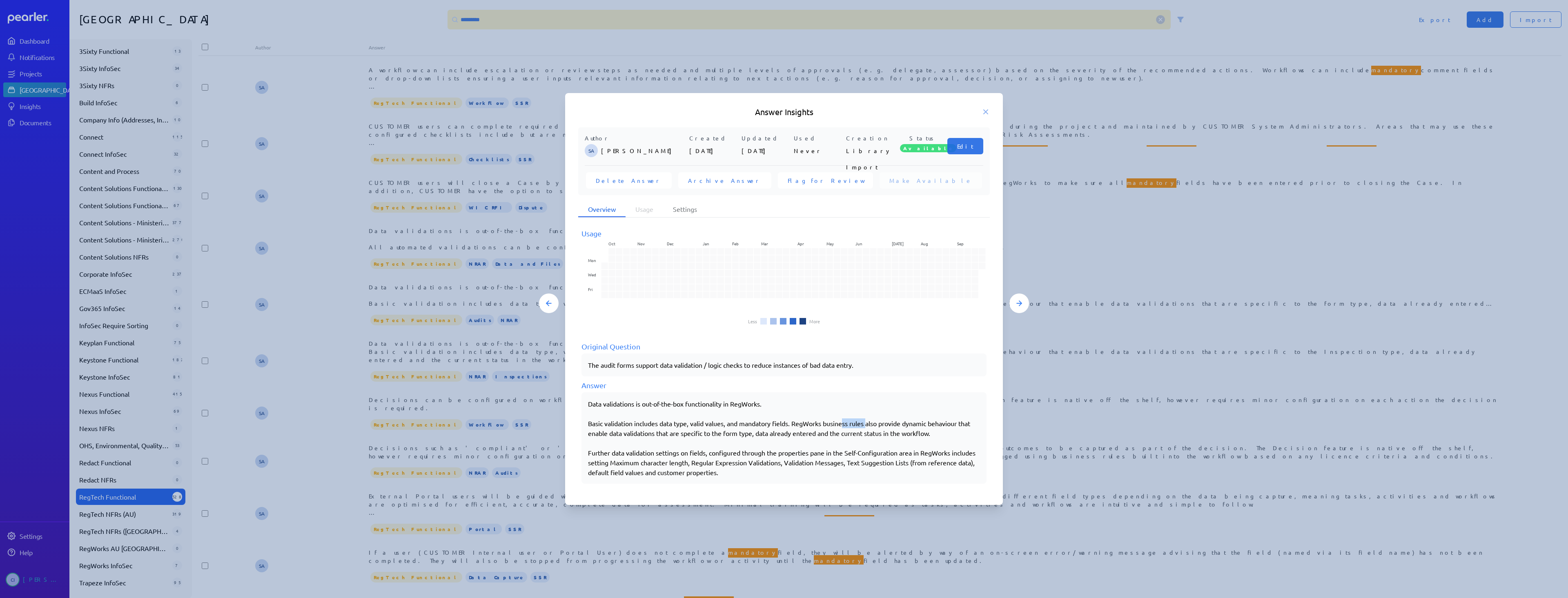
click at [842, 421] on div "Data validations is out-of-the-box functionality in RegWorks. Basic validation …" at bounding box center [784, 438] width 392 height 78
click at [919, 429] on div "Data validations is out-of-the-box functionality in RegWorks. Basic validation …" at bounding box center [784, 438] width 392 height 78
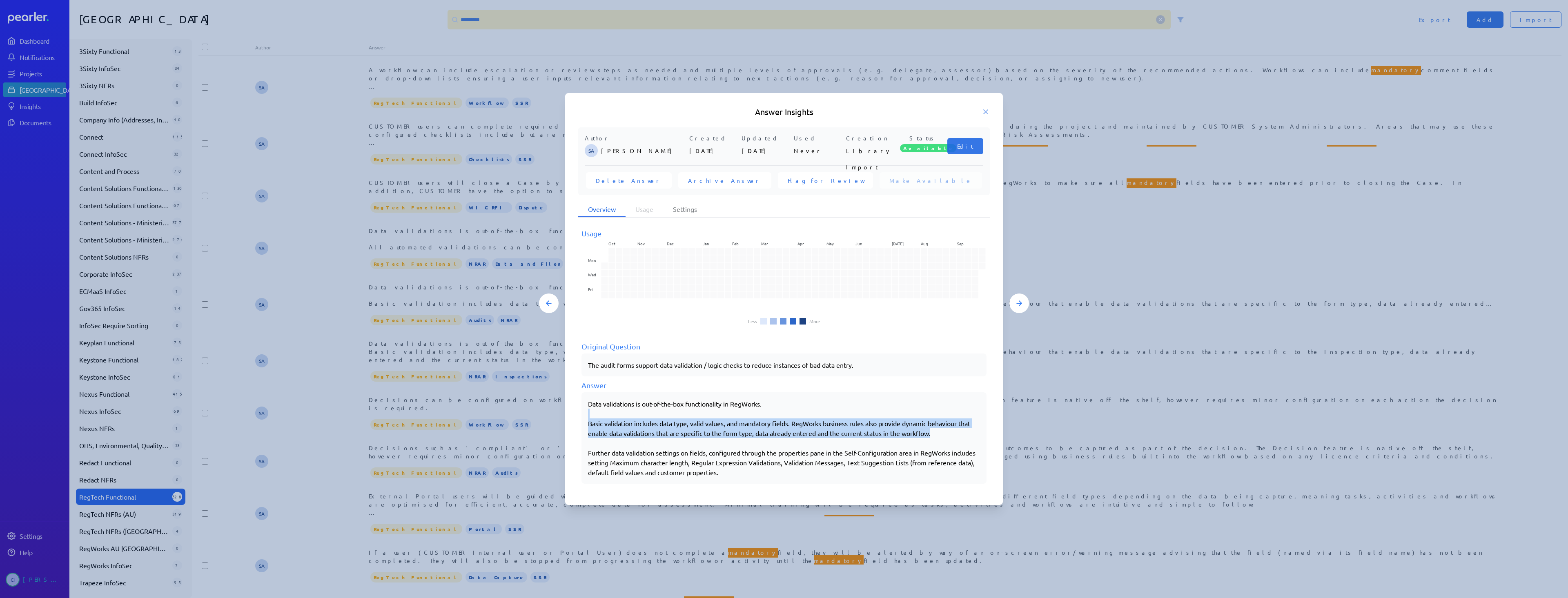
drag, startPoint x: 935, startPoint y: 433, endPoint x: 580, endPoint y: 417, distance: 355.4
click at [580, 417] on div "Usage Oct Nov Dec Jan Feb Mar Apr May Jun [DATE] Aug Sep Mon Wed Fri Less More …" at bounding box center [784, 355] width 412 height 274
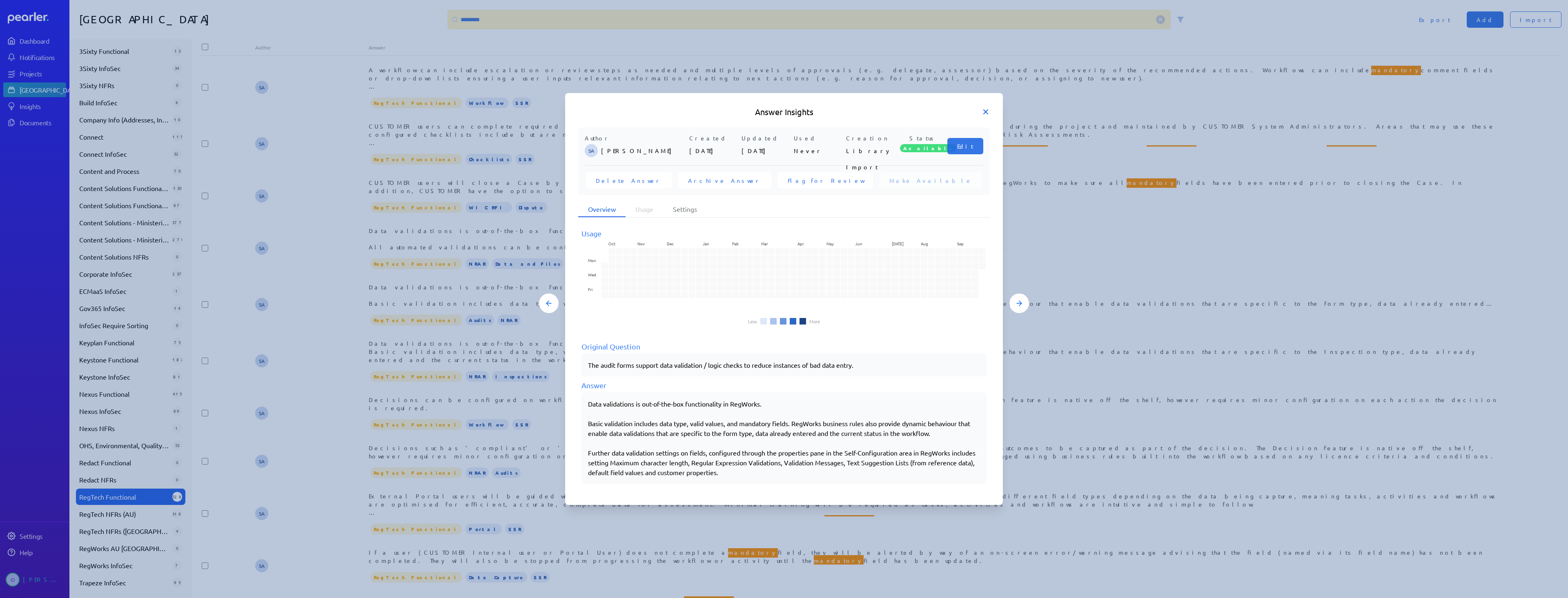
click at [984, 113] on icon at bounding box center [986, 112] width 4 height 4
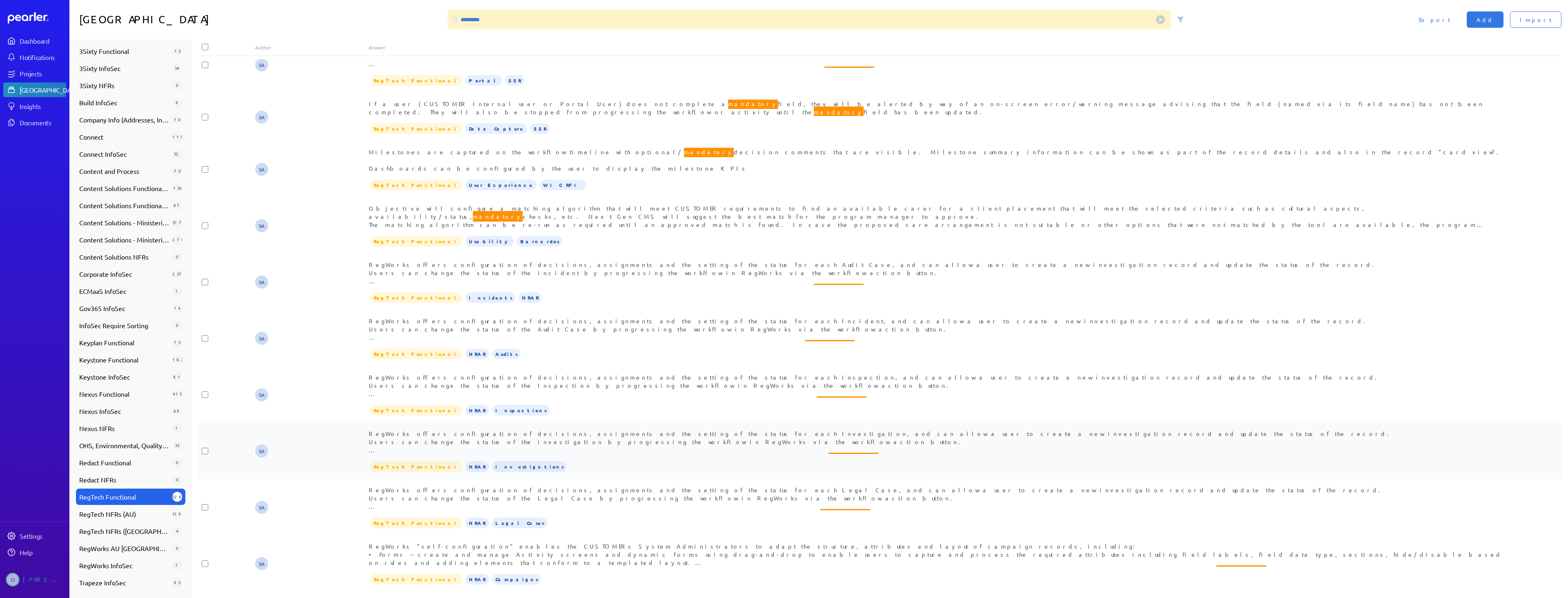
scroll to position [449, 0]
click at [612, 542] on span "RegWorks "self-configuration" enables the CUSTOMERs System Administrators to ad…" at bounding box center [935, 559] width 1133 height 34
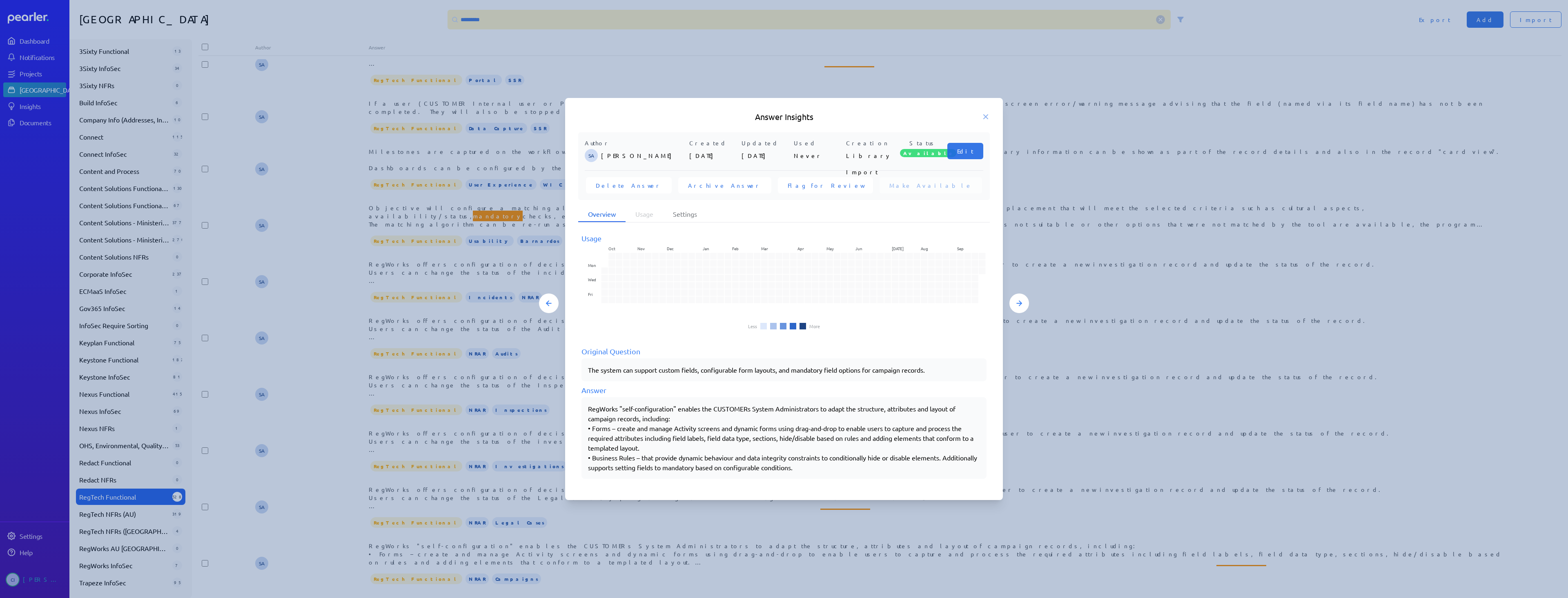
drag, startPoint x: 594, startPoint y: 456, endPoint x: 837, endPoint y: 475, distance: 243.7
click at [837, 475] on div "RegWorks "self-configuration" enables the CUSTOMERs System Administrators to ad…" at bounding box center [784, 438] width 405 height 81
copy div "usiness Rules – that provide dynamic behaviour and data integrity constraints t…"
drag, startPoint x: 597, startPoint y: 408, endPoint x: 886, endPoint y: 401, distance: 289.1
click at [886, 401] on div "RegWorks "self-configuration" enables the CUSTOMERs System Administrators to ad…" at bounding box center [784, 438] width 405 height 81
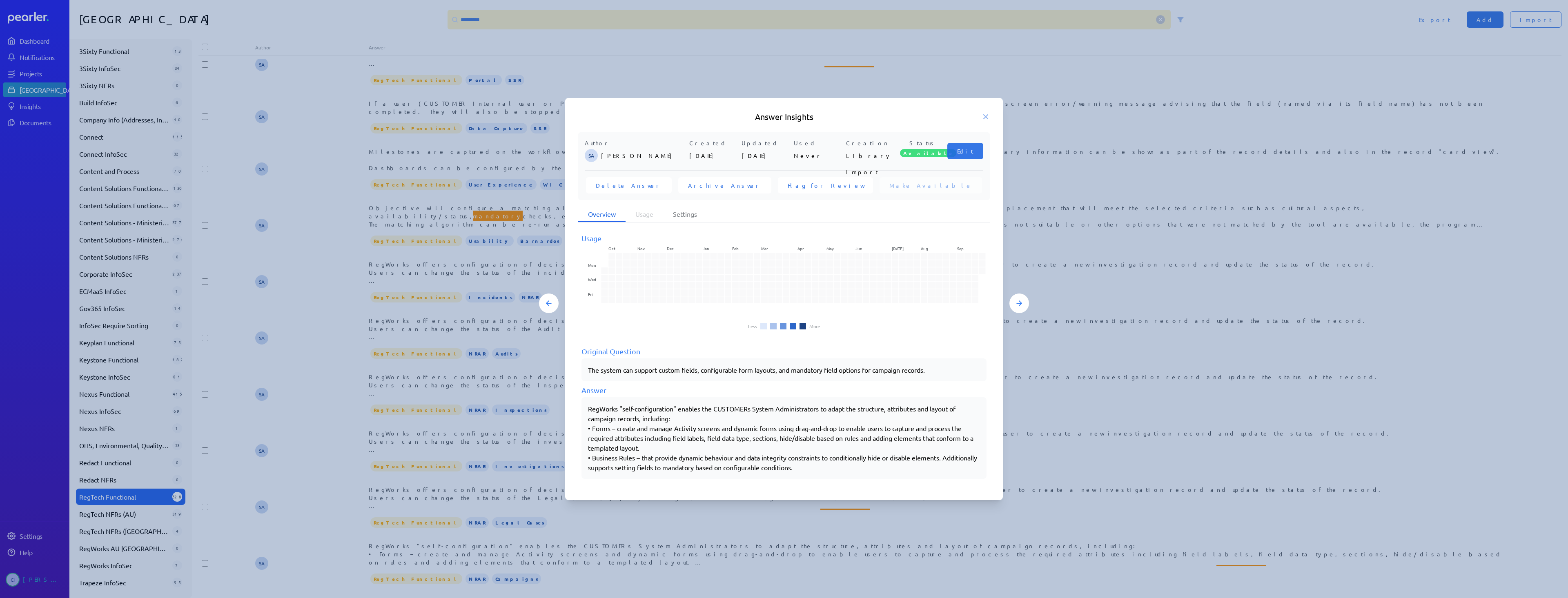
click at [515, 487] on div at bounding box center [784, 299] width 1568 height 598
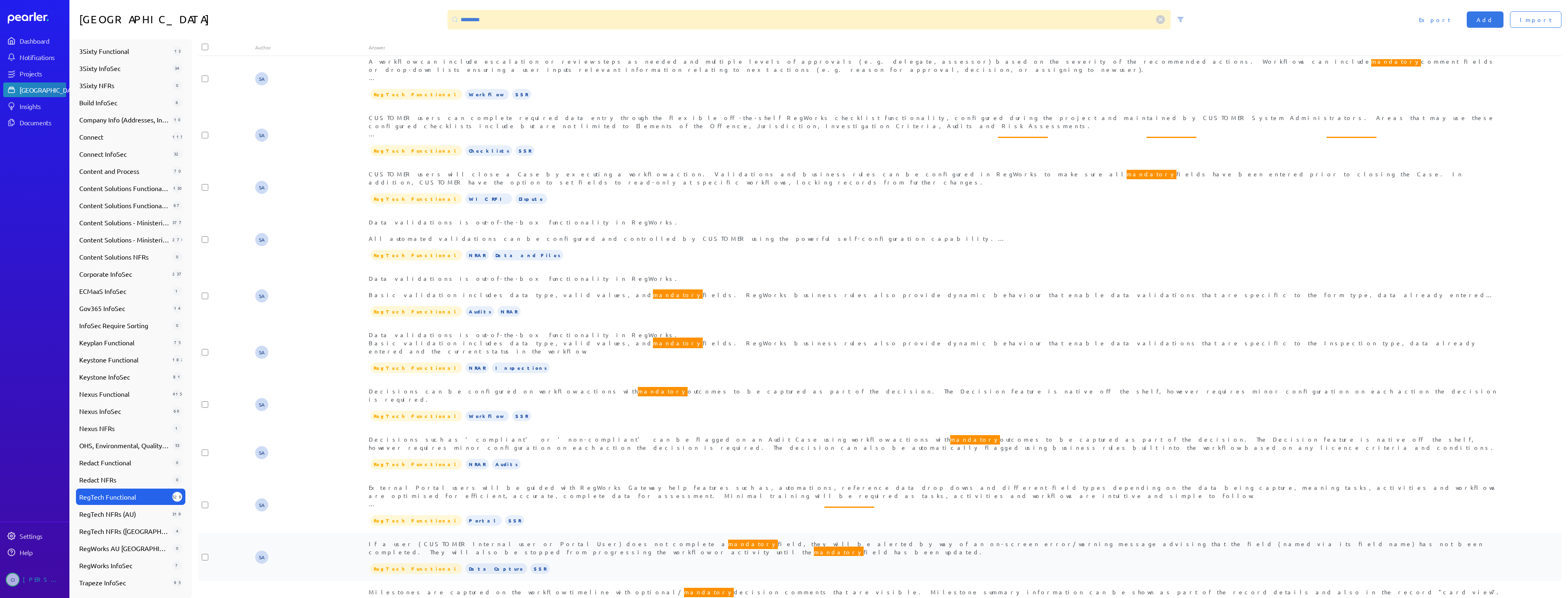
scroll to position [8, 0]
click at [535, 331] on div "Data validations is out-of-the-box functionality in RegWorks. Basic validation …" at bounding box center [936, 343] width 1135 height 24
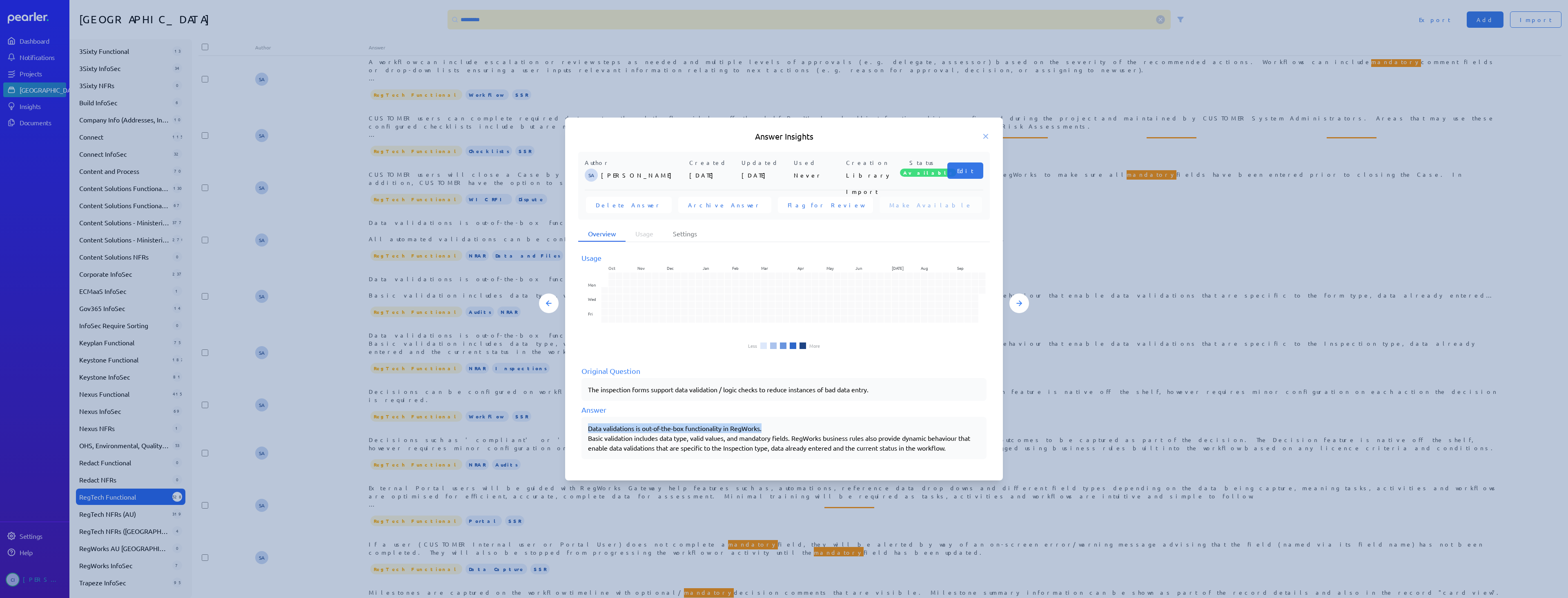
drag, startPoint x: 590, startPoint y: 430, endPoint x: 783, endPoint y: 430, distance: 193.0
click at [783, 430] on div "Data validations is out-of-the-box functionality in RegWorks. Basic validation …" at bounding box center [784, 437] width 392 height 29
copy div "Data validations is out-of-the-box functionality in RegWorks."
click at [989, 137] on icon at bounding box center [985, 136] width 8 height 8
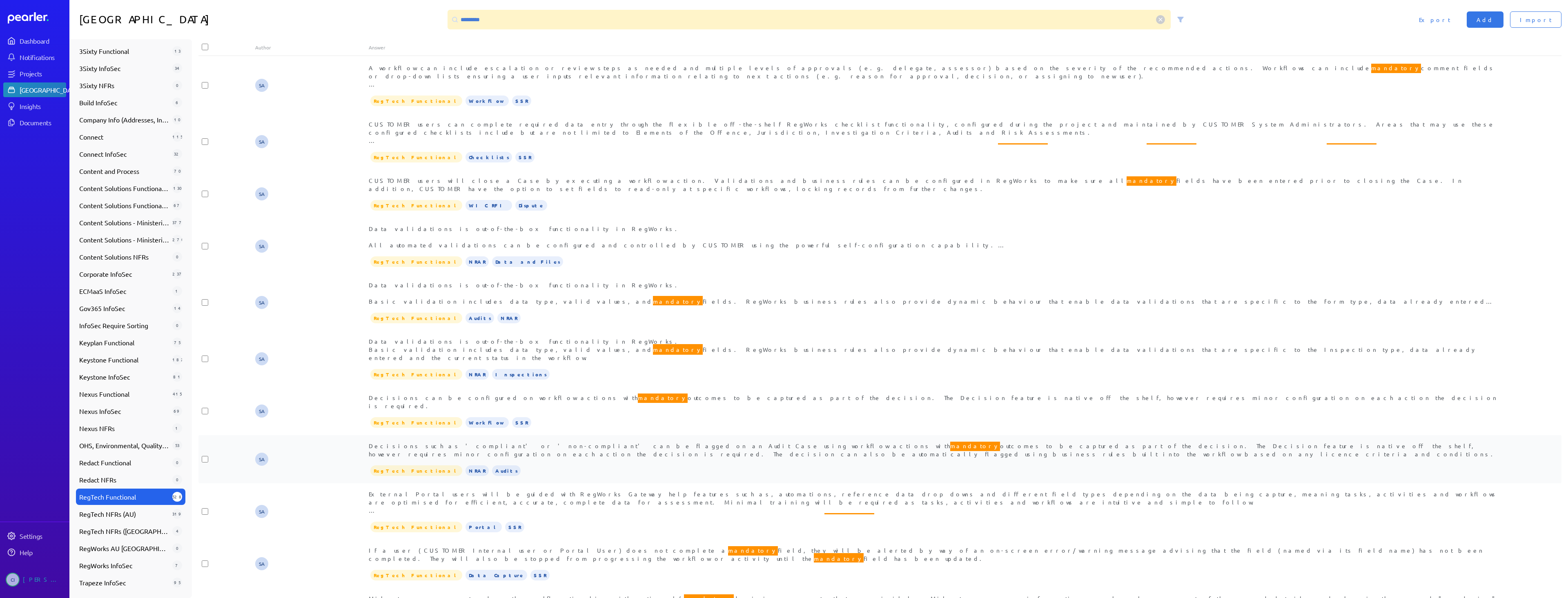
scroll to position [0, 0]
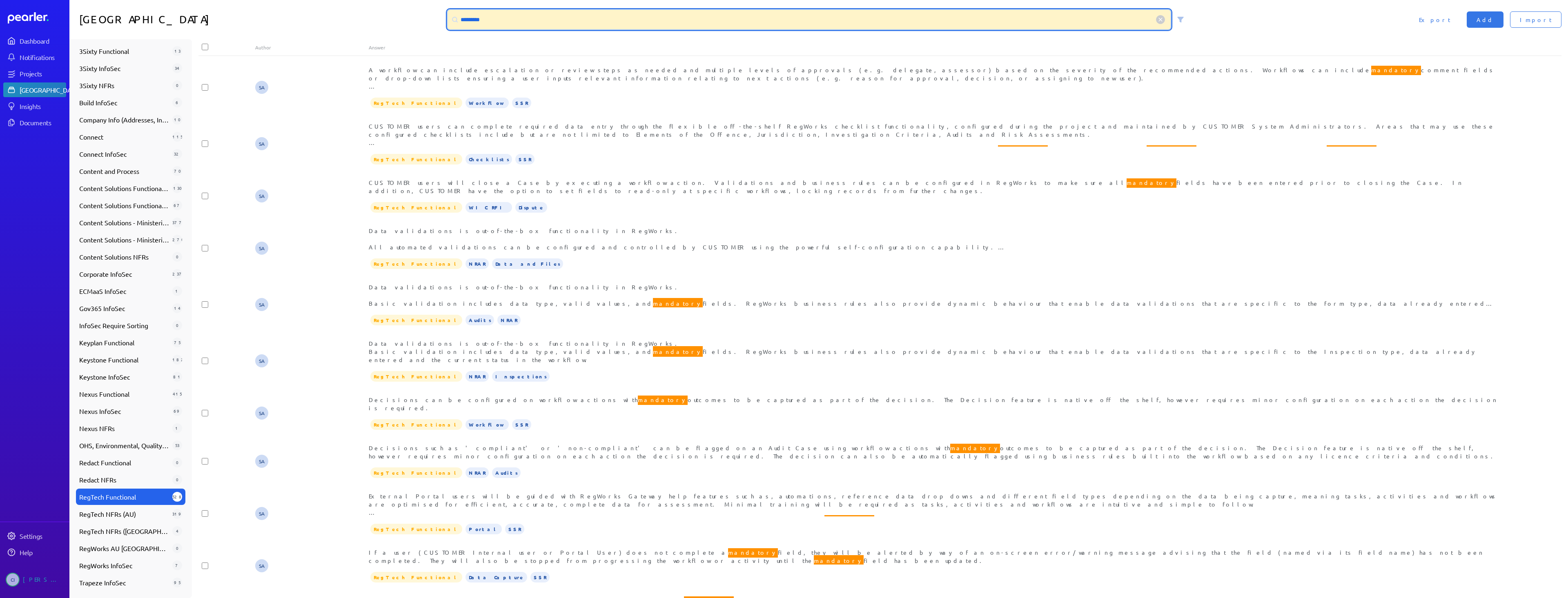
click at [470, 18] on input "*********" at bounding box center [809, 19] width 723 height 19
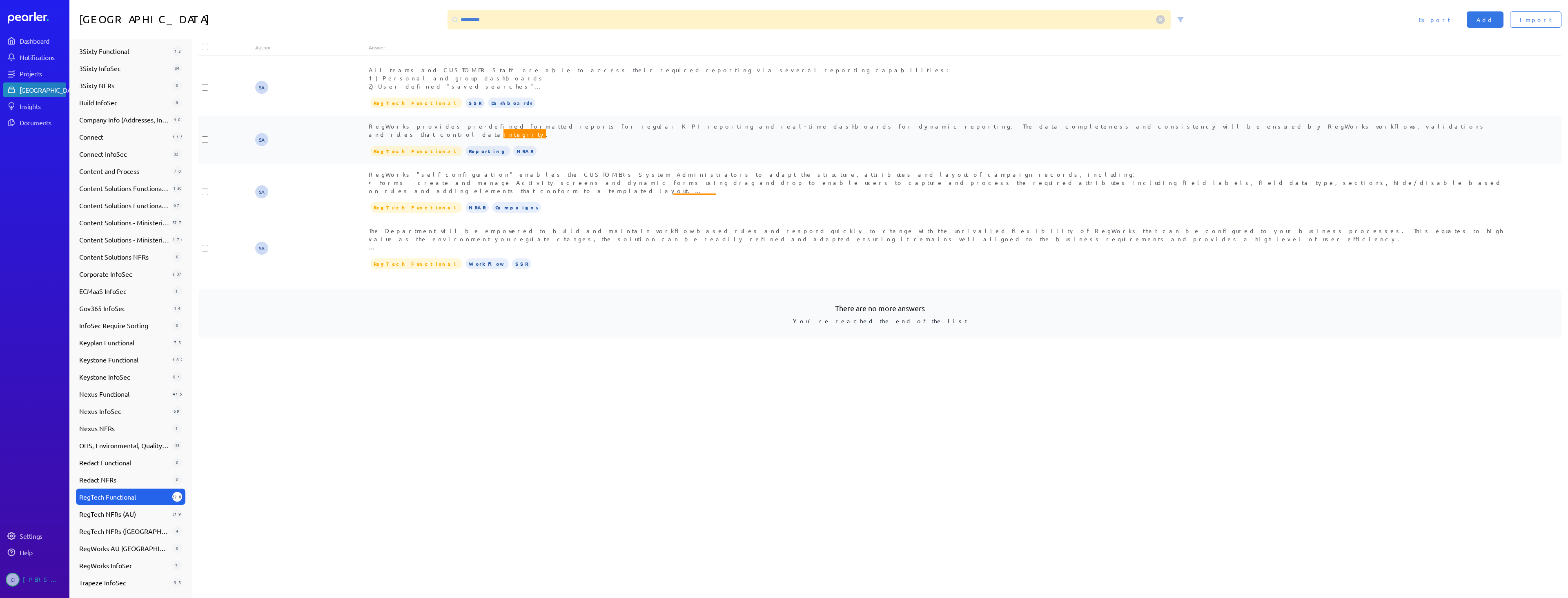
click at [924, 136] on div "RegWorks provides pre-defined formatted reports for regular KPI reporting and r…" at bounding box center [936, 139] width 1135 height 35
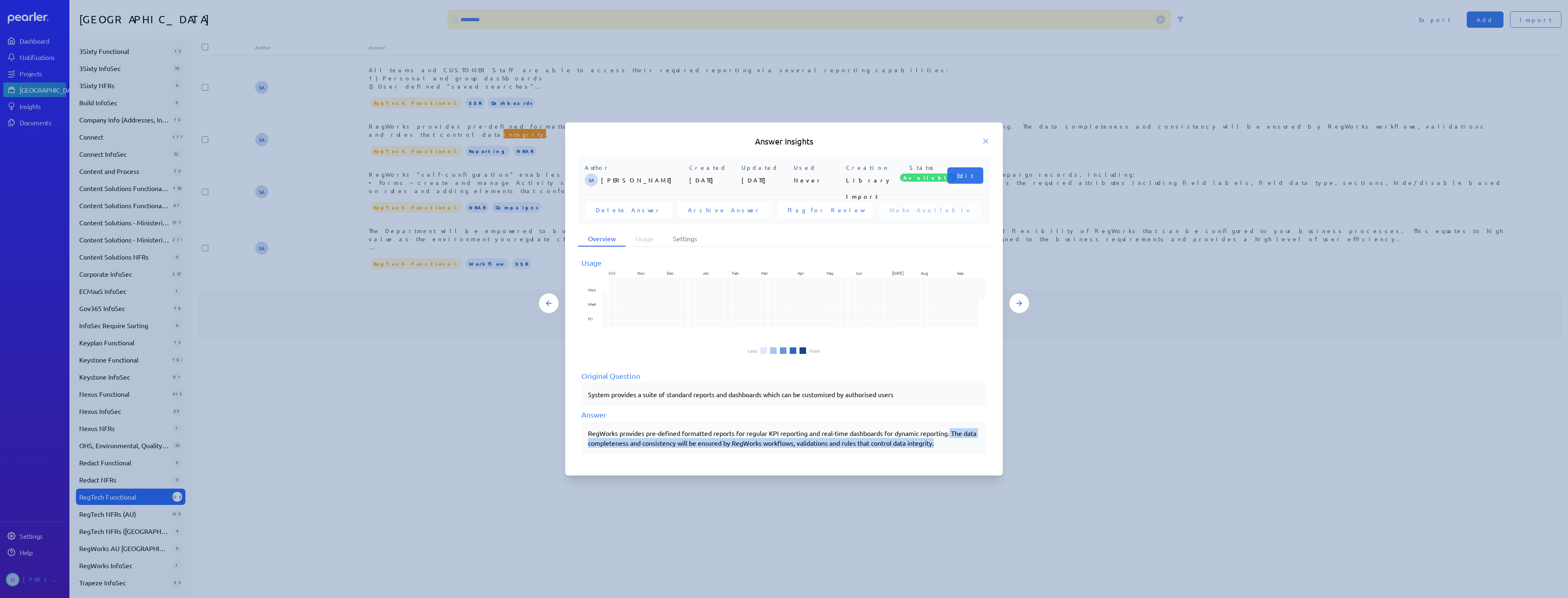
drag, startPoint x: 956, startPoint y: 433, endPoint x: 956, endPoint y: 449, distance: 16.0
click at [956, 449] on div "RegWorks provides pre-defined formatted reports for regular KPI reporting and r…" at bounding box center [784, 438] width 405 height 33
copy div "The data completeness and consistency will be ensured by RegWorks workflows, va…"
click at [985, 138] on icon at bounding box center [985, 141] width 8 height 8
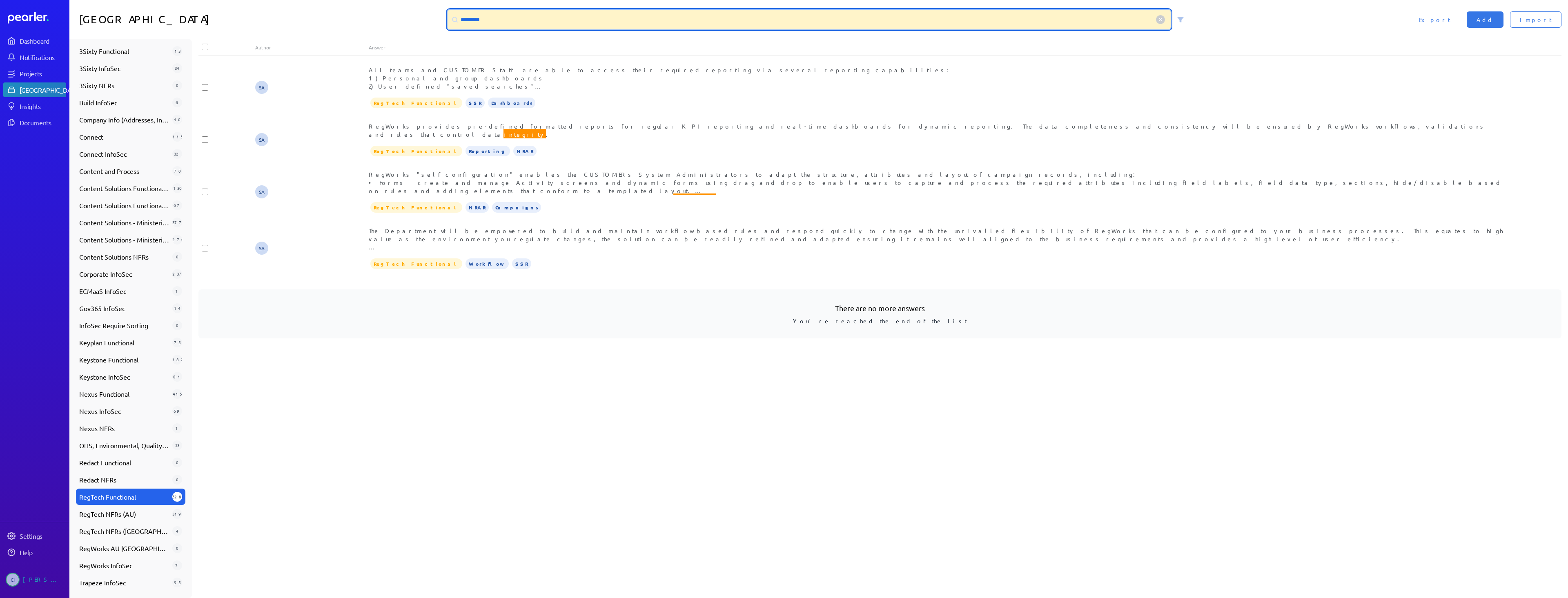
drag, startPoint x: 548, startPoint y: 14, endPoint x: 422, endPoint y: 15, distance: 126.0
click at [423, 15] on div "Answer Library ********* Import Add Export" at bounding box center [818, 19] width 1498 height 39
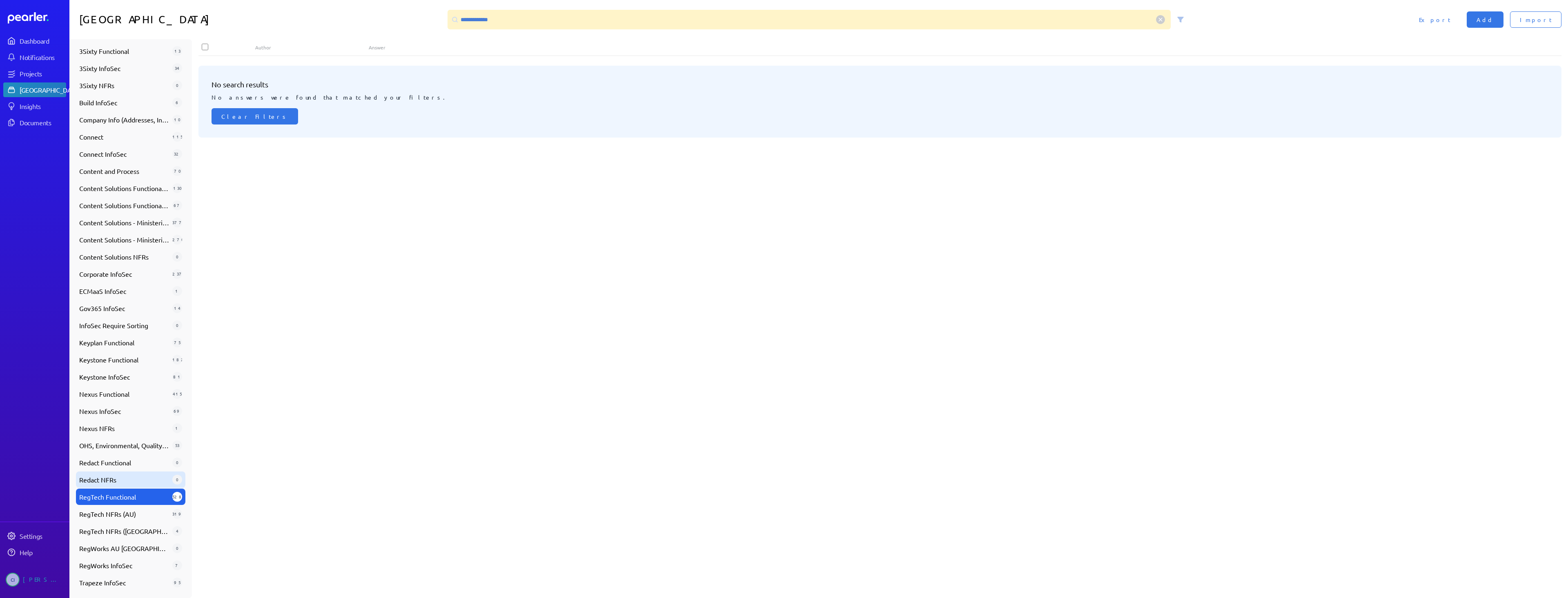
click at [121, 480] on span "Redact NFRs" at bounding box center [124, 480] width 90 height 10
click at [111, 505] on div "RegTech Functional 528" at bounding box center [130, 497] width 109 height 16
click at [103, 521] on div "RegTech NFRs (AU) 319" at bounding box center [130, 514] width 109 height 16
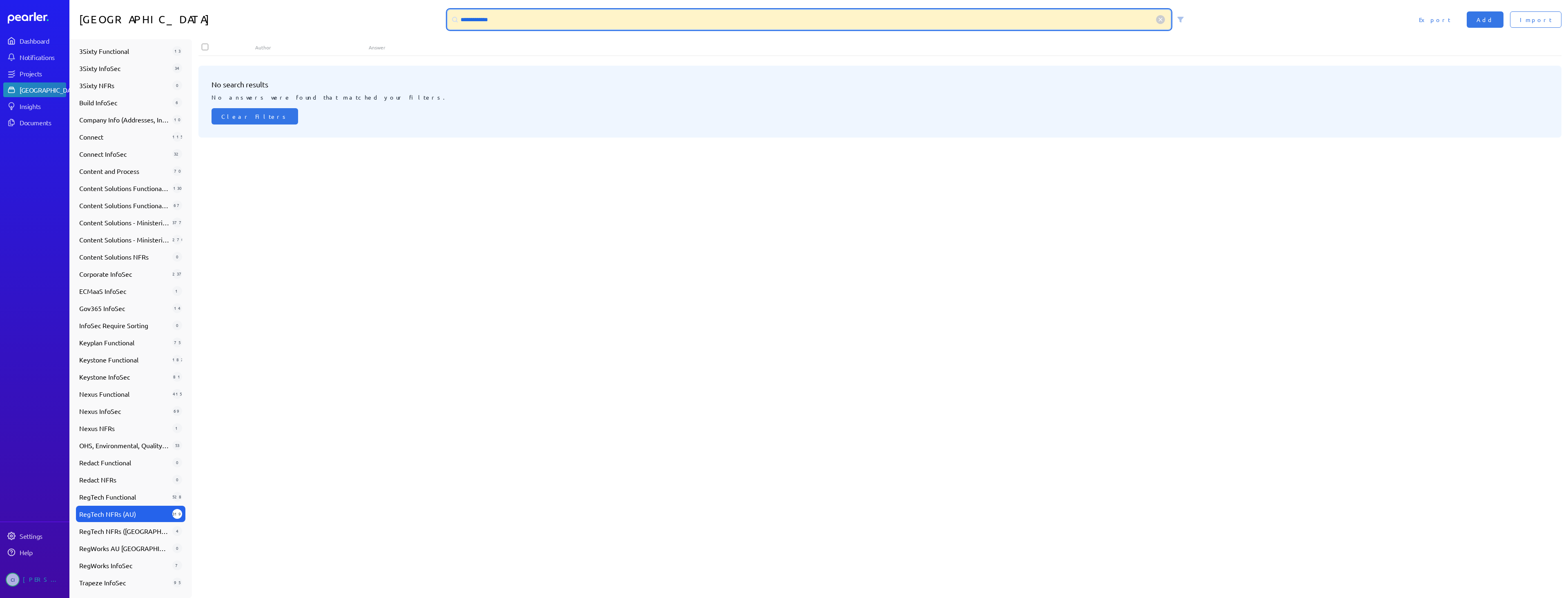
click at [469, 16] on input "**********" at bounding box center [809, 19] width 723 height 19
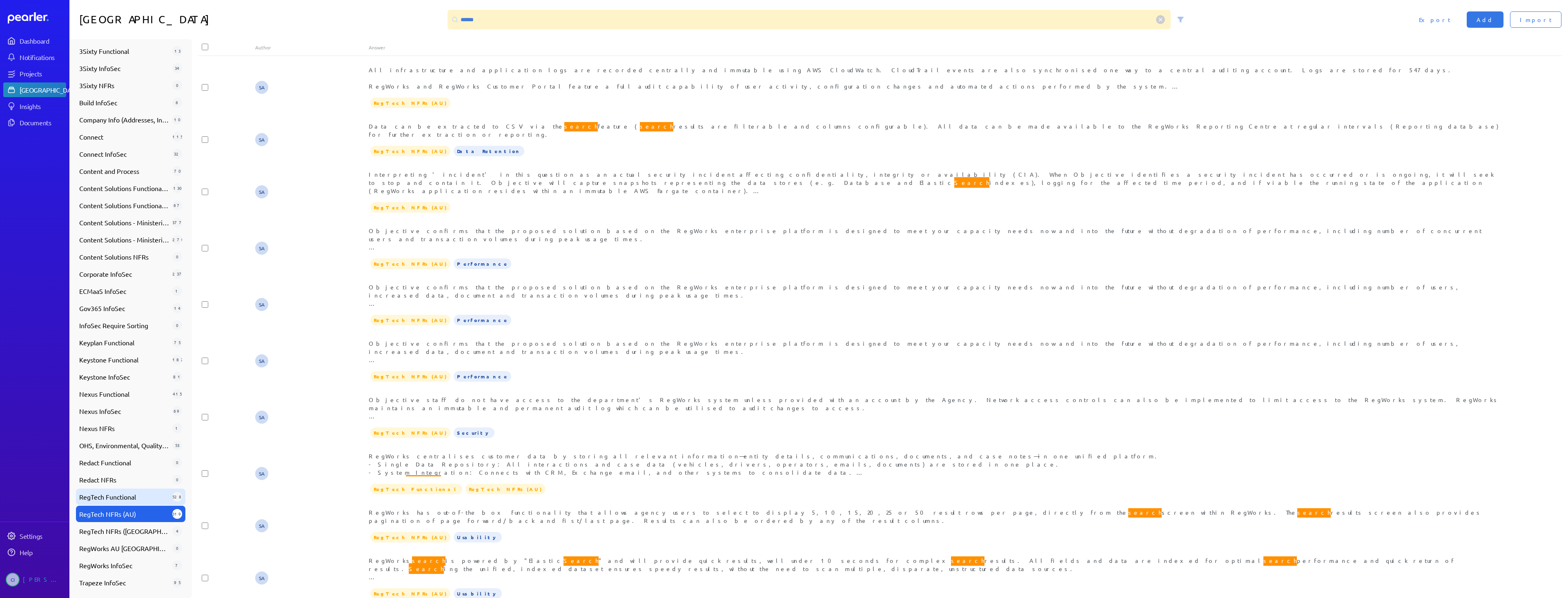
click at [134, 500] on span "RegTech Functional" at bounding box center [124, 497] width 90 height 10
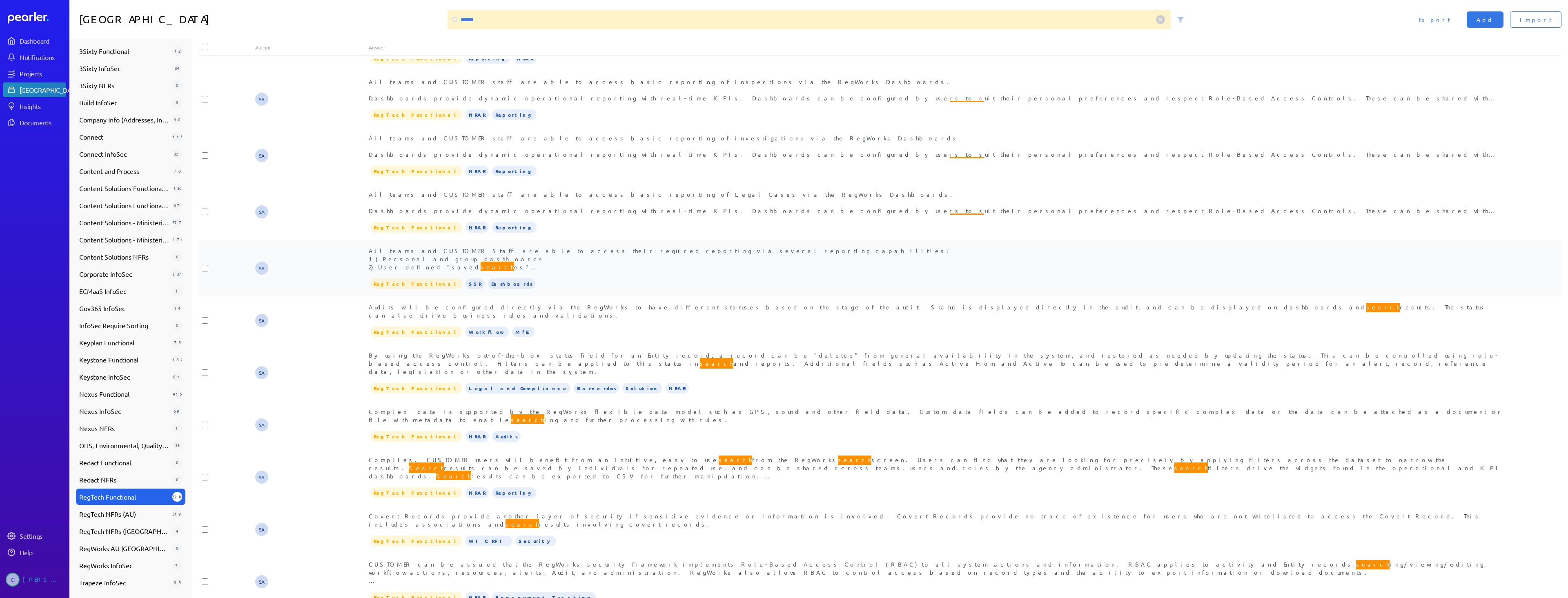
scroll to position [285, 0]
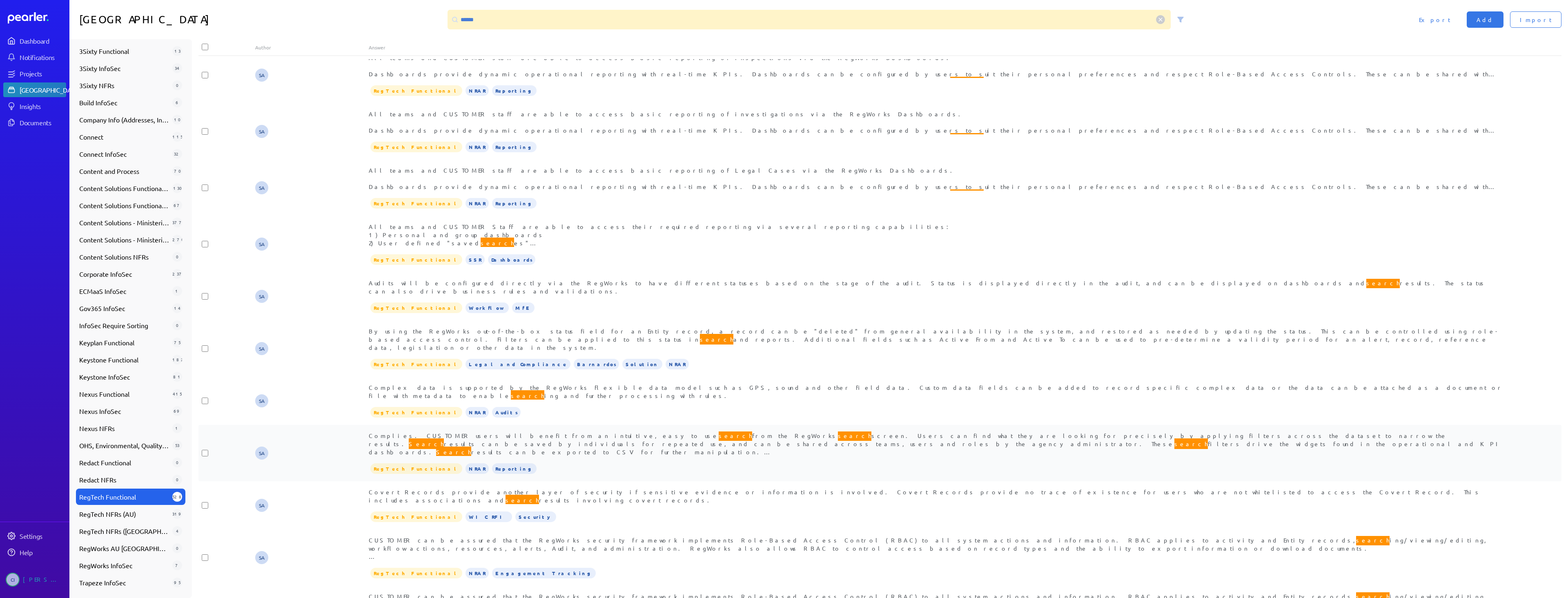
click at [585, 430] on span "Complies. CUSTOMER users will benefit from an intuitive, easy to use search fro…" at bounding box center [935, 492] width 1133 height 123
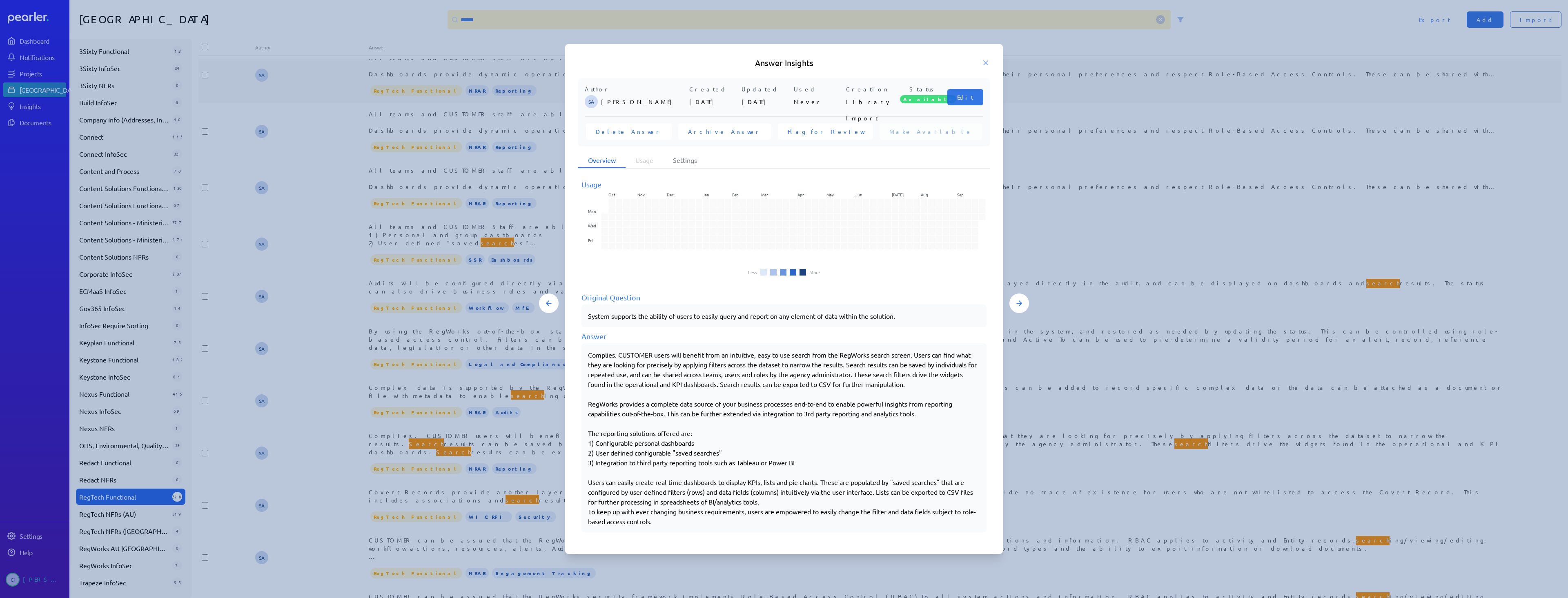
click at [987, 64] on icon at bounding box center [985, 62] width 8 height 8
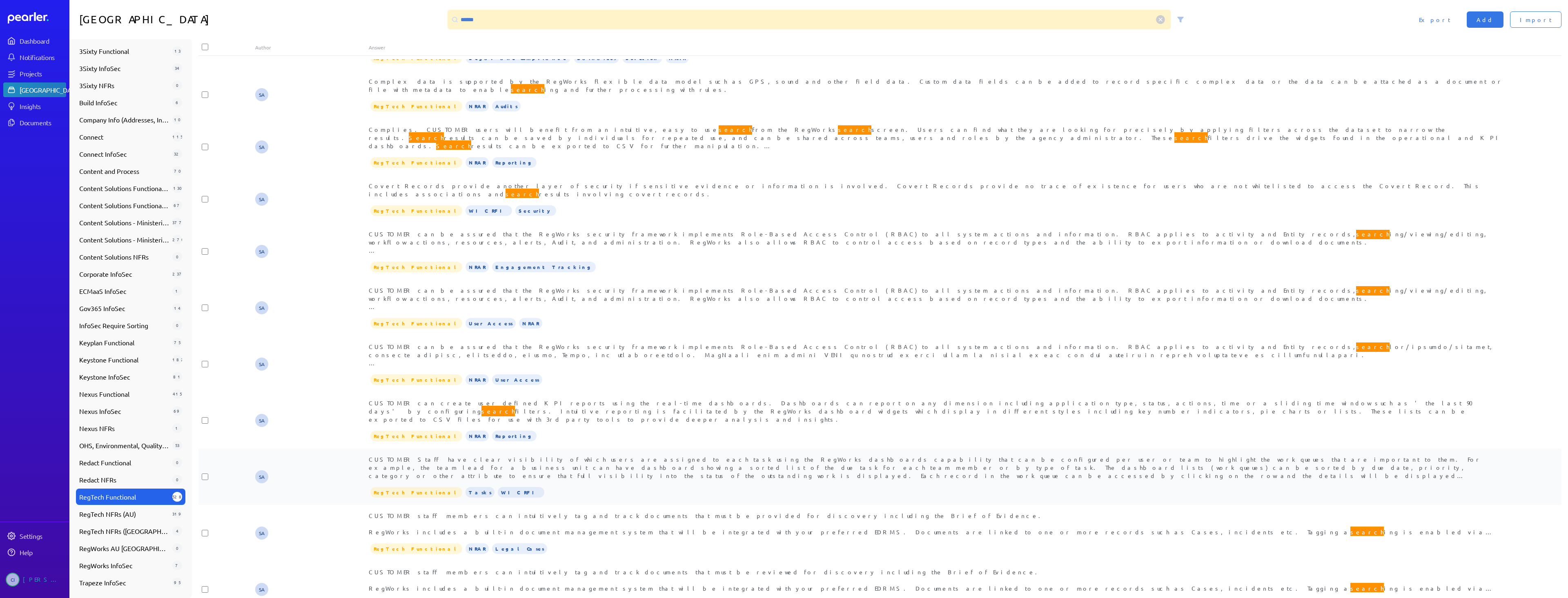
scroll to position [694, 0]
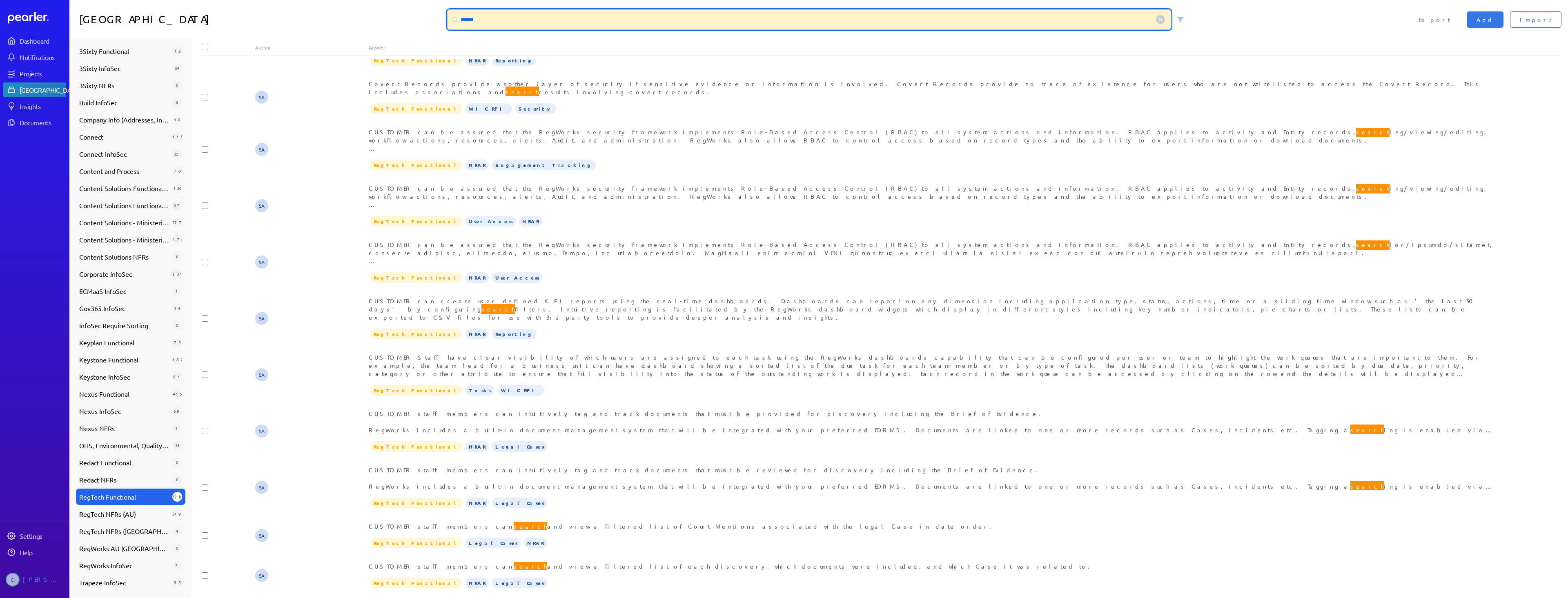
click at [373, 16] on div "Answer Library ****** Import Add Export" at bounding box center [818, 19] width 1498 height 39
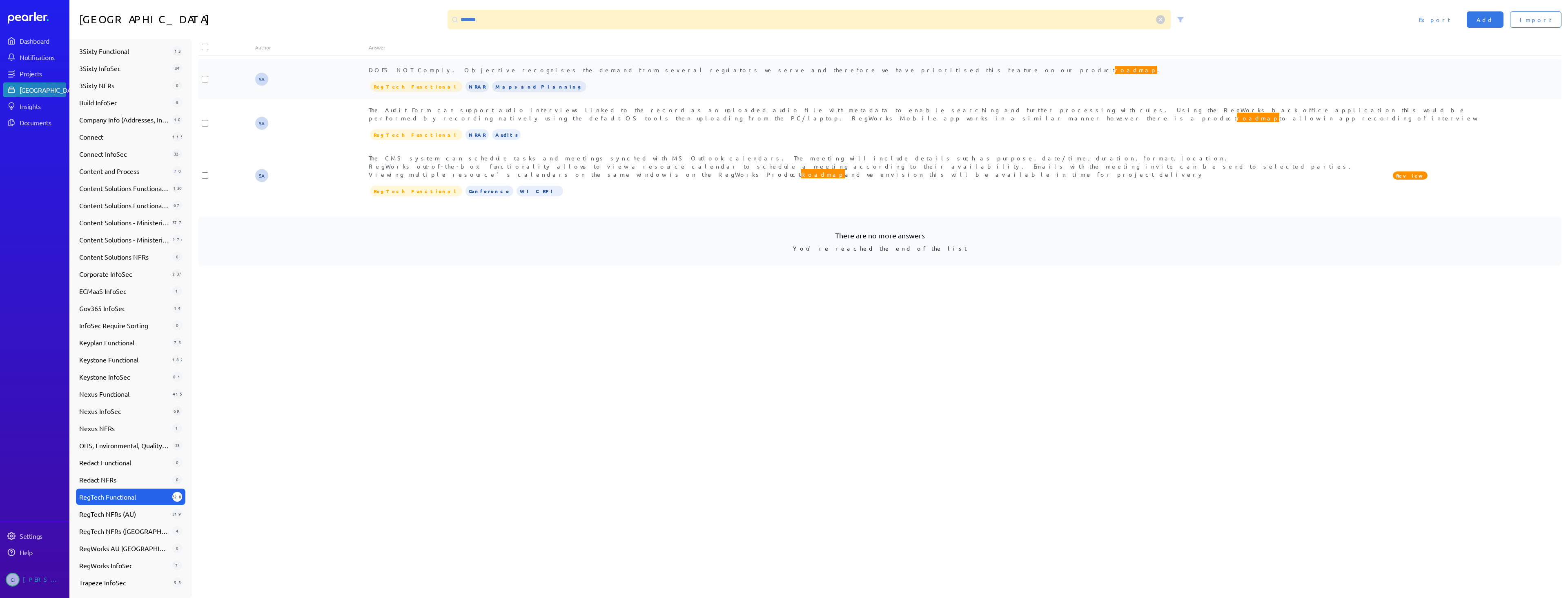
click at [421, 67] on span "DOES NOT Comply. Objective recognises the demand from several regulators we ser…" at bounding box center [767, 69] width 795 height 11
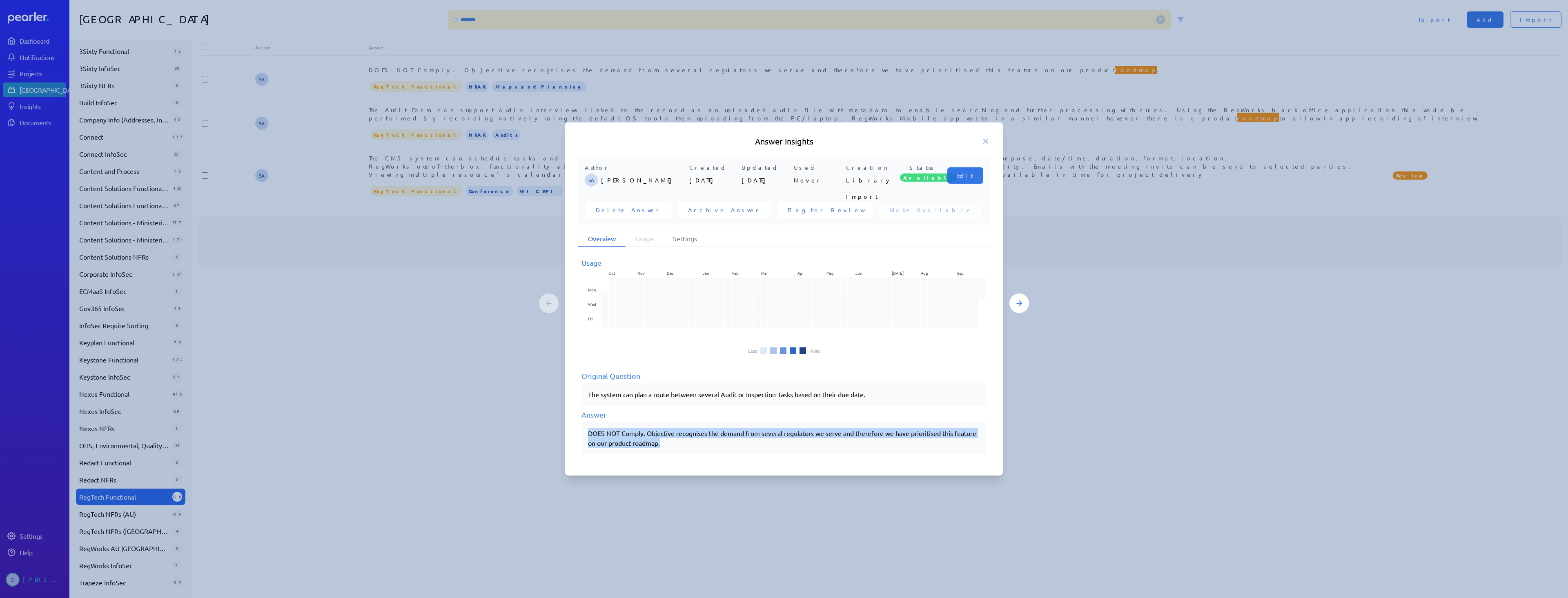
drag, startPoint x: 702, startPoint y: 445, endPoint x: 585, endPoint y: 433, distance: 117.6
click at [585, 433] on div "DOES NOT Comply. Objective recognises the demand from several regulators we ser…" at bounding box center [784, 438] width 405 height 33
copy div "DOES NOT Comply. Objective recognises the demand from several regulators we ser…"
drag, startPoint x: 500, startPoint y: 430, endPoint x: 495, endPoint y: 427, distance: 5.8
click at [500, 430] on div at bounding box center [784, 299] width 1568 height 598
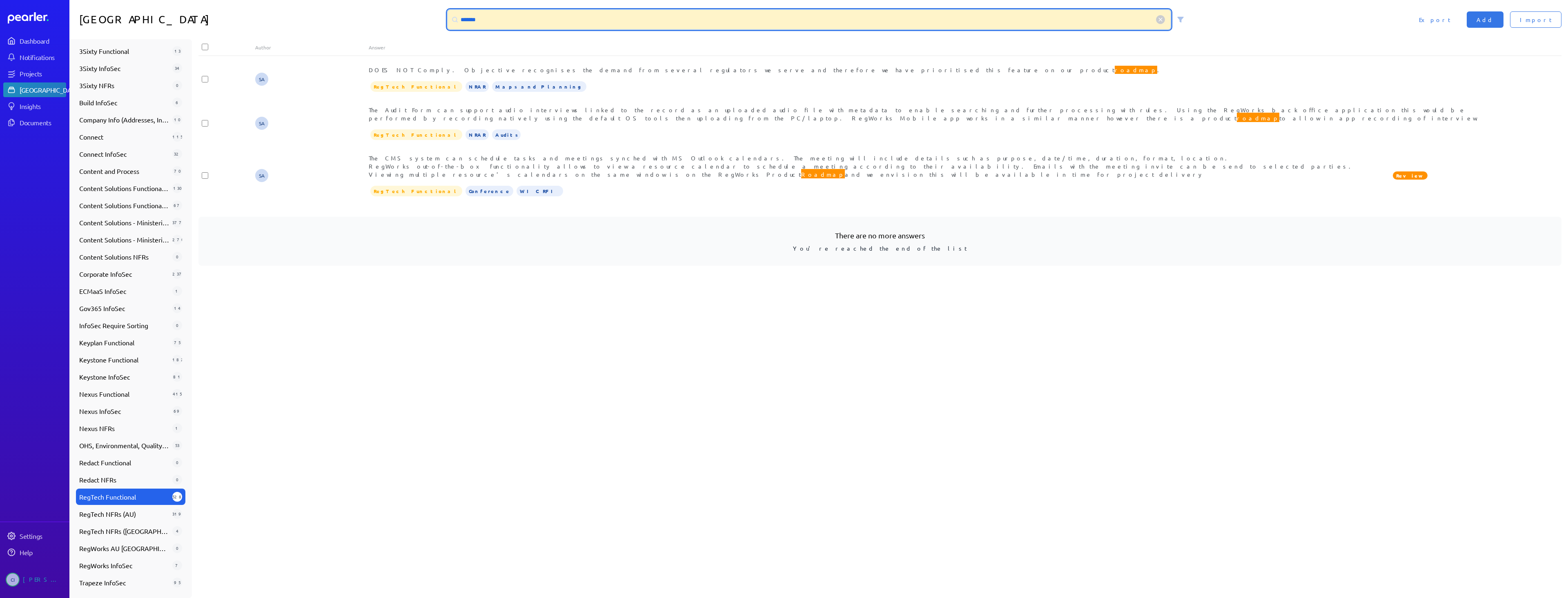
click at [464, 21] on input "*******" at bounding box center [809, 19] width 723 height 19
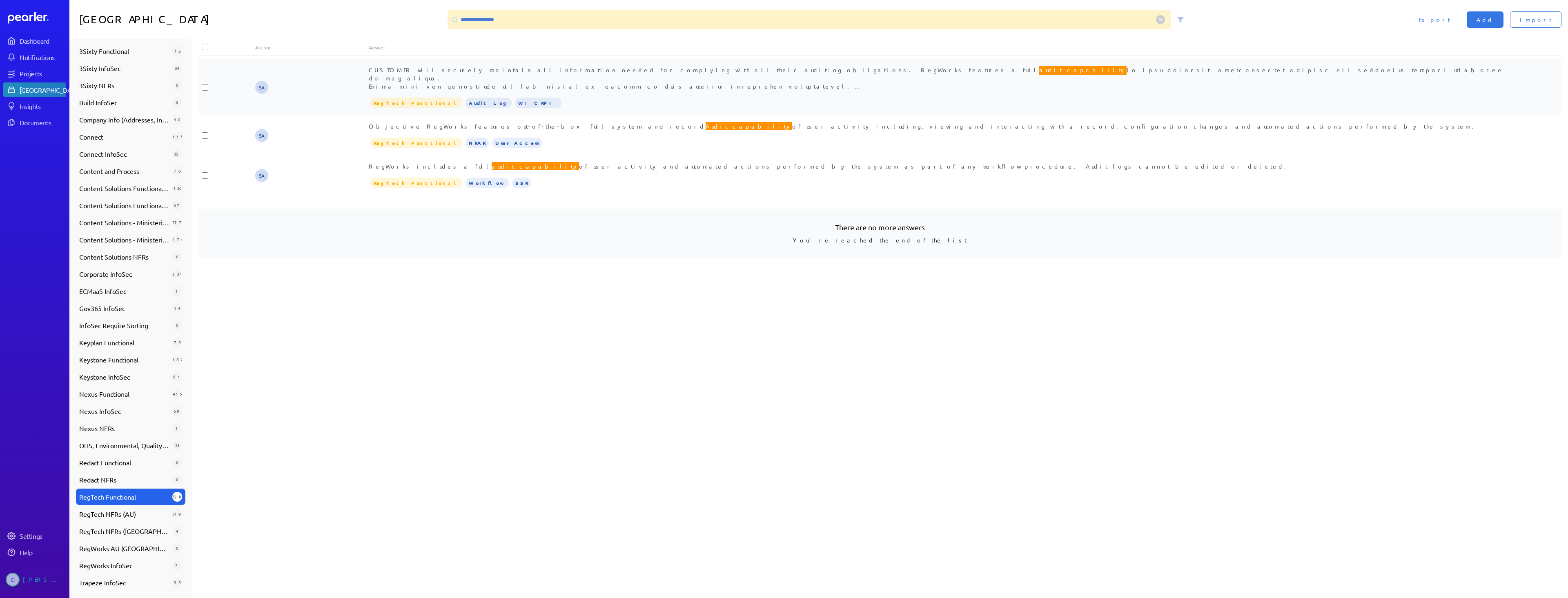
click at [697, 81] on div "CUSTOMER will securely maintain all information needed for complying with all t…" at bounding box center [936, 78] width 1135 height 24
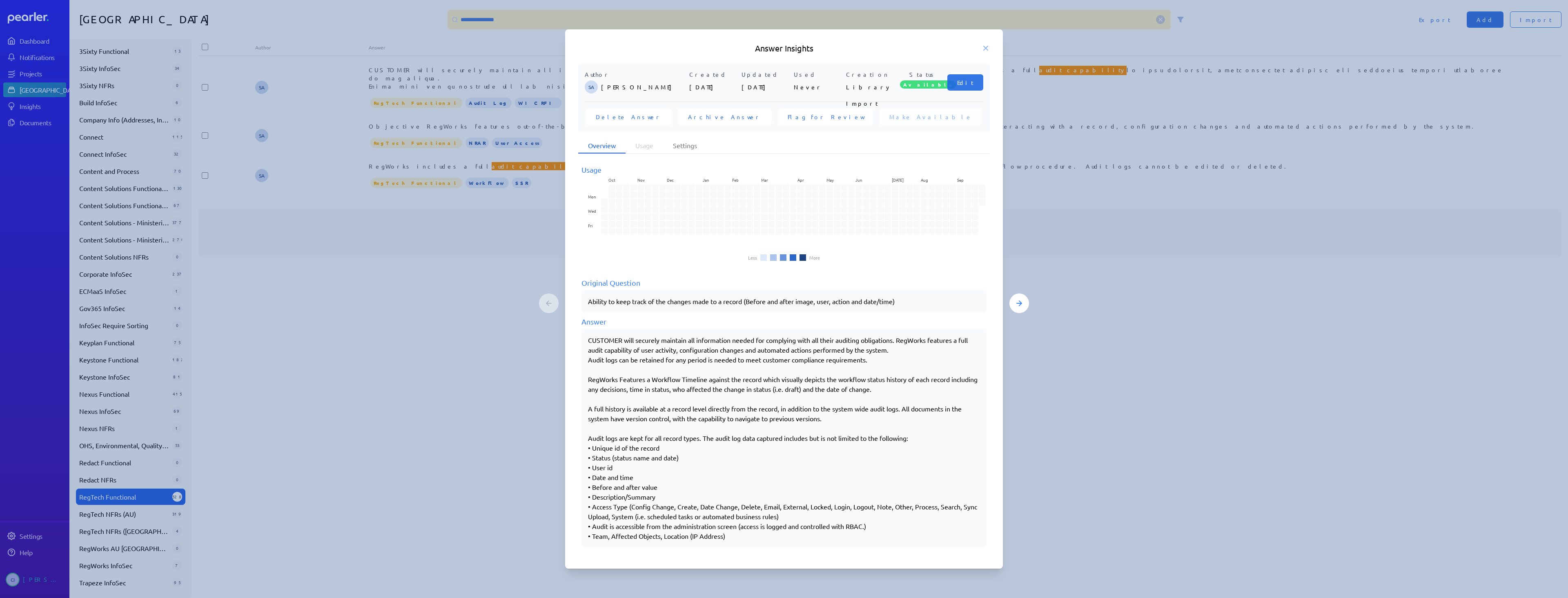
drag, startPoint x: 587, startPoint y: 409, endPoint x: 780, endPoint y: 416, distance: 193.1
click at [780, 416] on div "CUSTOMER will securely maintain all information needed for complying with all t…" at bounding box center [784, 437] width 405 height 219
drag, startPoint x: 904, startPoint y: 338, endPoint x: 679, endPoint y: 348, distance: 225.2
click at [679, 348] on div "CUSTOMER will securely maintain all information needed for complying with all t…" at bounding box center [784, 438] width 392 height 206
copy div "egWorks features a full audit capability of user activity"
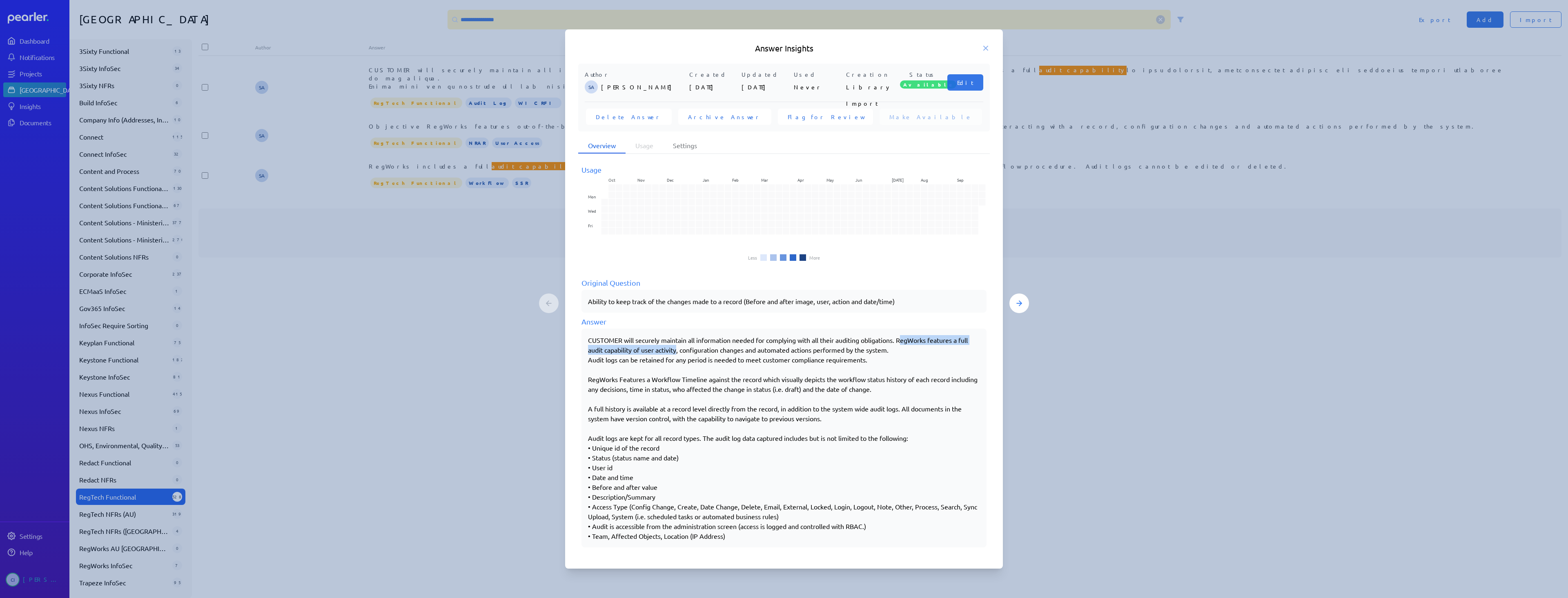
drag, startPoint x: 586, startPoint y: 407, endPoint x: 602, endPoint y: 410, distance: 16.3
click at [602, 410] on div "CUSTOMER will securely maintain all information needed for complying with all t…" at bounding box center [784, 437] width 405 height 219
click at [593, 410] on div "CUSTOMER will securely maintain all information needed for complying with all t…" at bounding box center [784, 438] width 392 height 206
drag, startPoint x: 592, startPoint y: 410, endPoint x: 782, endPoint y: 408, distance: 190.0
click at [782, 408] on div "CUSTOMER will securely maintain all information needed for complying with all t…" at bounding box center [784, 438] width 392 height 206
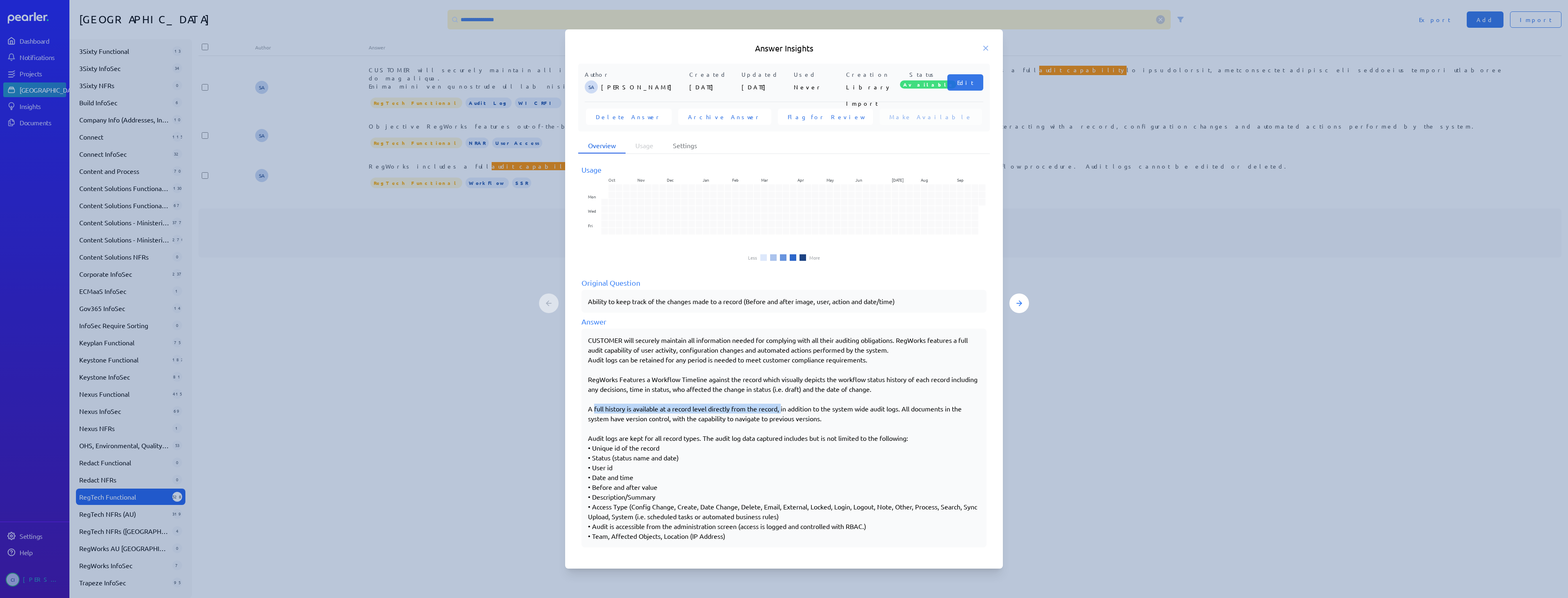
click at [628, 413] on div "CUSTOMER will securely maintain all information needed for complying with all t…" at bounding box center [784, 438] width 392 height 206
click at [594, 410] on div "CUSTOMER will securely maintain all information needed for complying with all t…" at bounding box center [784, 438] width 392 height 206
drag, startPoint x: 588, startPoint y: 409, endPoint x: 782, endPoint y: 406, distance: 194.0
click at [782, 406] on div "CUSTOMER will securely maintain all information needed for complying with all t…" at bounding box center [784, 438] width 392 height 206
copy div "A full history is available at a record level directly from the record,"
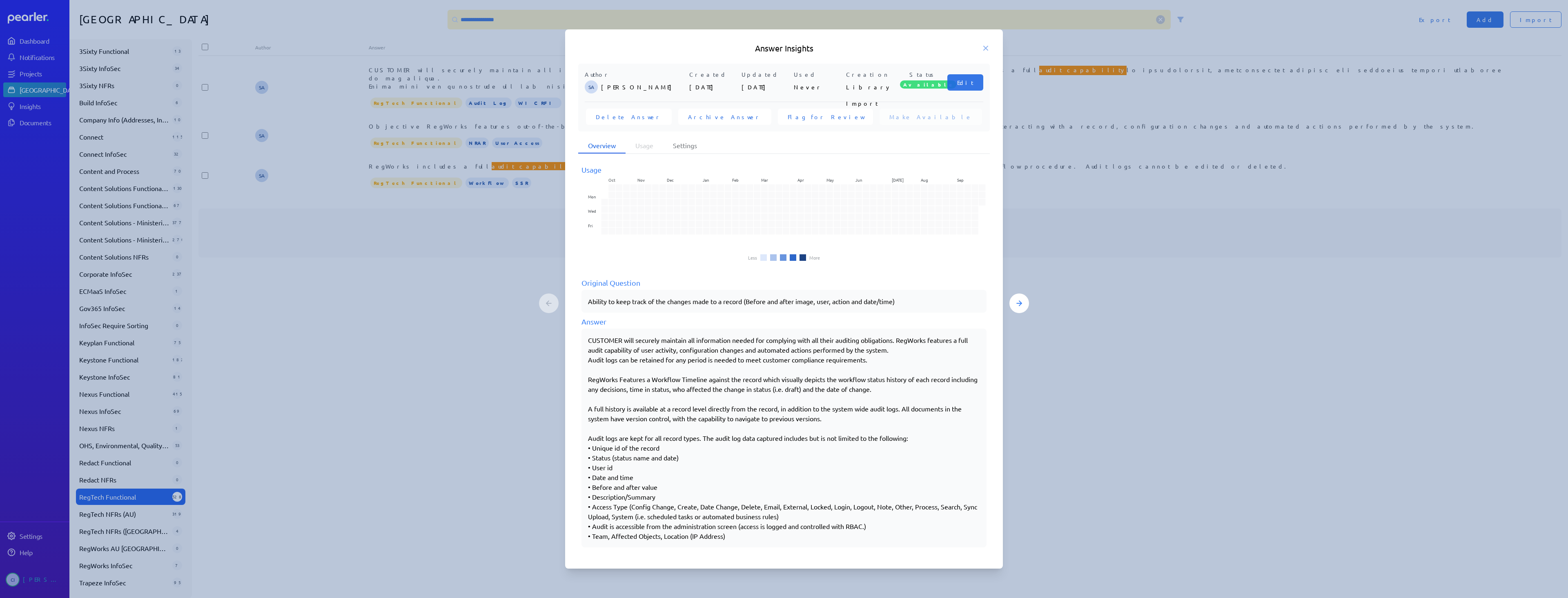
click at [794, 478] on div "CUSTOMER will securely maintain all information needed for complying with all t…" at bounding box center [784, 438] width 392 height 206
click at [522, 423] on div at bounding box center [784, 299] width 1568 height 598
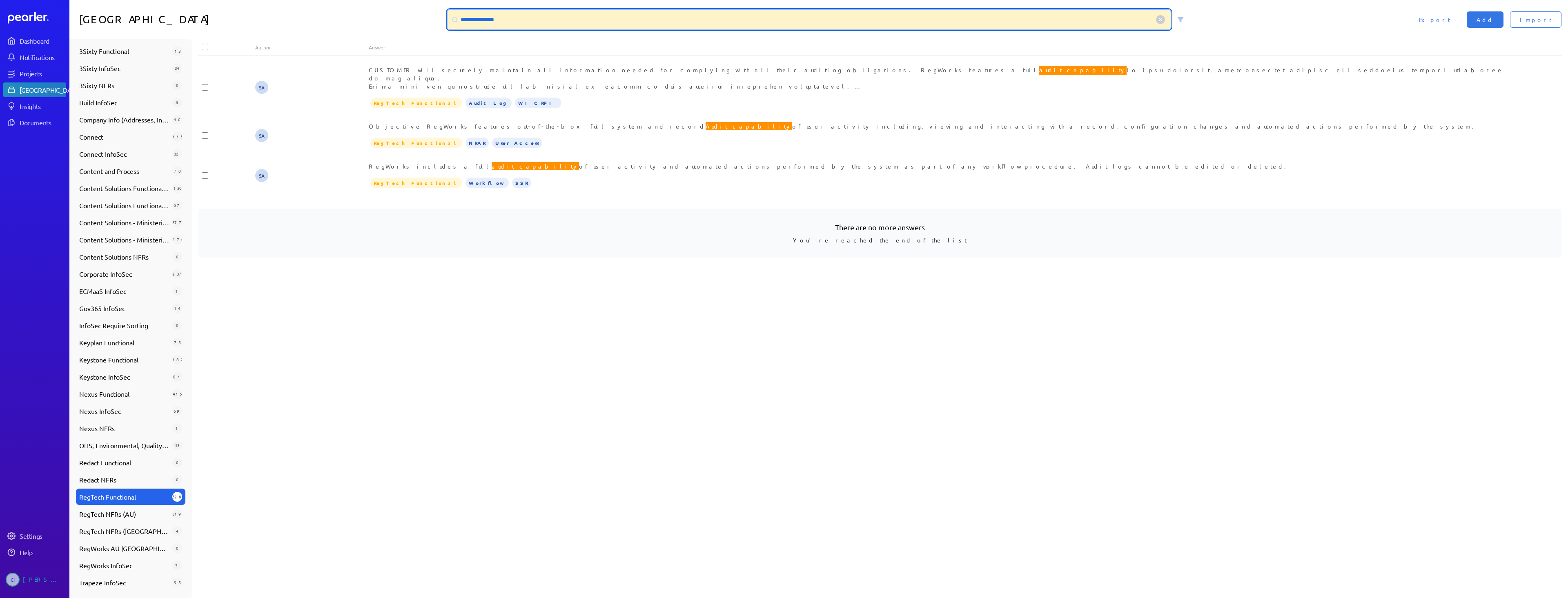
drag, startPoint x: 522, startPoint y: 28, endPoint x: 398, endPoint y: 16, distance: 124.6
click at [398, 16] on div "**********" at bounding box center [818, 19] width 1498 height 39
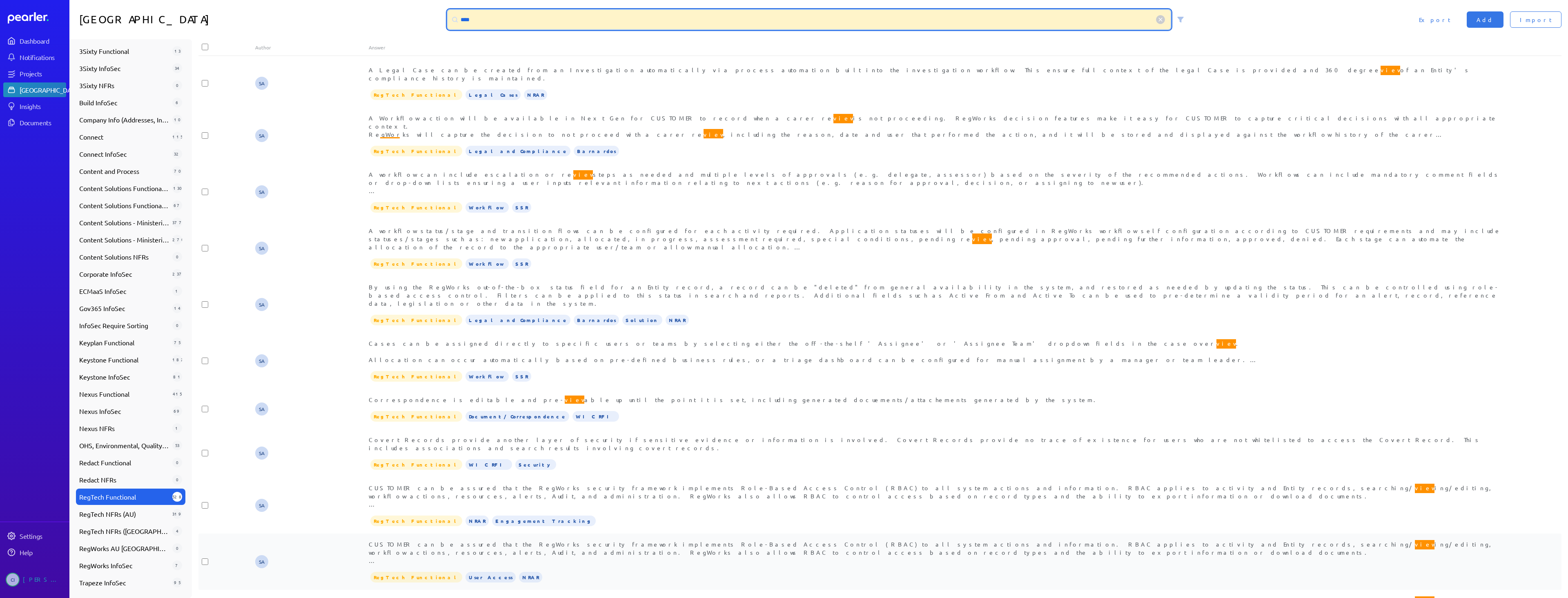
type input "****"
